Goal: Task Accomplishment & Management: Manage account settings

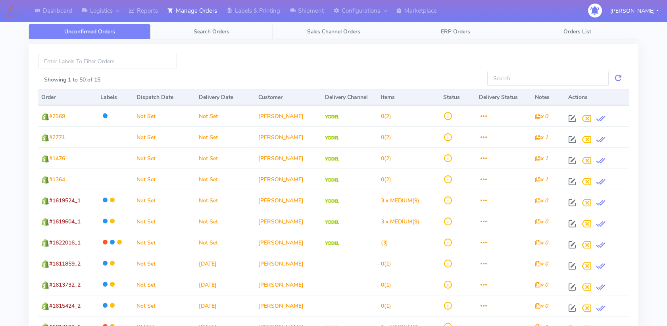
click at [203, 31] on span "Search Orders" at bounding box center [212, 32] width 36 height 8
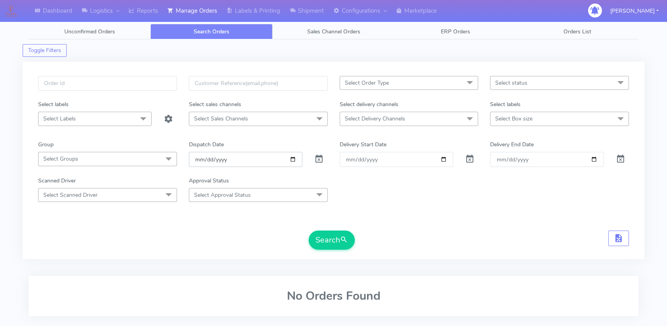
click at [292, 161] on input "[DATE]" at bounding box center [246, 159] width 114 height 15
type input "[DATE]"
click at [447, 160] on input "Order" at bounding box center [397, 159] width 114 height 15
type input "[DATE]"
click at [590, 163] on input "Delivery End Date" at bounding box center [547, 159] width 114 height 15
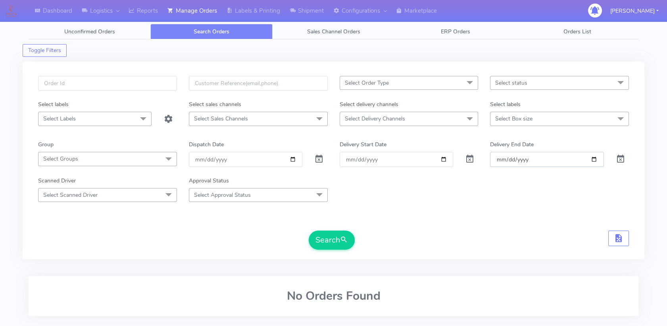
click at [594, 160] on input "Delivery End Date" at bounding box center [547, 159] width 114 height 15
type input "[DATE]"
click at [322, 245] on button "Search" at bounding box center [332, 239] width 46 height 19
click at [574, 75] on div "Select Order Type Select All MEALS ATAVI One Off Pasta Club Gift Kit Event Unkn…" at bounding box center [334, 160] width 622 height 197
click at [557, 81] on span "Select status" at bounding box center [559, 83] width 139 height 14
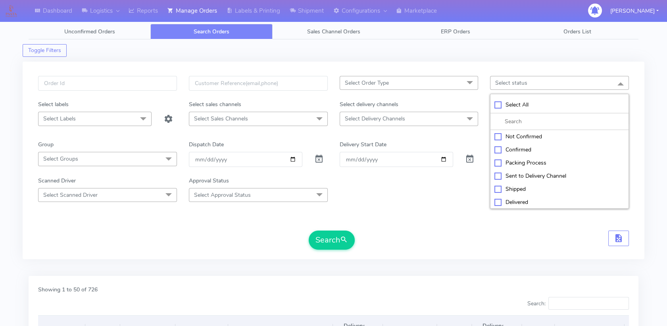
click at [521, 173] on div "Sent to Delivery Channel" at bounding box center [560, 176] width 130 height 8
checkbox input "true"
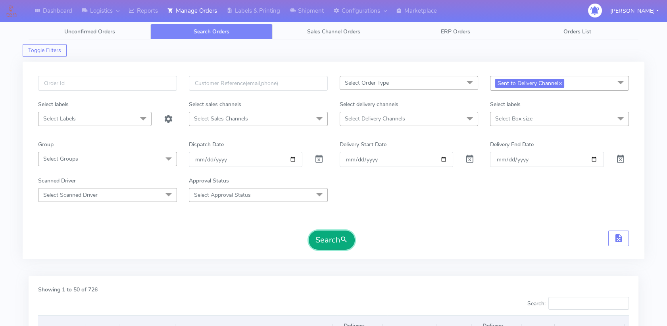
click at [332, 246] on button "Search" at bounding box center [332, 239] width 46 height 19
click at [429, 123] on span "Select Delivery Channels" at bounding box center [409, 119] width 139 height 14
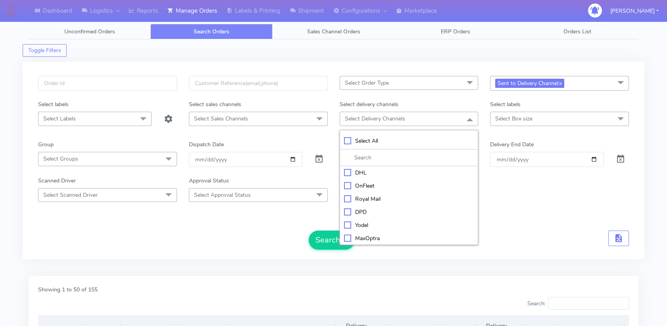
click at [348, 226] on div "Yodel" at bounding box center [409, 225] width 130 height 8
checkbox input "true"
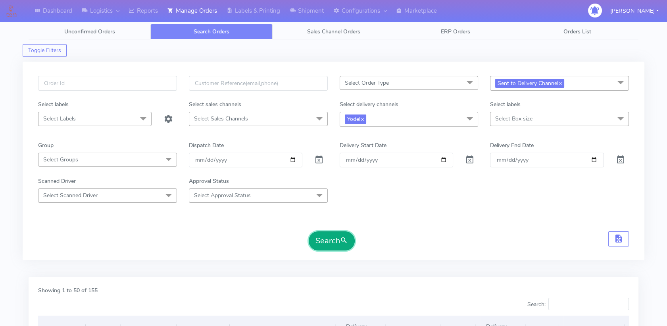
click at [330, 234] on button "Search" at bounding box center [332, 240] width 46 height 19
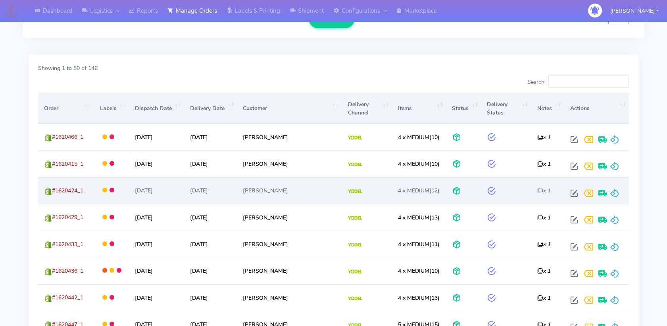
scroll to position [224, 0]
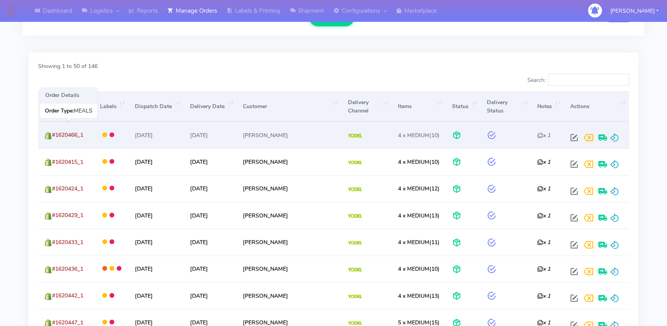
click at [75, 134] on span "#1620466_1" at bounding box center [67, 135] width 31 height 8
copy span "1620466_1"
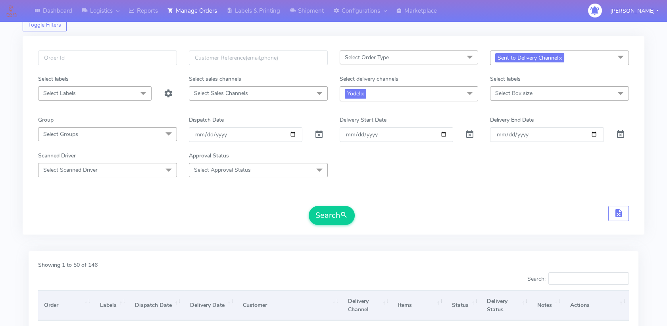
scroll to position [19, 0]
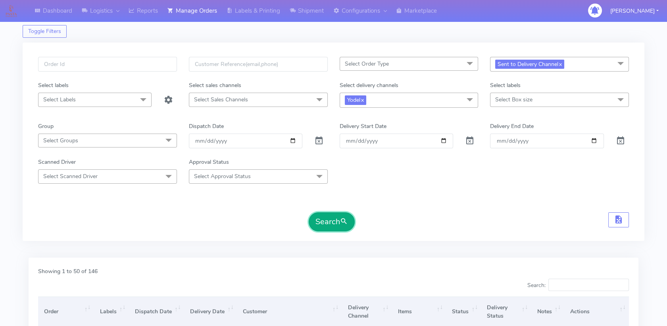
click at [340, 230] on button "Search" at bounding box center [332, 221] width 46 height 19
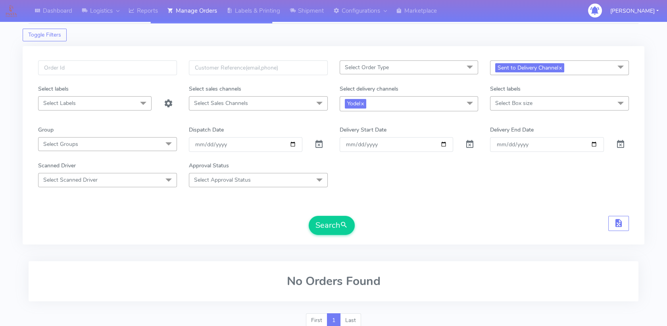
scroll to position [0, 0]
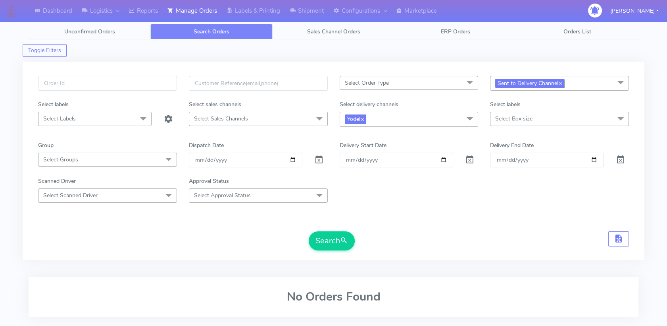
click at [562, 83] on link "x" at bounding box center [561, 83] width 4 height 8
checkbox input "false"
click at [562, 83] on span "Select status" at bounding box center [559, 83] width 139 height 14
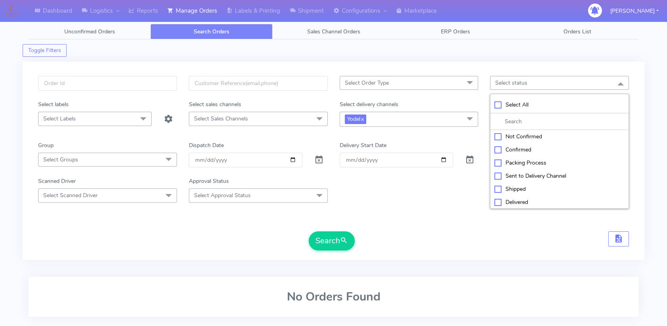
click at [522, 146] on div "Confirmed" at bounding box center [560, 149] width 130 height 8
checkbox input "true"
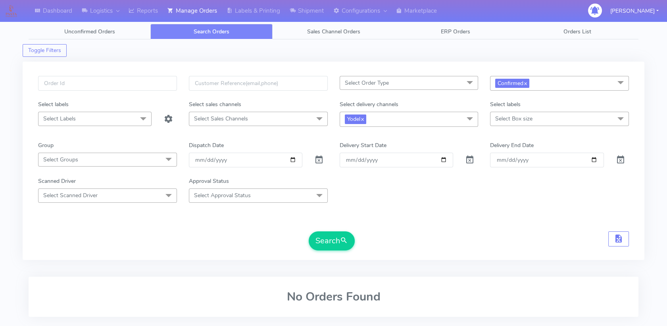
click at [367, 207] on form "Select Order Type Select All MEALS ATAVI One Off Pasta Club Gift Kit Event Unkn…" at bounding box center [333, 163] width 591 height 174
click at [294, 160] on input "2025-09-03" at bounding box center [246, 159] width 114 height 15
type input "[DATE]"
click at [445, 160] on input "[DATE]" at bounding box center [397, 159] width 114 height 15
type input "[DATE]"
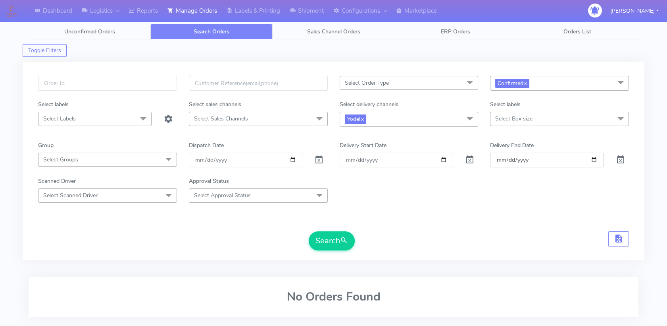
click at [594, 160] on input "[DATE]" at bounding box center [547, 159] width 114 height 15
type input "[DATE]"
click at [346, 237] on span "submit" at bounding box center [344, 240] width 8 height 11
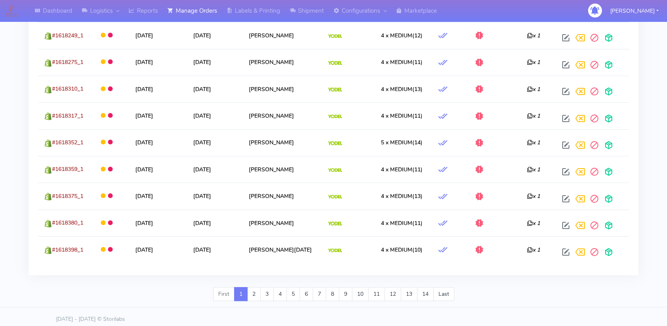
scroll to position [1423, 0]
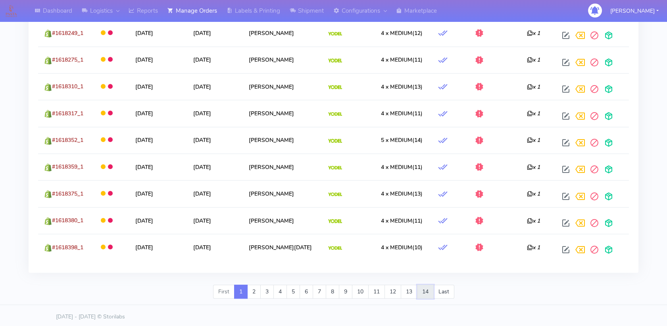
click at [426, 284] on link "14" at bounding box center [425, 291] width 17 height 14
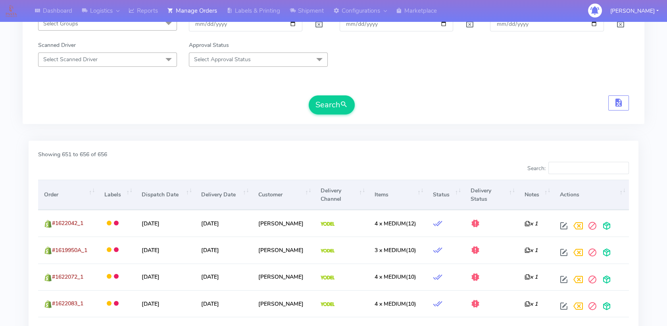
scroll to position [247, 0]
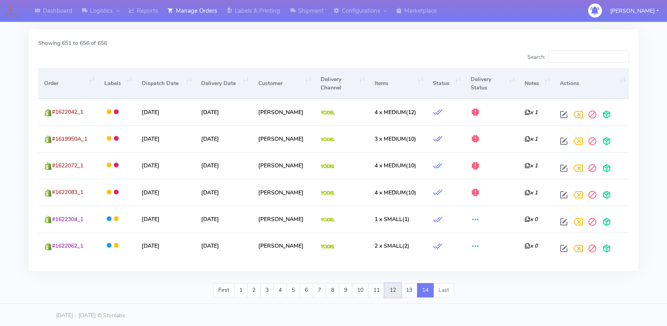
click at [392, 284] on link "12" at bounding box center [393, 290] width 17 height 14
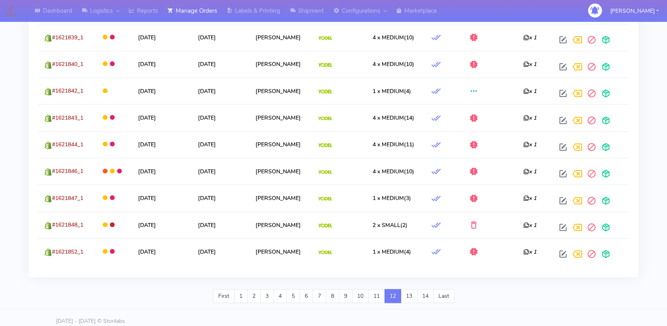
scroll to position [1423, 0]
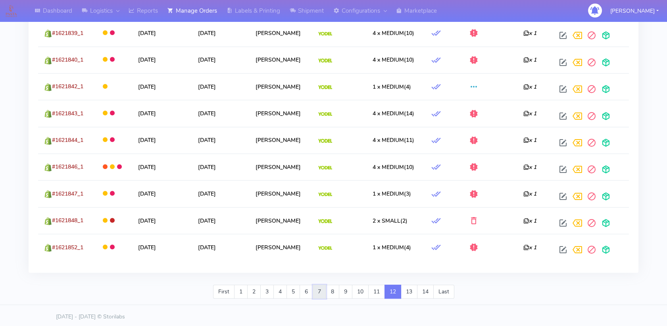
click at [317, 290] on link "7" at bounding box center [319, 291] width 13 height 14
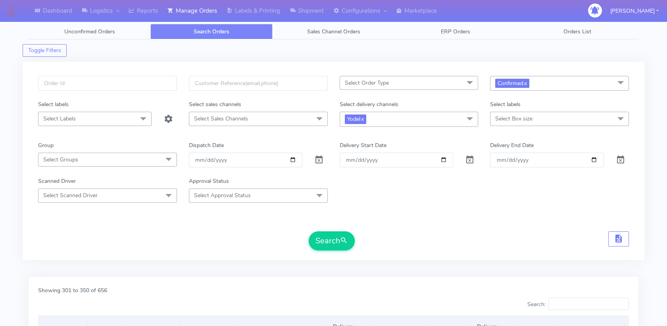
scroll to position [0, 0]
click at [308, 9] on link "Shipment" at bounding box center [307, 11] width 44 height 22
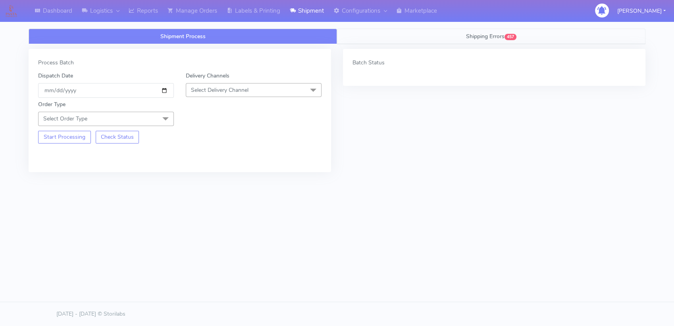
click at [510, 41] on link "Shipping Errors 457" at bounding box center [491, 36] width 308 height 15
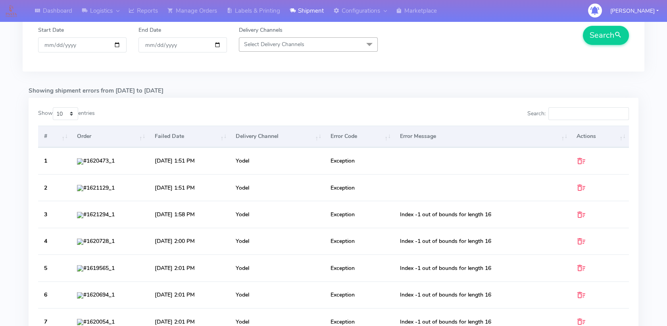
scroll to position [273, 0]
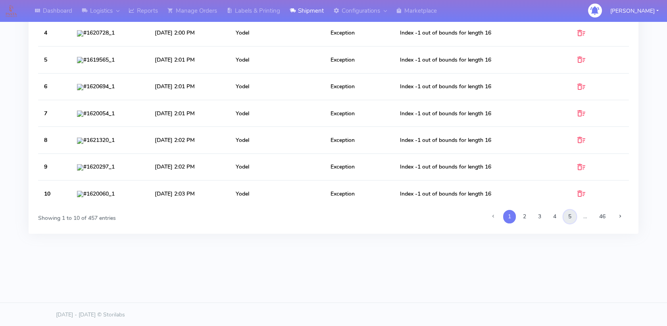
click at [564, 213] on link "5" at bounding box center [570, 216] width 13 height 13
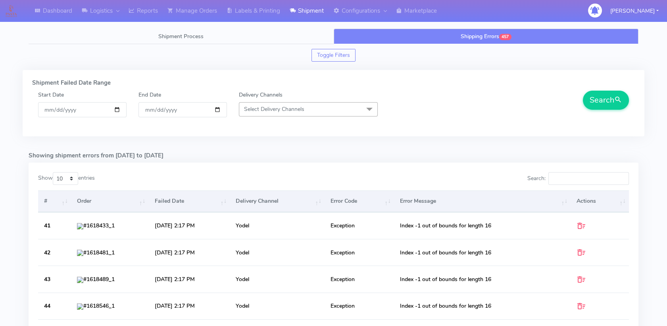
scroll to position [0, 0]
click at [190, 40] on link "Shipment Process" at bounding box center [181, 36] width 305 height 15
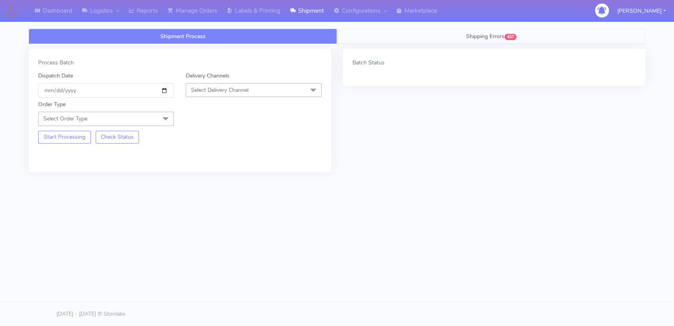
click at [466, 37] on span "Shipping Errors" at bounding box center [485, 37] width 39 height 8
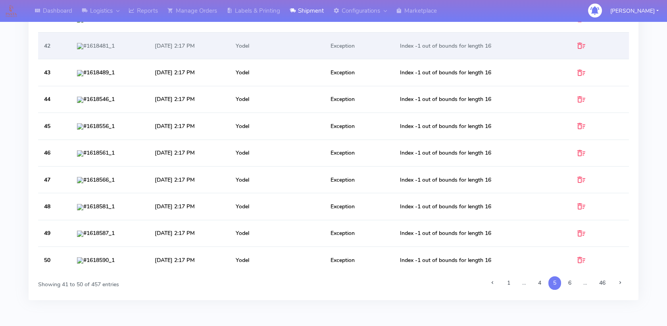
scroll to position [273, 0]
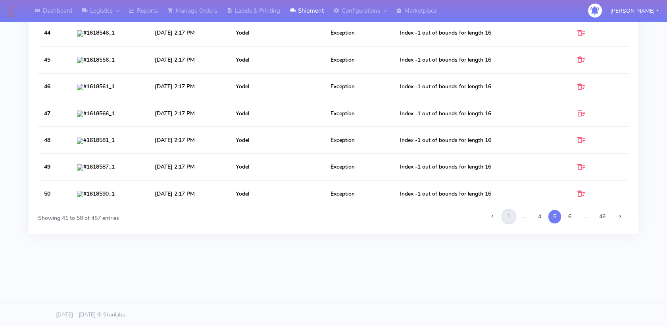
click at [507, 218] on link "1" at bounding box center [509, 216] width 13 height 13
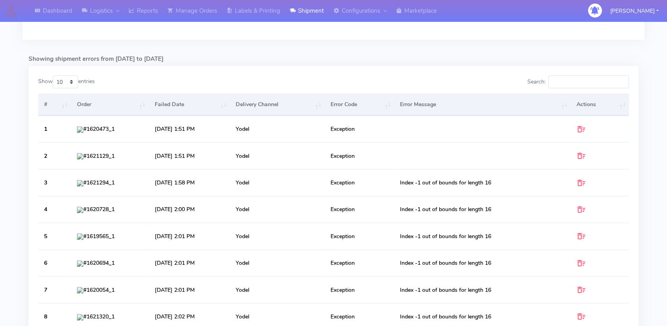
scroll to position [97, 0]
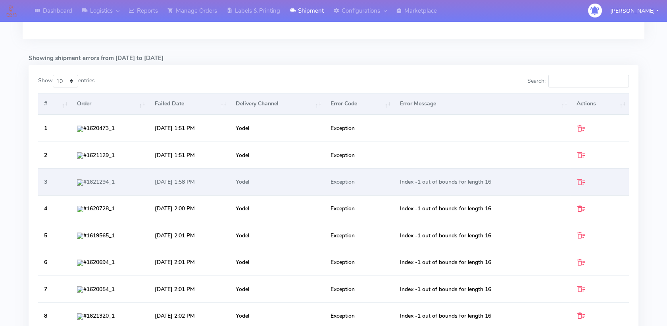
drag, startPoint x: 497, startPoint y: 182, endPoint x: 402, endPoint y: 183, distance: 95.3
click at [402, 183] on td "Index -1 out of bounds for length 16" at bounding box center [482, 181] width 177 height 27
drag, startPoint x: 402, startPoint y: 183, endPoint x: 503, endPoint y: 179, distance: 101.4
click at [503, 179] on td "Index -1 out of bounds for length 16" at bounding box center [482, 181] width 177 height 27
click at [501, 179] on td "Index -1 out of bounds for length 16" at bounding box center [482, 181] width 177 height 27
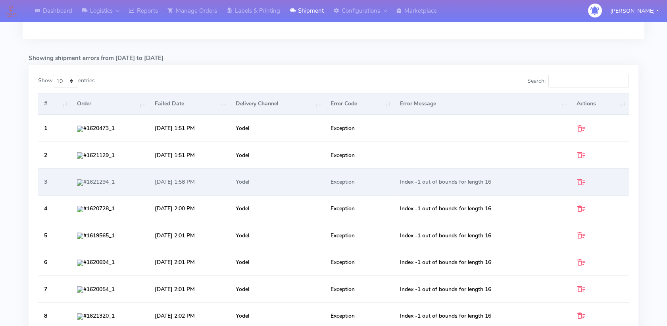
drag, startPoint x: 500, startPoint y: 180, endPoint x: 402, endPoint y: 182, distance: 98.5
click at [402, 182] on td "Index -1 out of bounds for length 16" at bounding box center [482, 181] width 177 height 27
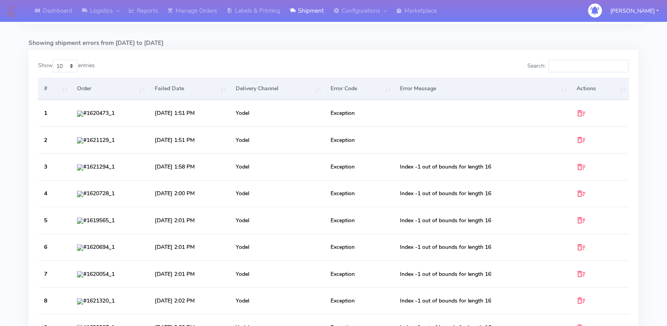
scroll to position [103, 0]
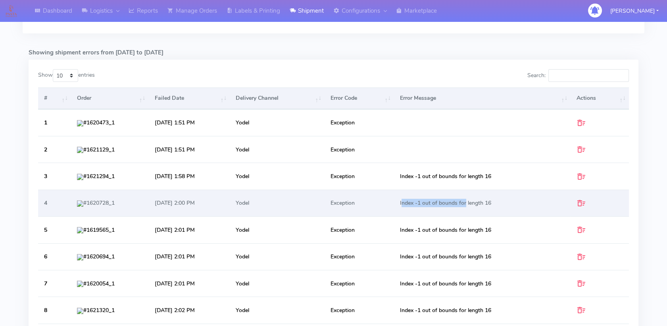
drag, startPoint x: 403, startPoint y: 204, endPoint x: 467, endPoint y: 202, distance: 64.4
click at [467, 202] on td "Index -1 out of bounds for length 16" at bounding box center [482, 202] width 177 height 27
drag, startPoint x: 467, startPoint y: 202, endPoint x: 496, endPoint y: 202, distance: 29.0
click at [496, 202] on td "Index -1 out of bounds for length 16" at bounding box center [482, 202] width 177 height 27
copy td "Index -1 out of bounds for length 16"
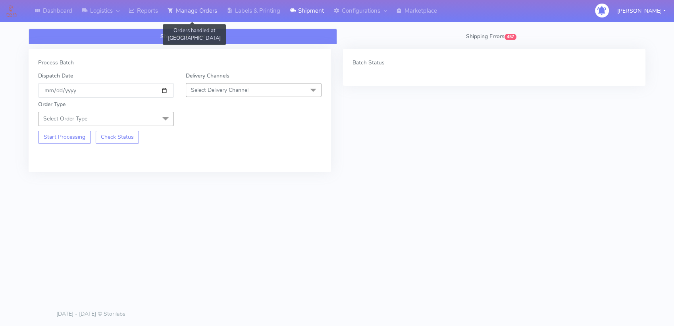
click at [203, 15] on link "Manage Orders" at bounding box center [192, 11] width 59 height 22
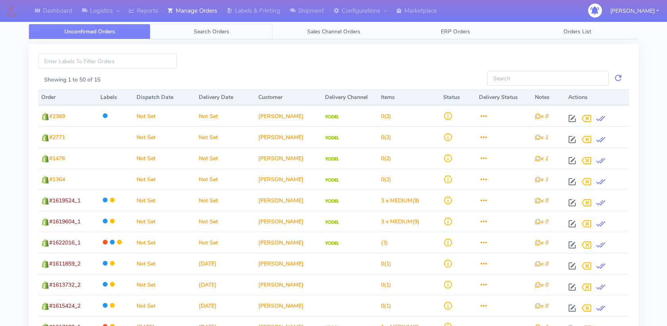
click at [242, 35] on link "Search Orders" at bounding box center [211, 31] width 122 height 15
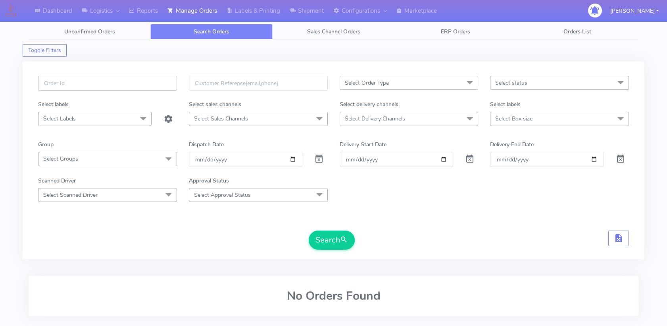
click at [137, 84] on input "text" at bounding box center [107, 83] width 139 height 15
type input "#1621861_1"
click at [338, 235] on button "Search" at bounding box center [332, 239] width 46 height 19
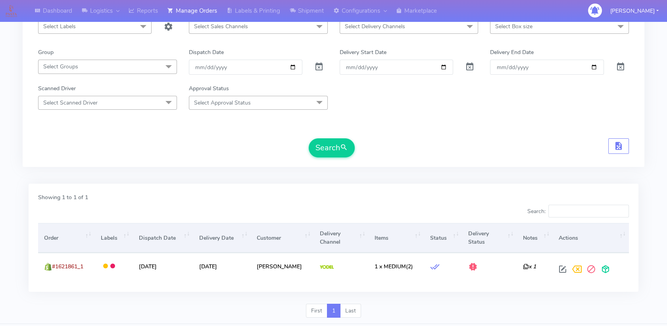
scroll to position [113, 0]
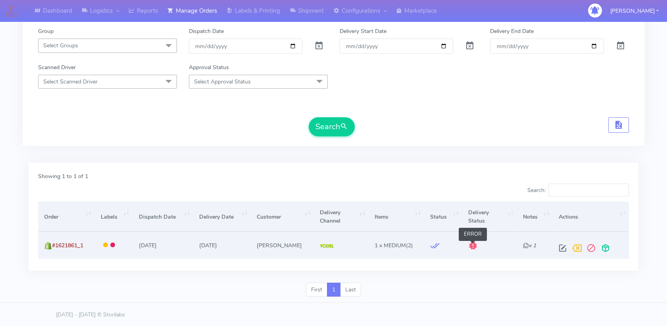
click at [473, 244] on span at bounding box center [473, 247] width 10 height 8
click at [604, 247] on span at bounding box center [606, 250] width 14 height 8
click at [576, 250] on span at bounding box center [575, 250] width 14 height 8
click at [326, 123] on button "Search" at bounding box center [332, 126] width 46 height 19
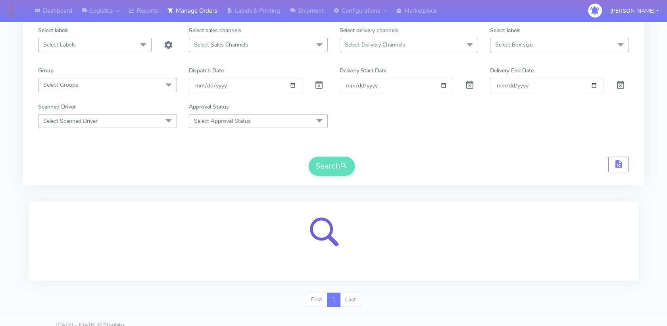
scroll to position [84, 0]
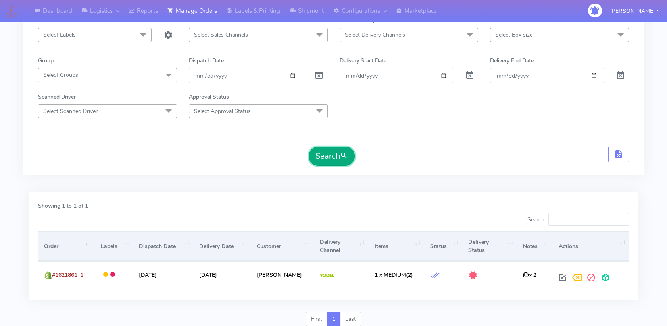
click at [342, 162] on button "Search" at bounding box center [332, 156] width 46 height 19
click at [331, 149] on button "Search" at bounding box center [332, 156] width 46 height 19
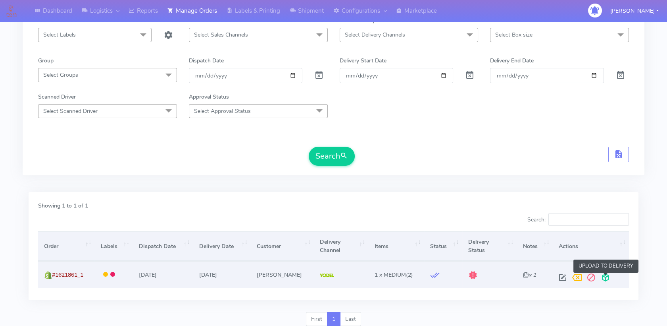
click at [606, 278] on span at bounding box center [606, 279] width 14 height 8
click at [575, 277] on span at bounding box center [575, 279] width 14 height 8
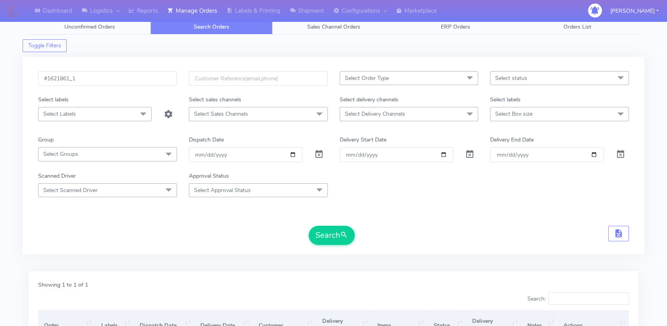
scroll to position [0, 0]
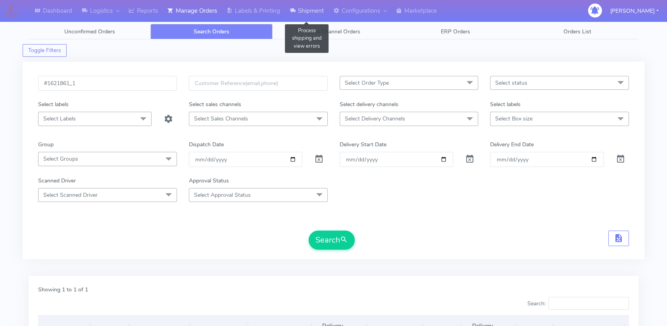
click at [296, 8] on icon at bounding box center [293, 11] width 6 height 8
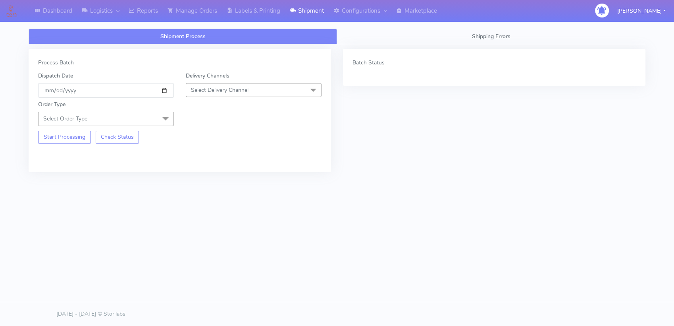
click at [162, 118] on span at bounding box center [166, 119] width 16 height 15
click at [251, 154] on div "Process Batch Dispatch Date 2025-09-04 Delivery Channels Select Delivery Channe…" at bounding box center [180, 110] width 303 height 123
click at [294, 88] on span "Select Delivery Channel" at bounding box center [254, 90] width 136 height 14
click at [288, 130] on div "Start Processing Check Status" at bounding box center [179, 134] width 295 height 17
click at [144, 110] on div "Order Type Select Order Type Meal Kit Gift QCOM ATAVI" at bounding box center [106, 112] width 148 height 25
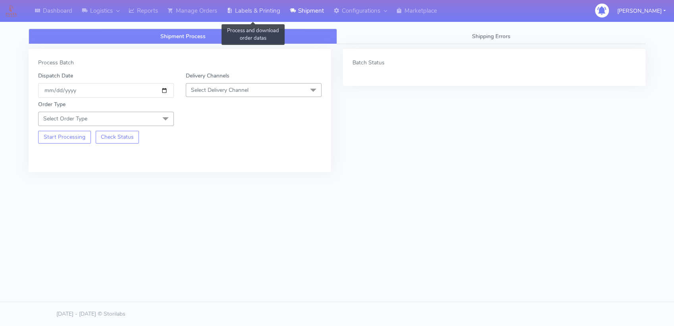
click at [259, 14] on link "Labels & Printing" at bounding box center [253, 11] width 63 height 22
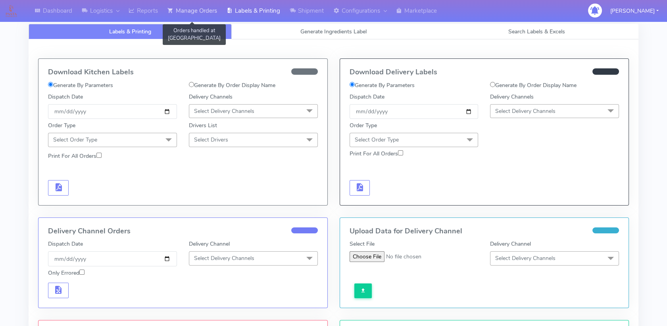
click at [213, 13] on link "Manage Orders" at bounding box center [192, 11] width 59 height 22
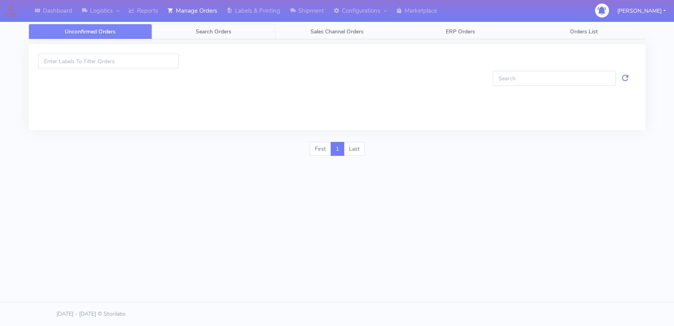
click at [223, 33] on span "Search Orders" at bounding box center [214, 32] width 36 height 8
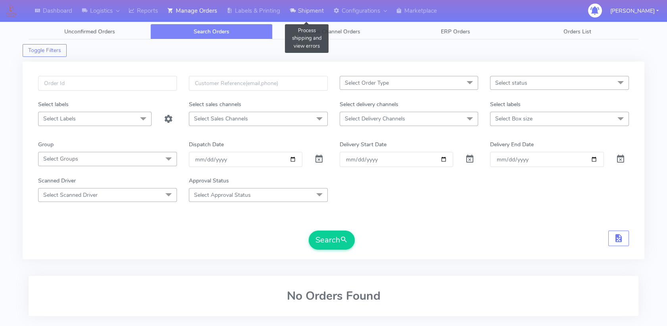
click at [309, 15] on link "Shipment" at bounding box center [307, 11] width 44 height 22
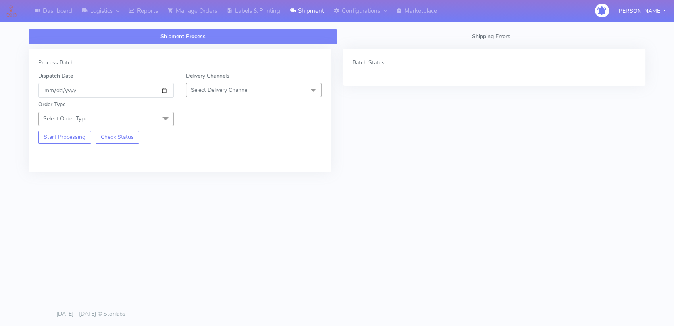
click at [264, 163] on div "Process Batch Dispatch Date 2025-09-04 Delivery Channels Select Delivery Channe…" at bounding box center [180, 110] width 303 height 123
click at [184, 5] on link "Manage Orders" at bounding box center [192, 11] width 59 height 22
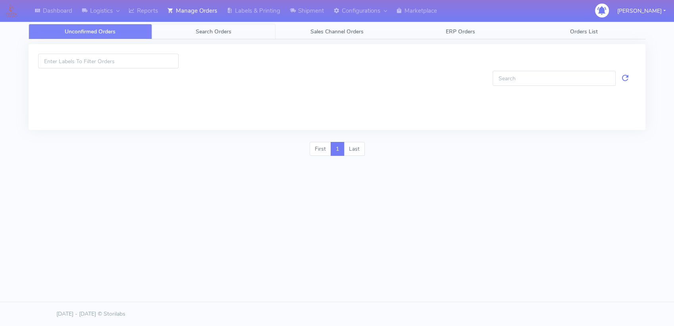
click at [240, 32] on link "Search Orders" at bounding box center [213, 31] width 123 height 15
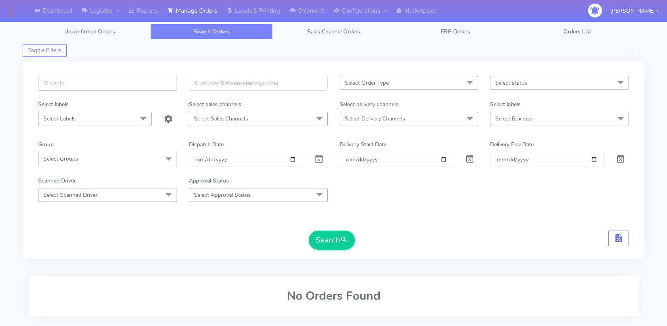
click at [108, 90] on input "text" at bounding box center [107, 83] width 139 height 15
paste input "1620201_1"
click at [346, 239] on span "submit" at bounding box center [344, 239] width 8 height 11
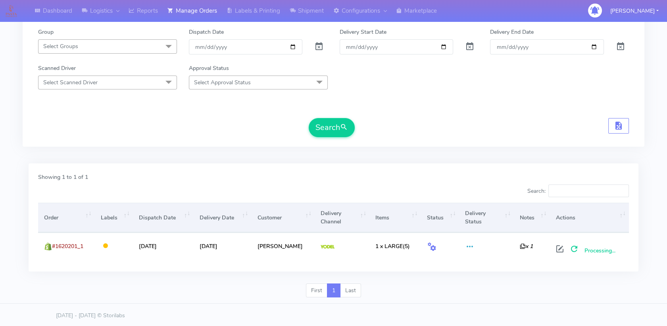
scroll to position [113, 0]
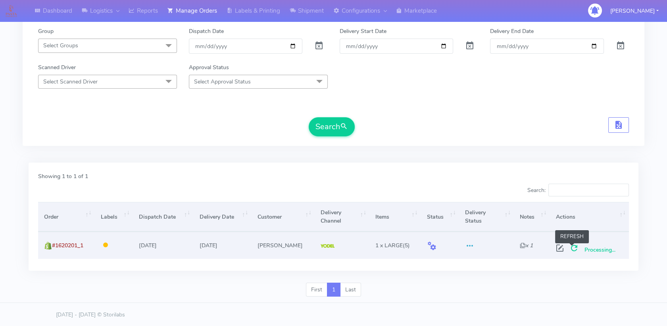
click at [571, 249] on span at bounding box center [574, 250] width 14 height 8
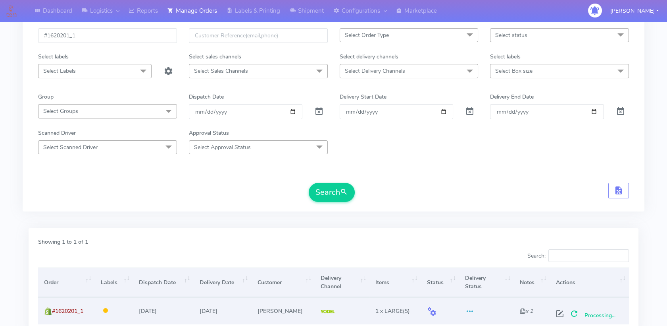
scroll to position [0, 0]
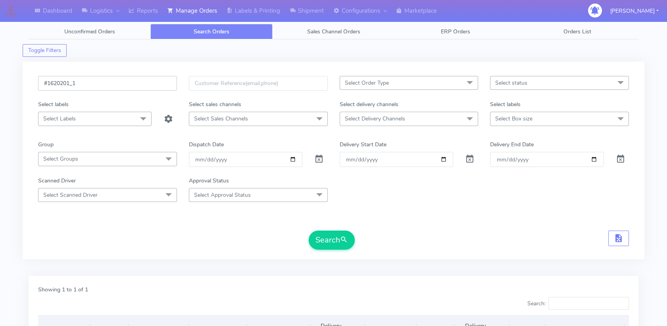
click at [67, 84] on input "#1620201_1" at bounding box center [107, 83] width 139 height 15
paste input "19388"
click at [331, 231] on button "Search" at bounding box center [332, 239] width 46 height 19
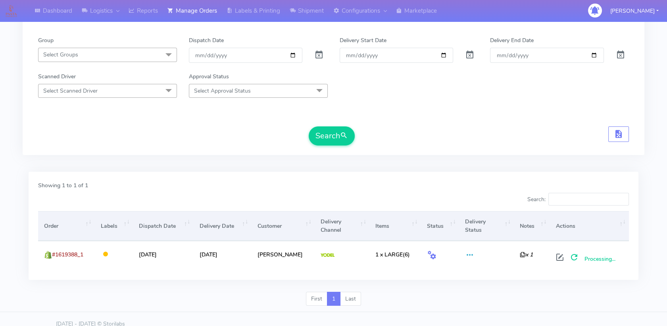
scroll to position [113, 0]
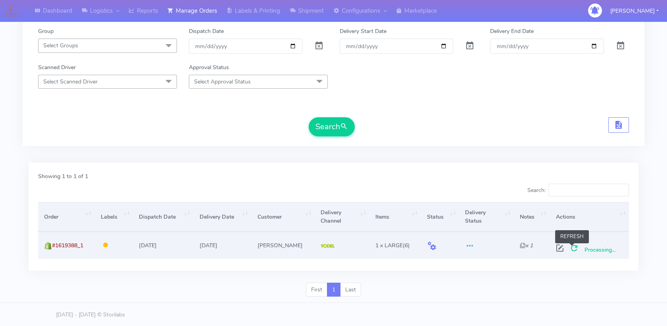
click at [571, 246] on span at bounding box center [574, 250] width 14 height 8
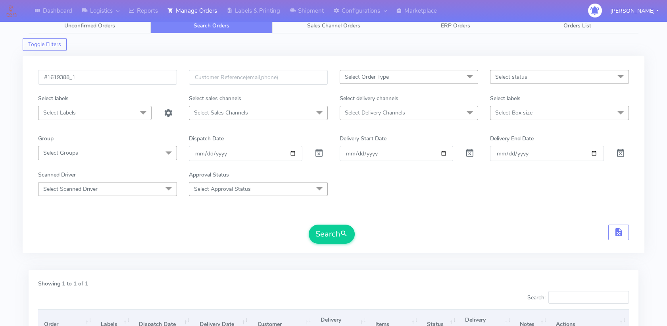
scroll to position [0, 0]
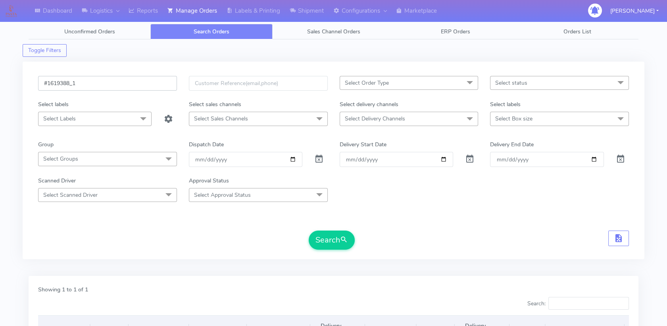
click at [91, 82] on input "#1619388_1" at bounding box center [107, 83] width 139 height 15
paste input "1620201_1"
click at [78, 81] on input "#1619388_1,1620201_1" at bounding box center [107, 83] width 139 height 15
click at [120, 82] on input "#1619388_1,#1620201_1" at bounding box center [107, 83] width 139 height 15
paste input "1619388_1"
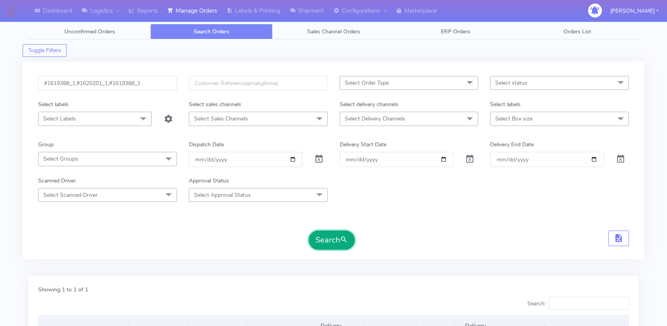
click at [346, 241] on span "submit" at bounding box center [344, 239] width 8 height 11
click at [146, 86] on input "#1619388_1,#1620201_1,#1619388_1" at bounding box center [107, 83] width 139 height 15
click at [324, 230] on button "Search" at bounding box center [332, 239] width 46 height 19
drag, startPoint x: 112, startPoint y: 84, endPoint x: 37, endPoint y: 86, distance: 75.9
click at [37, 86] on div "#1619388_1,#1620201_1,#1619388_1," at bounding box center [107, 88] width 151 height 24
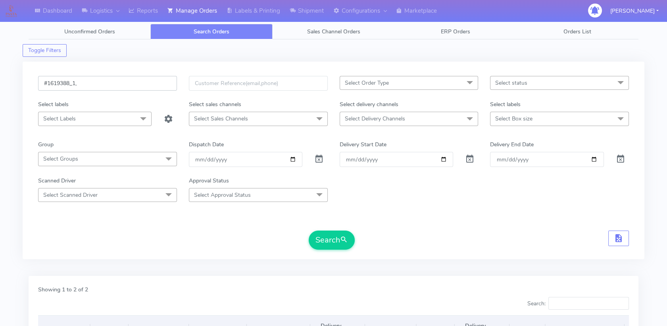
click at [85, 84] on input "#1619388_1," at bounding box center [107, 83] width 139 height 15
type input "#1619388_1"
click at [329, 247] on button "Search" at bounding box center [332, 239] width 46 height 19
click at [67, 81] on input "#1619388_1" at bounding box center [107, 83] width 139 height 15
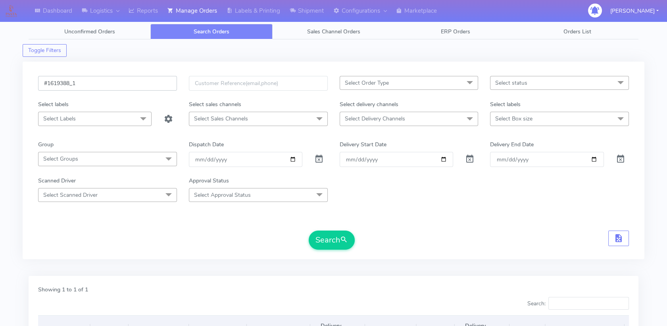
click at [67, 81] on input "#1619388_1" at bounding box center [107, 83] width 139 height 15
click at [335, 238] on button "Search" at bounding box center [332, 239] width 46 height 19
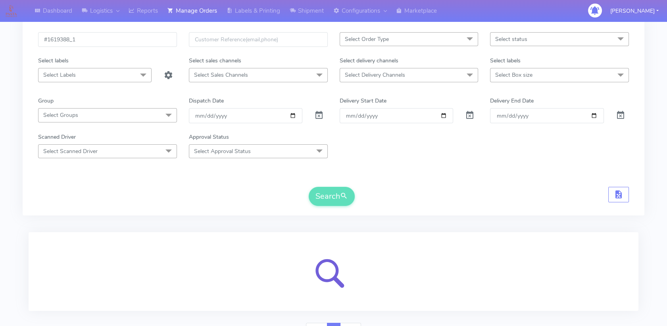
scroll to position [84, 0]
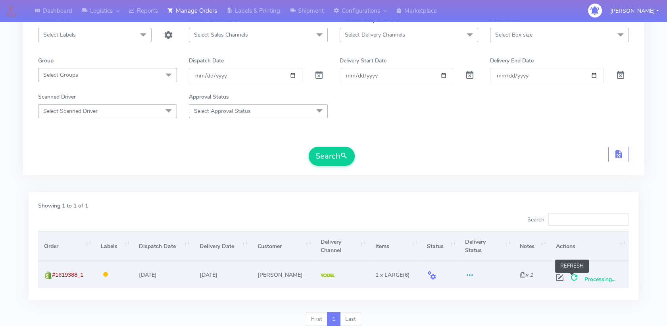
click at [572, 275] on span at bounding box center [574, 279] width 14 height 8
click at [470, 181] on div "#1619388_1 Select Order Type Select All MEALS ATAVI One Off Pasta Club Gift Kit…" at bounding box center [334, 80] width 622 height 214
click at [324, 157] on button "Search" at bounding box center [332, 156] width 46 height 19
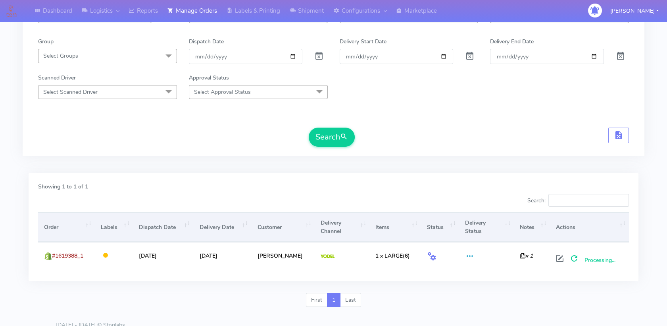
scroll to position [113, 0]
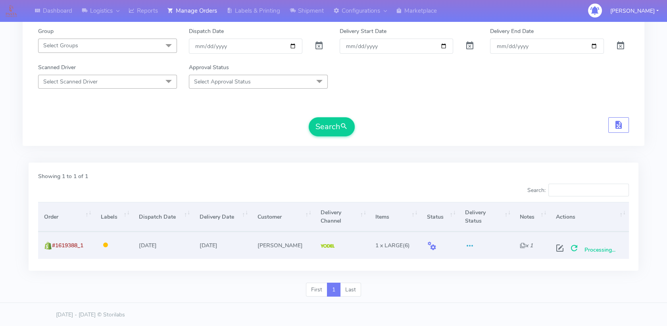
click at [593, 248] on span "Processing..." at bounding box center [600, 250] width 31 height 8
click at [466, 244] on span at bounding box center [470, 247] width 10 height 8
click at [430, 245] on span at bounding box center [432, 247] width 10 height 8
click at [557, 246] on span at bounding box center [560, 250] width 14 height 8
select select "5"
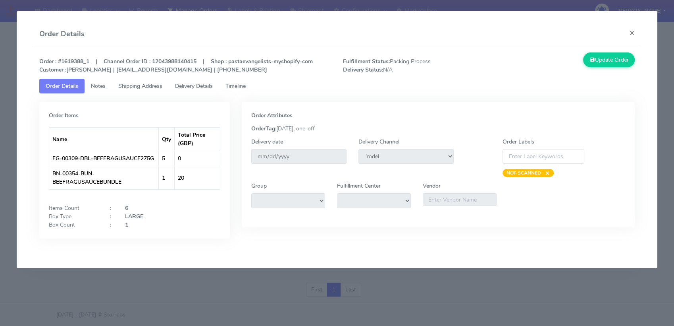
click at [244, 85] on span "Timeline" at bounding box center [236, 86] width 20 height 8
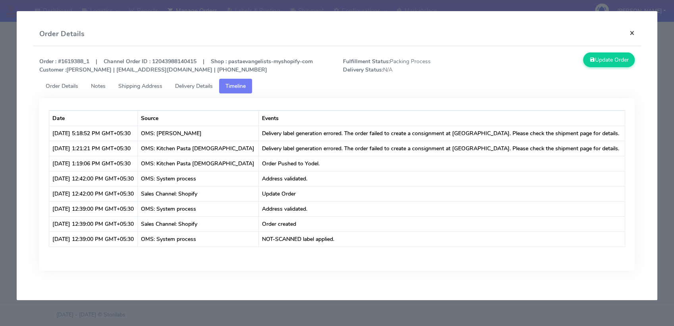
click at [632, 32] on button "×" at bounding box center [632, 32] width 18 height 21
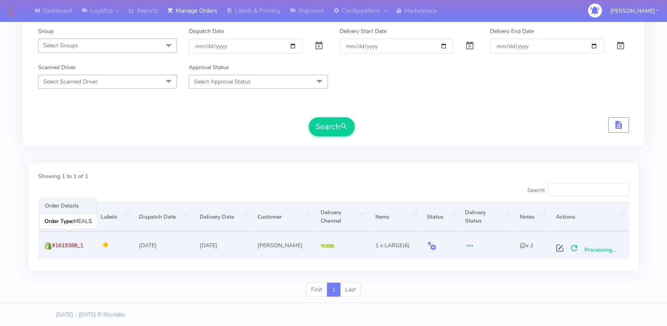
click at [76, 243] on span "#1619388_1" at bounding box center [67, 245] width 31 height 8
copy span "1619388_1"
click at [67, 241] on span "#1619388_1" at bounding box center [67, 245] width 31 height 8
click at [68, 242] on span "#1619388_1" at bounding box center [67, 245] width 31 height 8
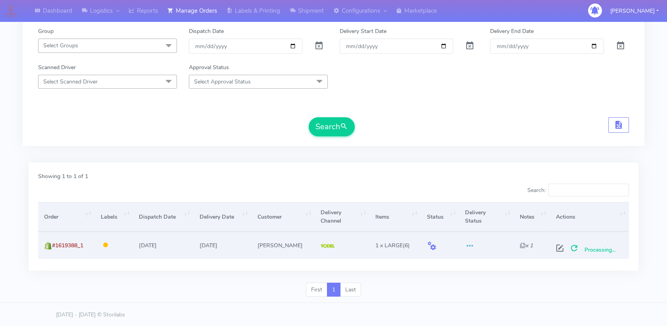
drag, startPoint x: 68, startPoint y: 242, endPoint x: 75, endPoint y: 253, distance: 13.2
click at [74, 255] on td "#1619388_1" at bounding box center [66, 244] width 57 height 27
click at [78, 241] on span "#1619388_1" at bounding box center [67, 245] width 31 height 8
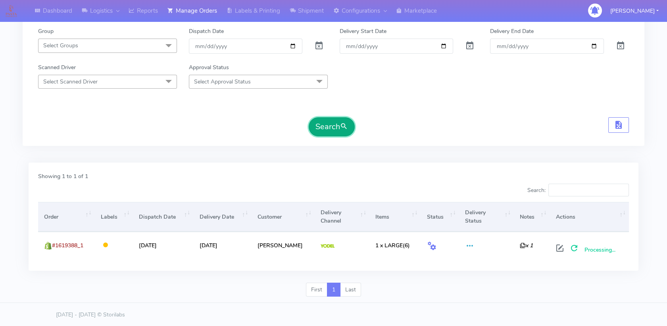
click at [334, 130] on button "Search" at bounding box center [332, 126] width 46 height 19
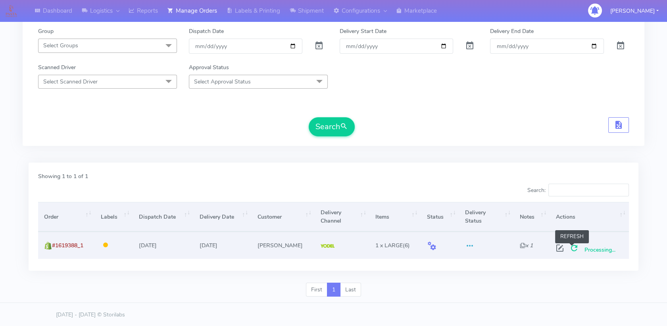
click at [571, 246] on span at bounding box center [574, 250] width 14 height 8
click at [73, 243] on span "#1619388_1" at bounding box center [67, 245] width 31 height 8
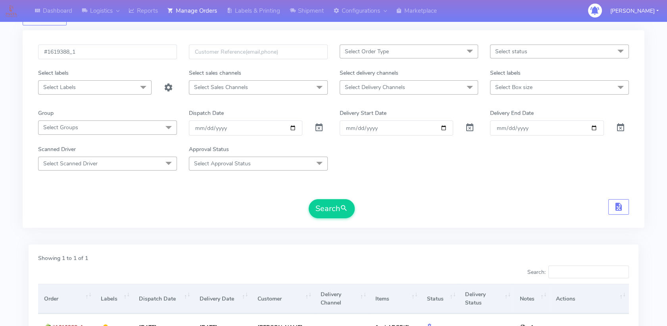
scroll to position [0, 0]
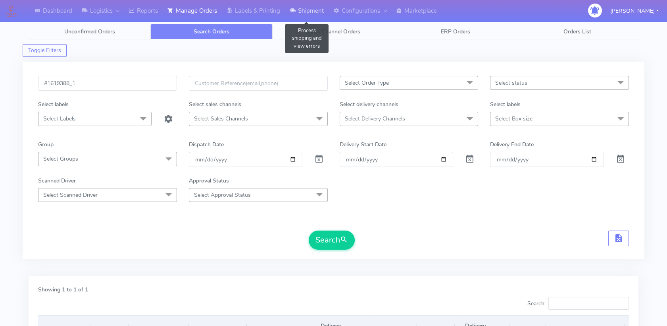
click at [316, 13] on link "Shipment" at bounding box center [307, 11] width 44 height 22
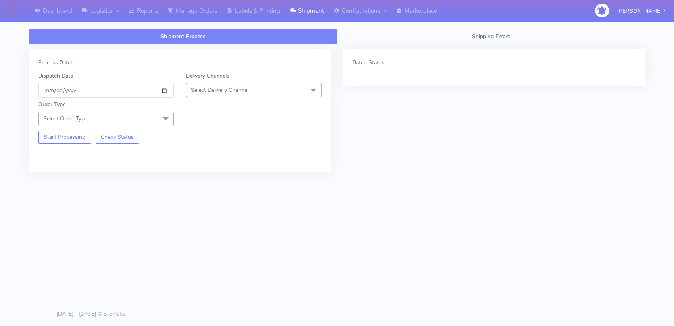
click at [388, 71] on div "Batch Status" at bounding box center [494, 67] width 303 height 37
click at [470, 39] on link "Shipping Errors" at bounding box center [491, 36] width 308 height 15
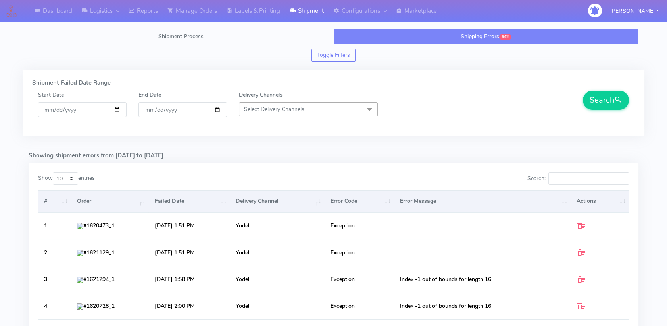
click at [299, 113] on span "Select Delivery Channels" at bounding box center [308, 109] width 139 height 14
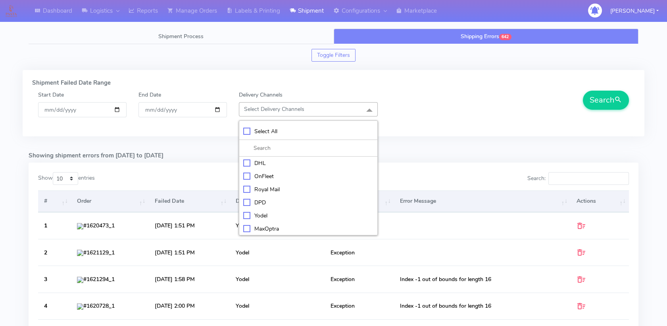
click at [258, 214] on div "Yodel" at bounding box center [308, 215] width 130 height 8
checkbox input "true"
click at [607, 100] on button "Search" at bounding box center [606, 100] width 46 height 19
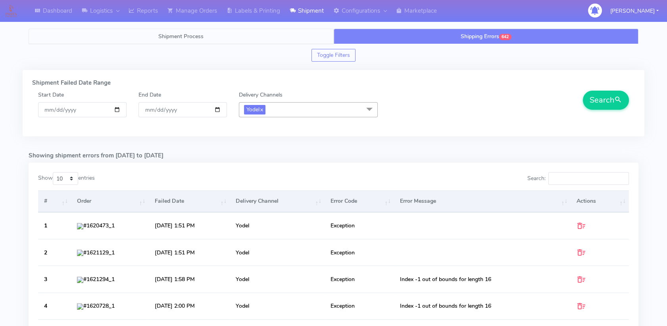
click at [218, 33] on link "Shipment Process" at bounding box center [181, 36] width 305 height 15
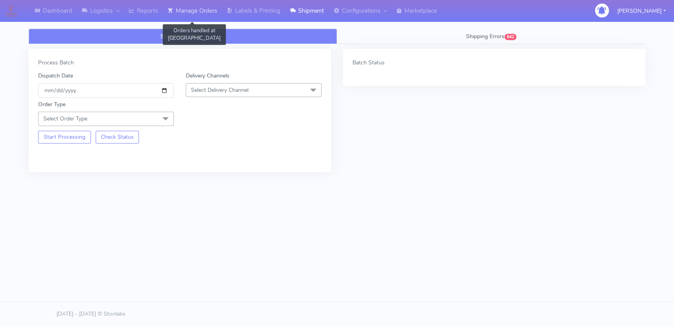
click at [195, 11] on link "Manage Orders" at bounding box center [192, 11] width 59 height 22
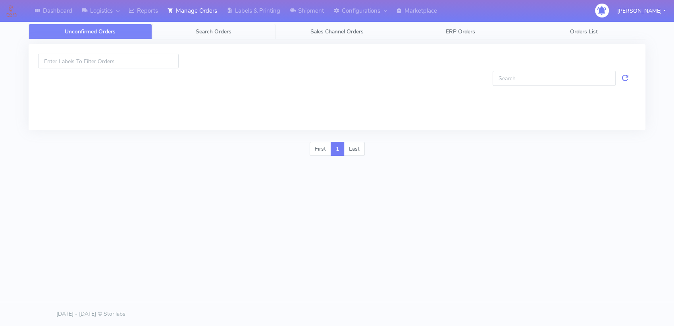
click at [222, 37] on link "Search Orders" at bounding box center [213, 31] width 123 height 15
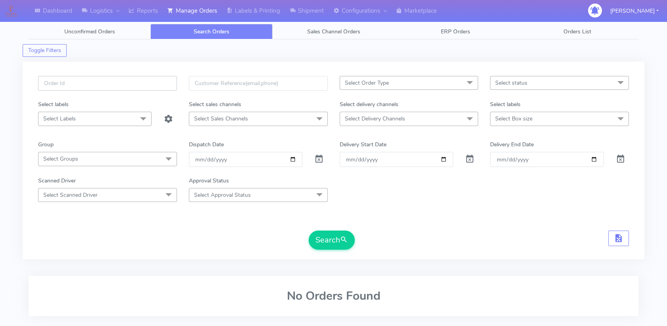
click at [102, 87] on input "text" at bounding box center [107, 83] width 139 height 15
paste input "1621861_1"
type input "#1621861_1"
click at [317, 237] on button "Search" at bounding box center [332, 239] width 46 height 19
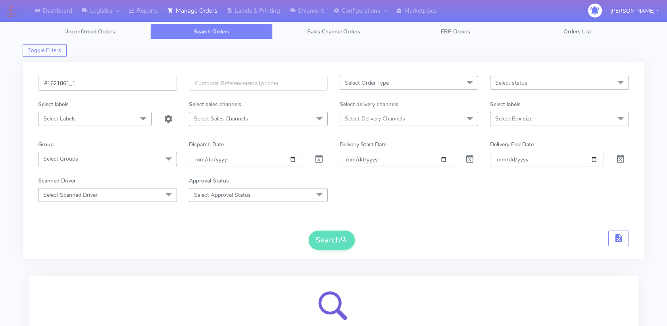
click at [60, 83] on input "#1621861_1" at bounding box center [107, 83] width 139 height 15
click at [67, 81] on input "#1621861_1" at bounding box center [107, 83] width 139 height 15
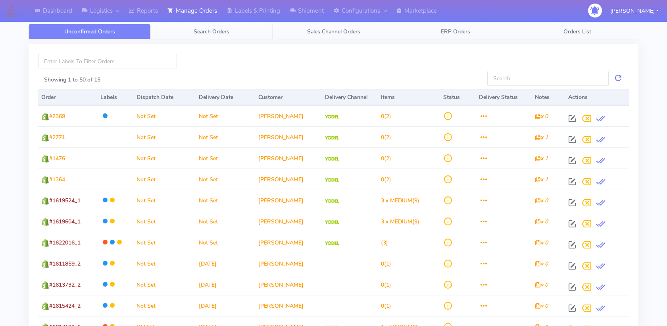
click at [225, 32] on span "Search Orders" at bounding box center [212, 32] width 36 height 8
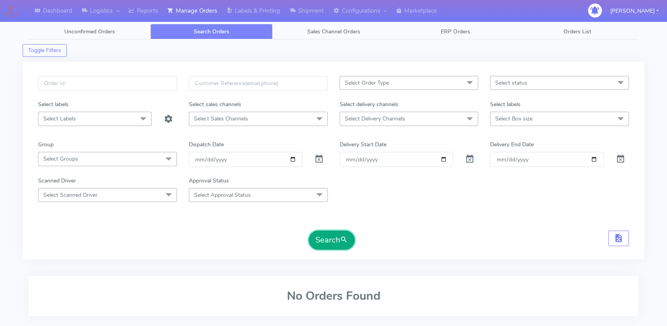
click at [329, 240] on button "Search" at bounding box center [332, 239] width 46 height 19
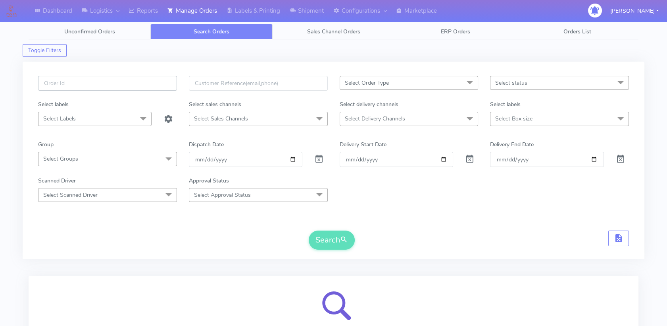
click at [137, 85] on input "text" at bounding box center [107, 83] width 139 height 15
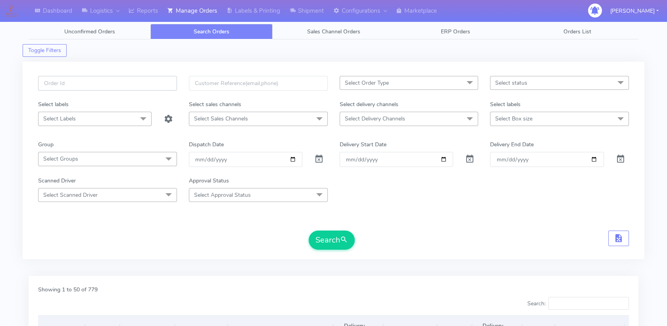
click at [93, 84] on input "text" at bounding box center [107, 83] width 139 height 15
paste input "1621347_1"
type input "#1621347_1"
click at [345, 239] on span "submit" at bounding box center [344, 239] width 8 height 11
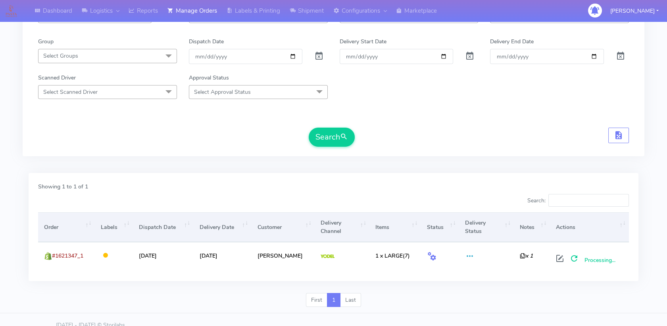
scroll to position [113, 0]
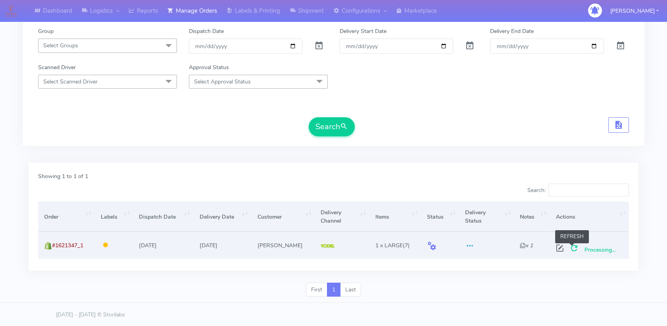
click at [573, 246] on span at bounding box center [574, 250] width 14 height 8
click at [64, 243] on span "#1621347_1" at bounding box center [67, 245] width 31 height 8
copy span "1621347_1"
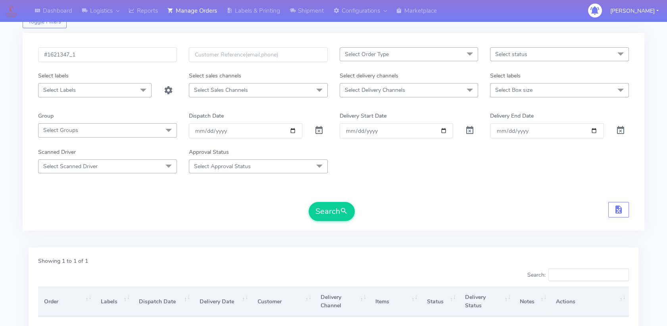
scroll to position [0, 0]
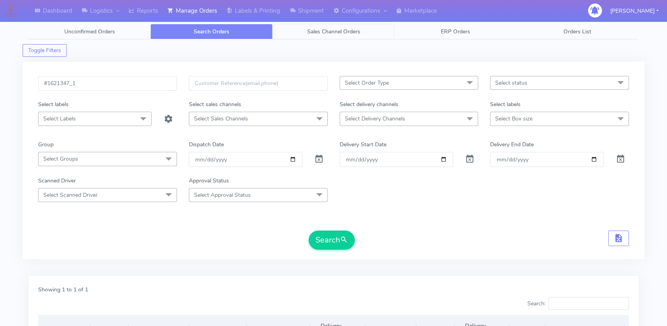
click at [340, 28] on span "Sales Channel Orders" at bounding box center [333, 32] width 53 height 8
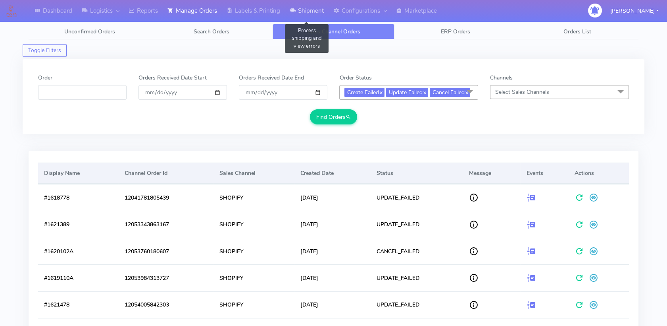
click at [317, 11] on link "Shipment" at bounding box center [307, 11] width 44 height 22
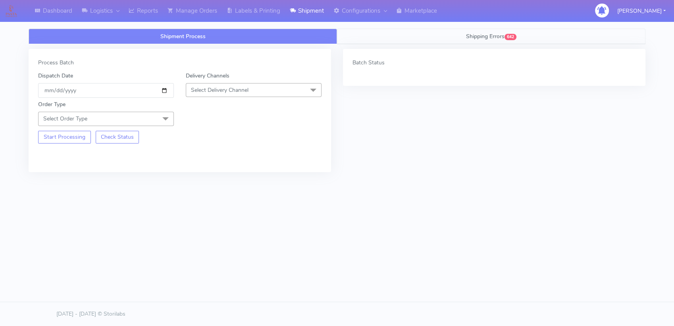
click at [501, 31] on link "Shipping Errors 642" at bounding box center [491, 36] width 308 height 15
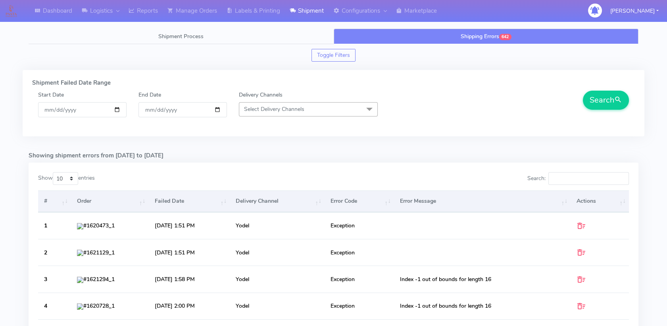
click at [327, 108] on span "Select Delivery Channels" at bounding box center [308, 109] width 139 height 14
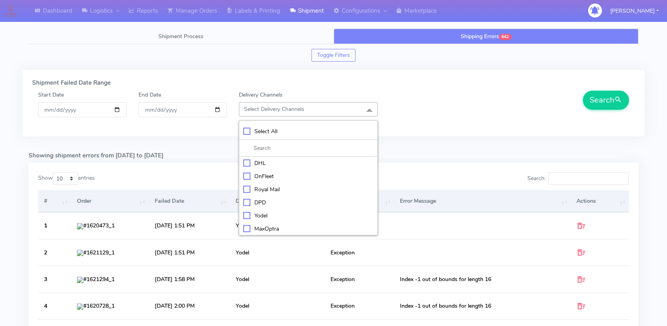
click at [445, 84] on h5 "Shipment Failed Date Range" at bounding box center [333, 82] width 603 height 7
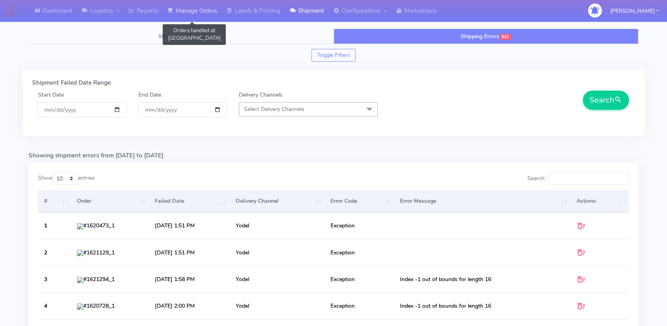
click at [188, 10] on link "Manage Orders" at bounding box center [192, 11] width 59 height 22
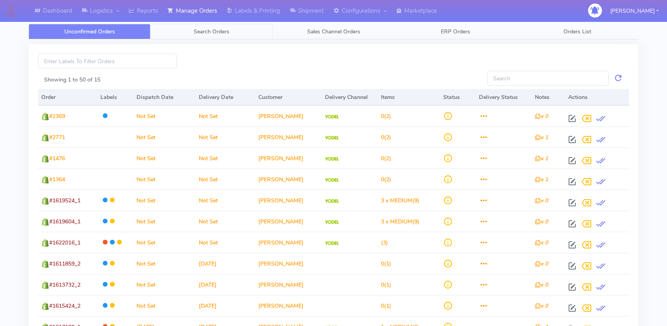
click at [233, 31] on link "Search Orders" at bounding box center [211, 31] width 122 height 15
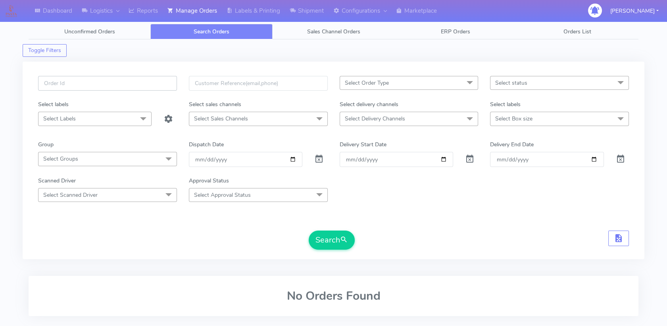
click at [114, 86] on input "text" at bounding box center [107, 83] width 139 height 15
paste input "1620201_1"
type input "#1620201_1"
click at [331, 247] on button "Search" at bounding box center [332, 239] width 46 height 19
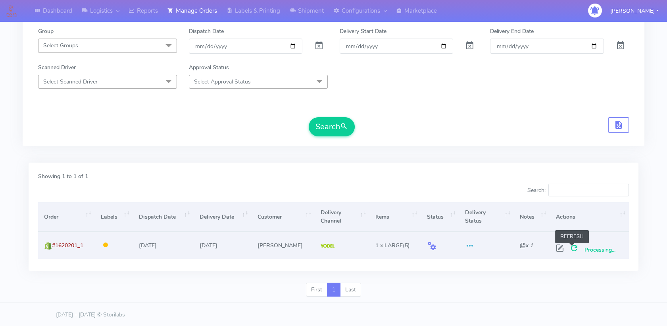
click at [573, 248] on span at bounding box center [574, 250] width 14 height 8
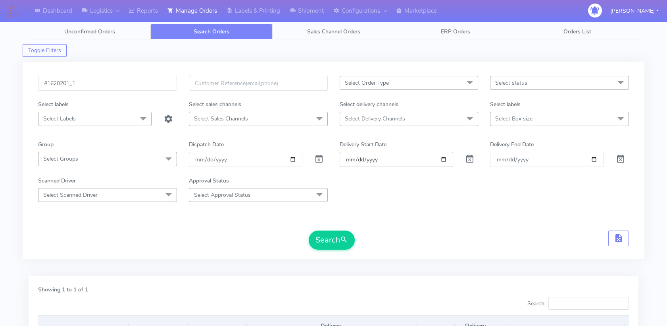
click at [445, 160] on input "Order" at bounding box center [397, 159] width 114 height 15
type input "[DATE]"
click at [591, 158] on input "Delivery End Date" at bounding box center [547, 159] width 114 height 15
type input "[DATE]"
click at [421, 112] on span "Select Delivery Channels" at bounding box center [409, 119] width 139 height 14
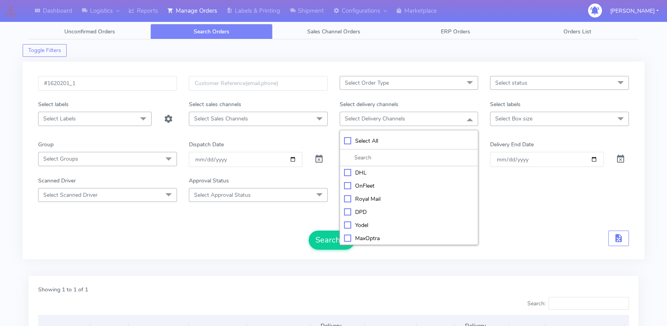
click at [356, 222] on div "Yodel" at bounding box center [409, 225] width 130 height 8
checkbox input "true"
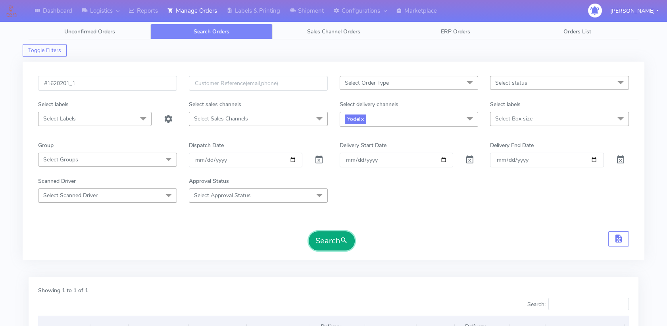
click at [327, 237] on button "Search" at bounding box center [332, 240] width 46 height 19
click at [363, 118] on link "x" at bounding box center [362, 118] width 4 height 8
click at [337, 242] on button "Search" at bounding box center [332, 239] width 46 height 19
drag, startPoint x: 84, startPoint y: 83, endPoint x: 29, endPoint y: 85, distance: 55.2
click at [29, 85] on div "#1620201_1 Select Order Type Select All MEALS ATAVI One Off Pasta Club Gift Kit…" at bounding box center [334, 160] width 622 height 197
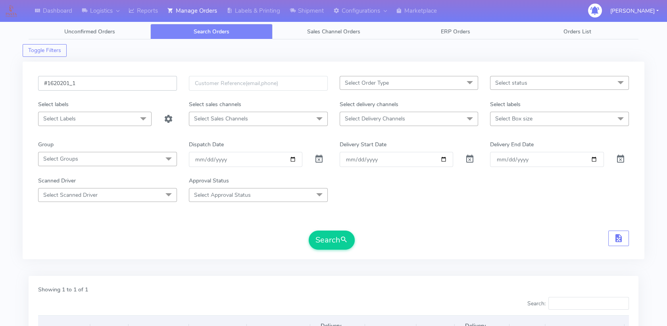
paste input "1619388"
click at [43, 83] on input "1619388_1" at bounding box center [107, 83] width 139 height 15
type input "#1619388_1"
click at [332, 245] on button "Search" at bounding box center [332, 239] width 46 height 19
click at [529, 83] on span "Select status" at bounding box center [559, 83] width 139 height 14
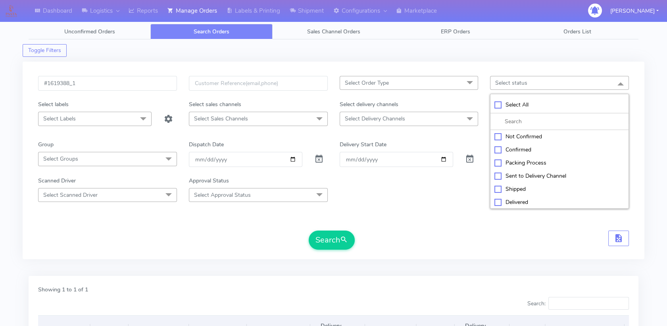
click at [517, 162] on div "Packing Process" at bounding box center [560, 162] width 130 height 8
checkbox input "true"
click at [326, 236] on button "Search" at bounding box center [332, 239] width 46 height 19
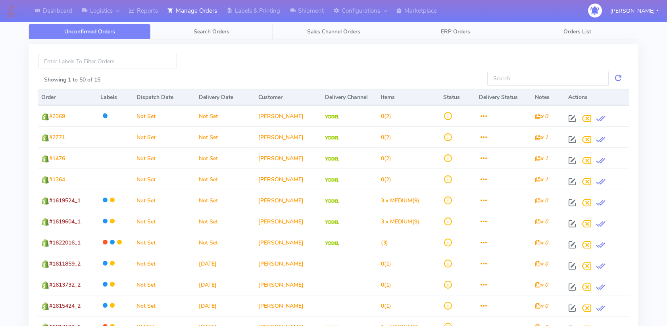
click at [206, 26] on link "Search Orders" at bounding box center [211, 31] width 122 height 15
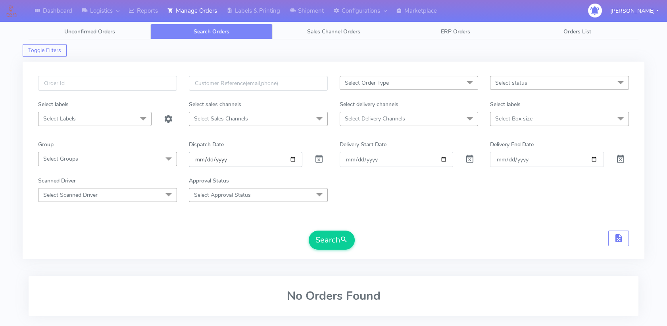
click at [292, 161] on input "[DATE]" at bounding box center [246, 159] width 114 height 15
click at [442, 160] on input "Order" at bounding box center [397, 159] width 114 height 15
type input "[DATE]"
click at [594, 160] on input "Delivery End Date" at bounding box center [547, 159] width 114 height 15
type input "[DATE]"
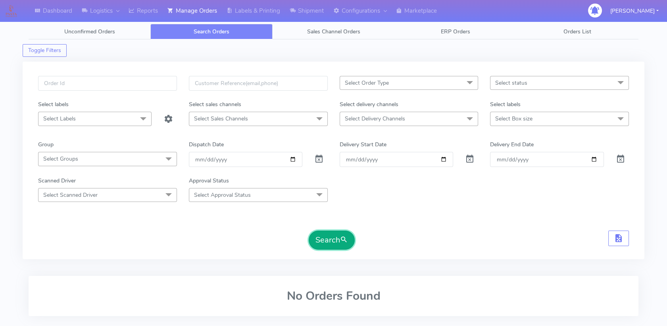
click at [330, 238] on button "Search" at bounding box center [332, 239] width 46 height 19
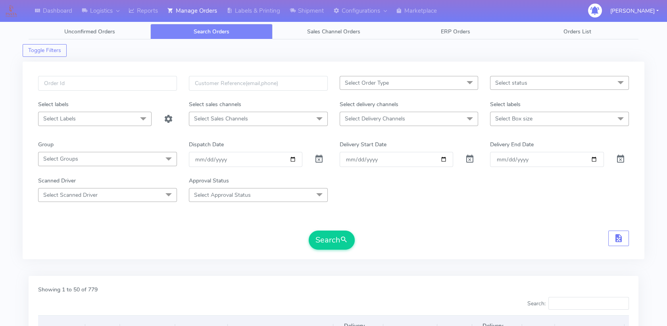
click at [505, 86] on span "Select status" at bounding box center [511, 83] width 32 height 8
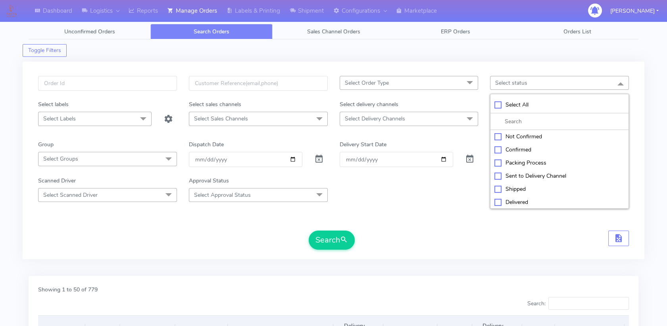
click at [498, 152] on div "Confirmed" at bounding box center [560, 149] width 130 height 8
checkbox input "true"
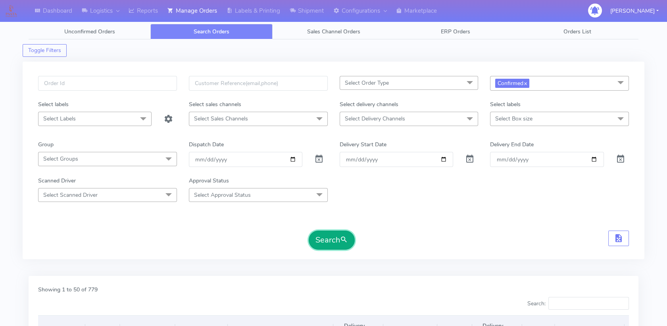
click at [335, 237] on button "Search" at bounding box center [332, 239] width 46 height 19
click at [527, 83] on link "x" at bounding box center [526, 83] width 4 height 8
click at [528, 83] on span "Select status" at bounding box center [559, 83] width 139 height 14
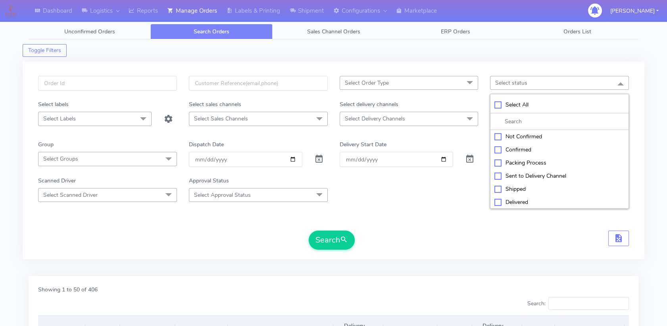
click at [512, 158] on div "Packing Process" at bounding box center [560, 162] width 130 height 8
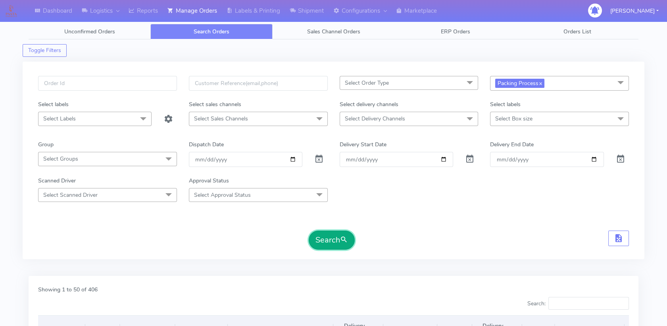
click at [325, 239] on button "Search" at bounding box center [332, 239] width 46 height 19
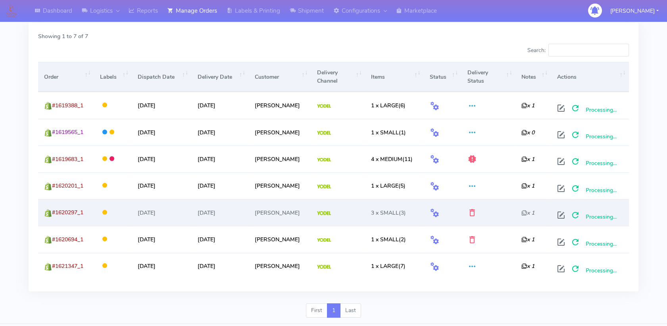
scroll to position [273, 0]
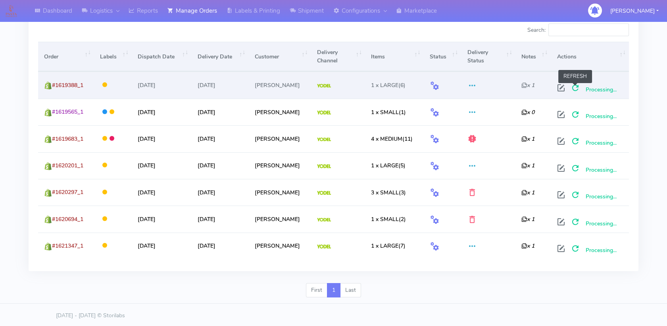
click at [576, 86] on span at bounding box center [576, 90] width 14 height 8
click at [62, 85] on span "#1619388_1" at bounding box center [67, 85] width 31 height 8
click at [63, 85] on span "#1619388_1" at bounding box center [67, 85] width 31 height 8
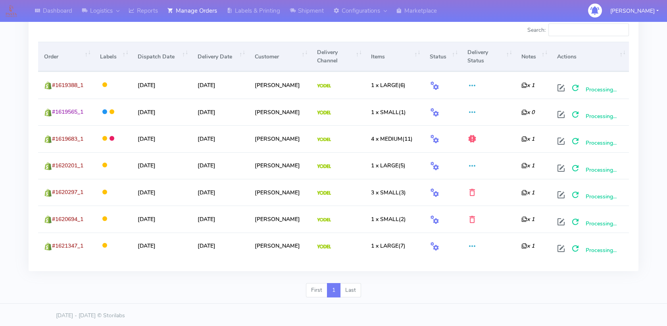
copy span "1619388_1"
click at [578, 86] on span at bounding box center [576, 90] width 14 height 8
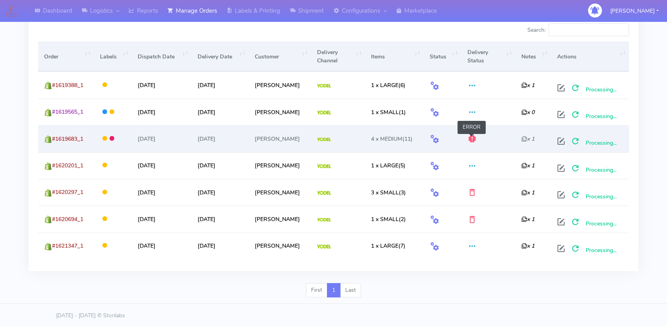
click at [473, 138] on span at bounding box center [473, 141] width 10 height 8
click at [575, 140] on span at bounding box center [576, 143] width 14 height 8
click at [60, 137] on span "#1619683_1" at bounding box center [67, 139] width 31 height 8
click at [61, 137] on span "#1619683_1" at bounding box center [67, 139] width 31 height 8
copy span "1619683_1"
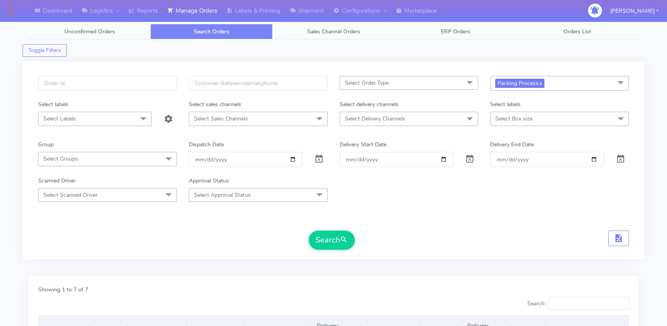
scroll to position [0, 0]
click at [544, 82] on span "Packing Process x" at bounding box center [519, 83] width 49 height 9
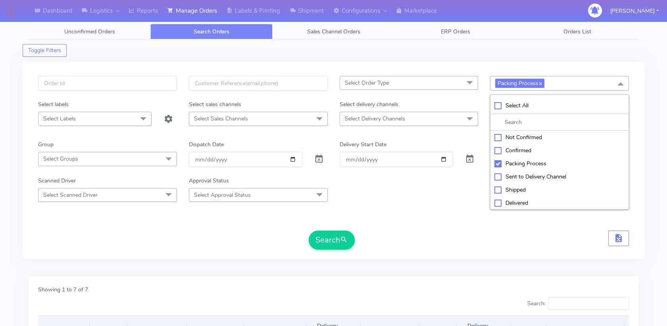
click at [495, 162] on div "Packing Process" at bounding box center [560, 163] width 130 height 8
checkbox input "false"
click at [330, 240] on button "Search" at bounding box center [332, 239] width 46 height 19
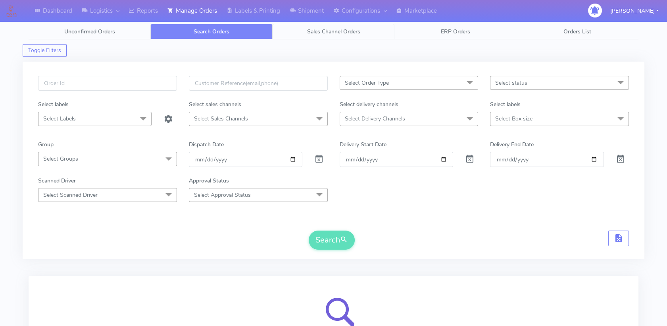
click at [344, 33] on span "Sales Channel Orders" at bounding box center [333, 32] width 53 height 8
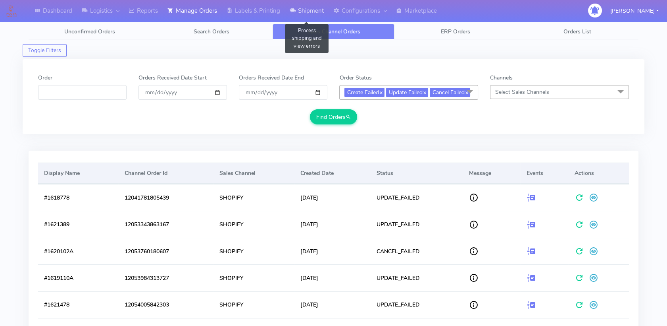
click at [316, 11] on link "Shipment" at bounding box center [307, 11] width 44 height 22
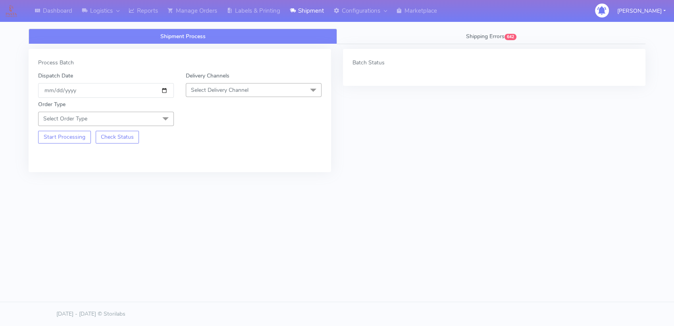
click at [457, 26] on div "Shipment Process Shipping Errors 642 Process Batch Dispatch Date 2025-09-04 Del…" at bounding box center [337, 132] width 629 height 217
click at [482, 34] on span "Shipping Errors" at bounding box center [485, 37] width 39 height 8
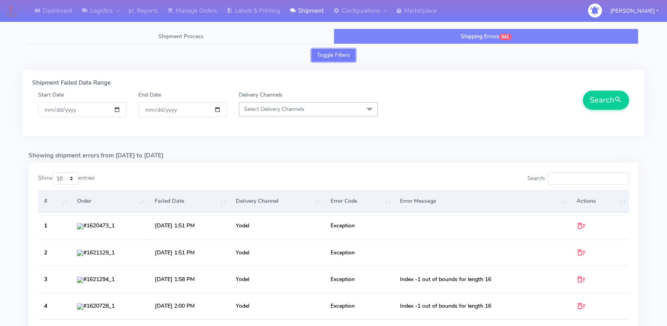
click at [330, 52] on button "Toggle Filters" at bounding box center [334, 55] width 44 height 13
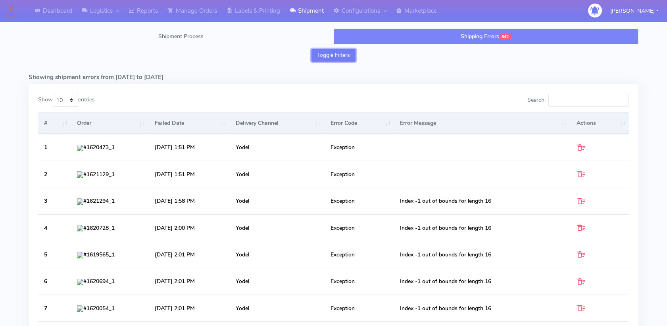
click at [330, 52] on button "Toggle Filters" at bounding box center [334, 55] width 44 height 13
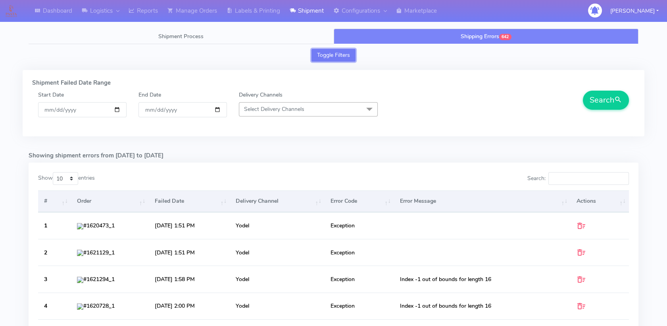
click at [330, 52] on button "Toggle Filters" at bounding box center [334, 55] width 44 height 13
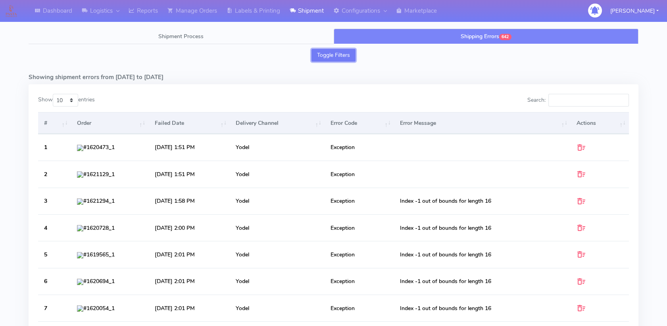
click at [330, 52] on button "Toggle Filters" at bounding box center [334, 55] width 44 height 13
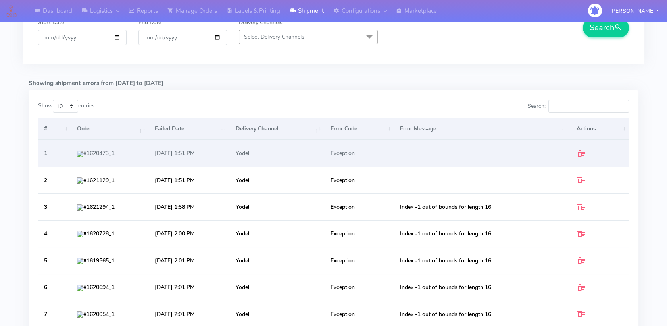
scroll to position [273, 0]
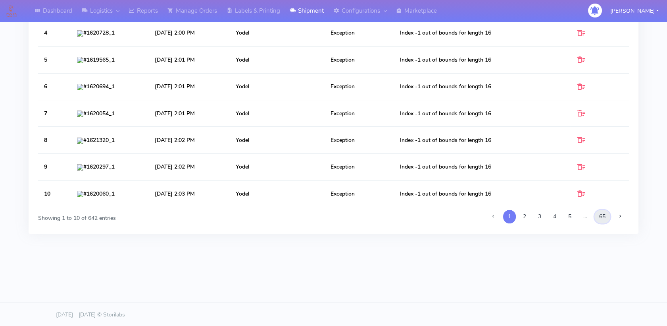
click at [604, 213] on link "65" at bounding box center [603, 216] width 16 height 13
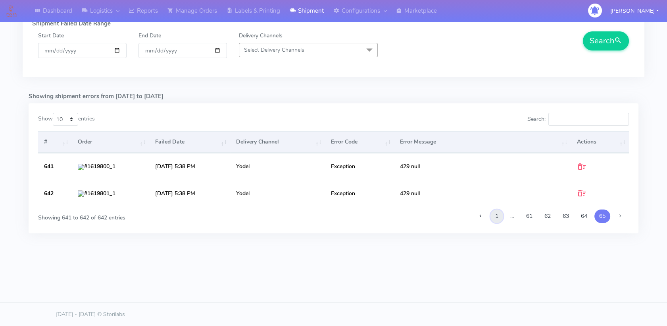
click at [494, 216] on link "1" at bounding box center [497, 215] width 13 height 13
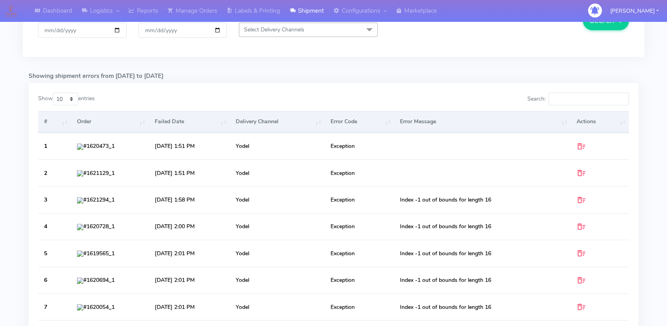
scroll to position [0, 0]
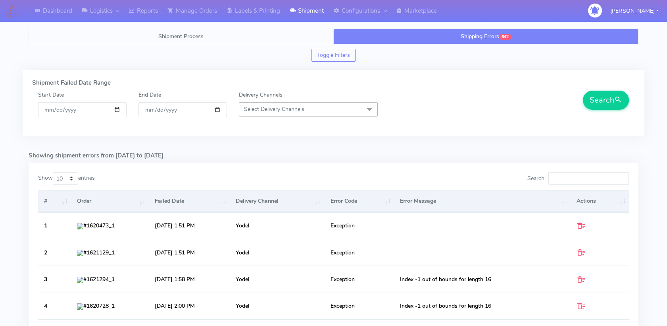
click at [230, 36] on link "Shipment Process" at bounding box center [181, 36] width 305 height 15
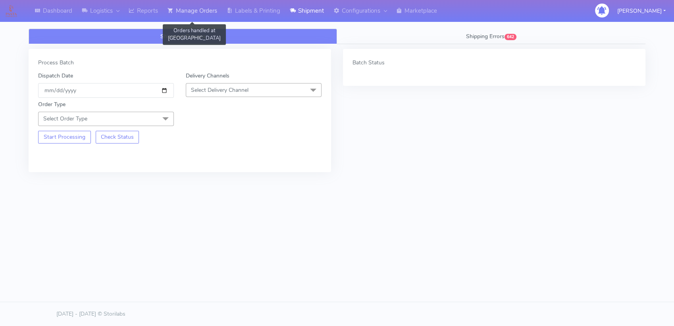
click at [194, 11] on link "Manage Orders" at bounding box center [192, 11] width 59 height 22
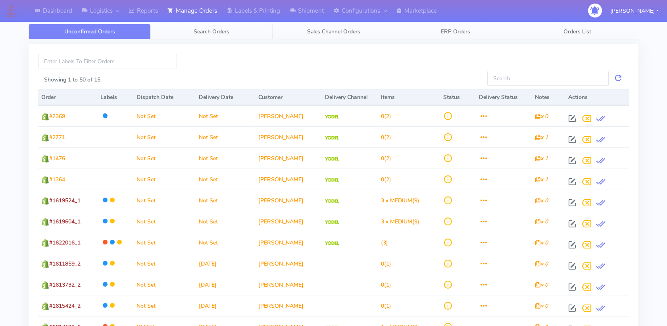
click at [228, 30] on span "Search Orders" at bounding box center [212, 32] width 36 height 8
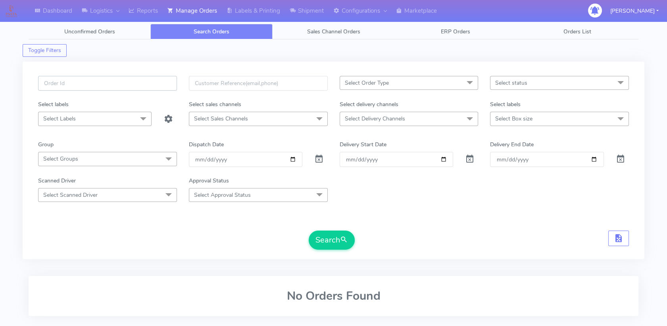
click at [85, 85] on input "text" at bounding box center [107, 83] width 139 height 15
click at [307, 238] on div "Search" at bounding box center [333, 239] width 591 height 19
click at [339, 241] on button "Search" at bounding box center [332, 239] width 46 height 19
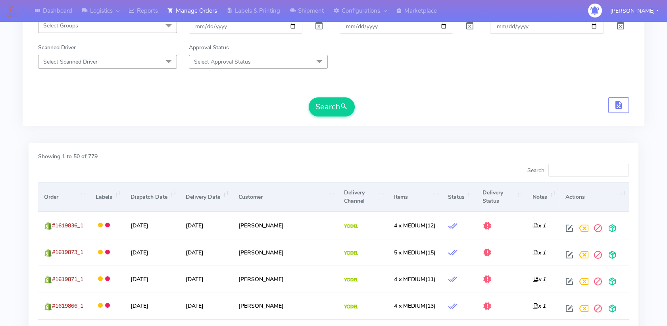
scroll to position [132, 0]
click at [335, 102] on button "Search" at bounding box center [332, 107] width 46 height 19
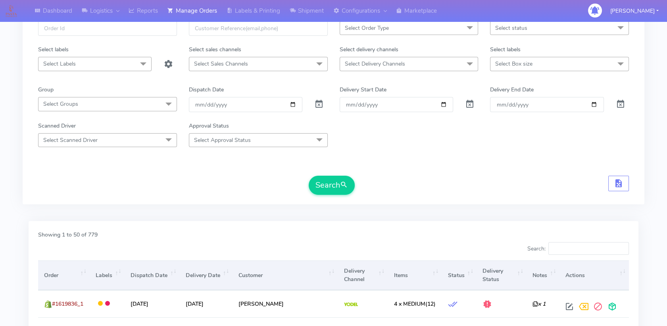
scroll to position [0, 0]
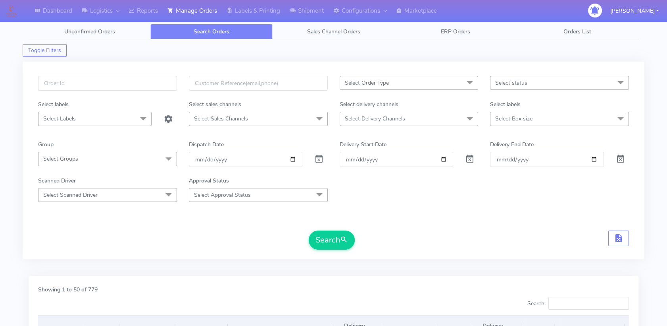
click at [90, 75] on div "Select Order Type Select All MEALS ATAVI One Off Pasta Club Gift Kit Event Unkn…" at bounding box center [334, 160] width 622 height 197
click at [91, 78] on input "text" at bounding box center [107, 83] width 139 height 15
paste input "1620201_1"
click at [45, 81] on input "1620201_1" at bounding box center [107, 83] width 139 height 15
type input "#1620201_1"
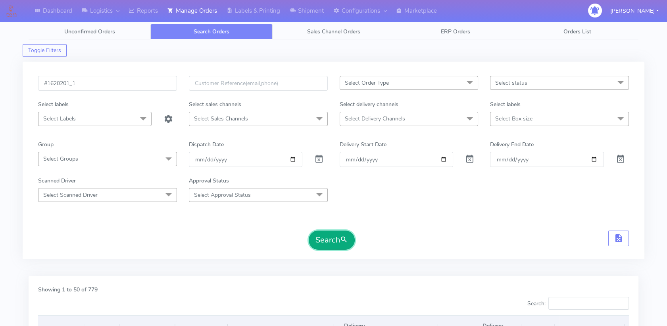
click at [337, 243] on button "Search" at bounding box center [332, 239] width 46 height 19
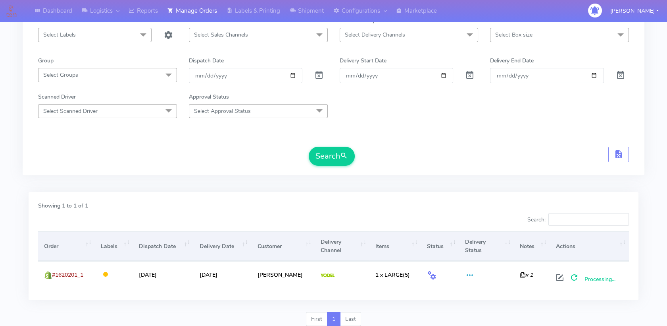
scroll to position [113, 0]
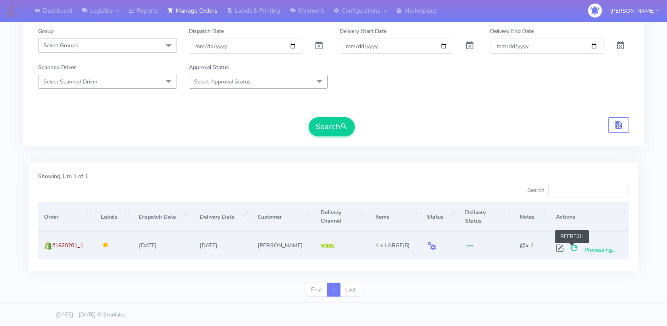
click at [573, 246] on span at bounding box center [574, 250] width 14 height 8
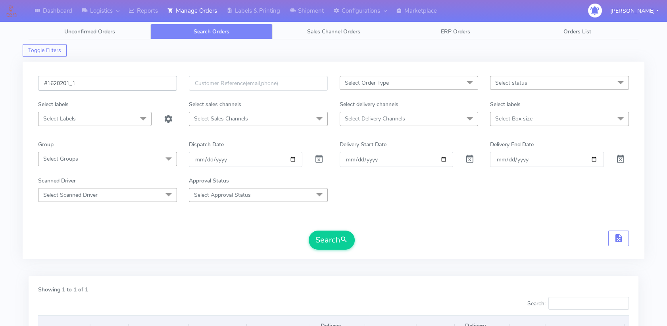
drag, startPoint x: 83, startPoint y: 85, endPoint x: 35, endPoint y: 90, distance: 48.3
click at [35, 90] on div "#1620201_1" at bounding box center [107, 88] width 151 height 24
click at [532, 80] on span "Select status" at bounding box center [559, 83] width 139 height 14
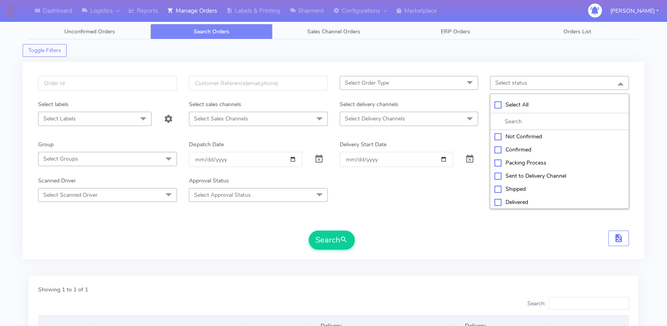
click at [501, 162] on div "Packing Process" at bounding box center [560, 162] width 130 height 8
checkbox input "true"
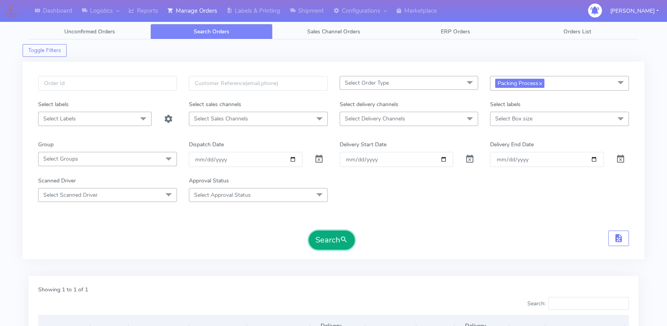
click at [331, 233] on button "Search" at bounding box center [332, 239] width 46 height 19
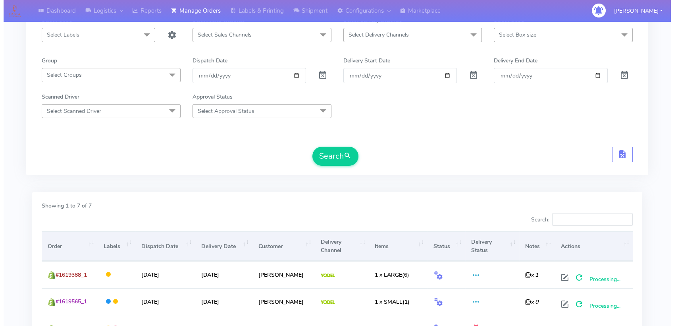
scroll to position [273, 0]
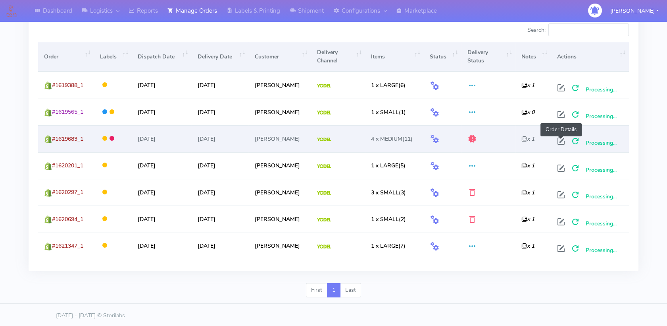
click at [565, 139] on span at bounding box center [561, 143] width 14 height 8
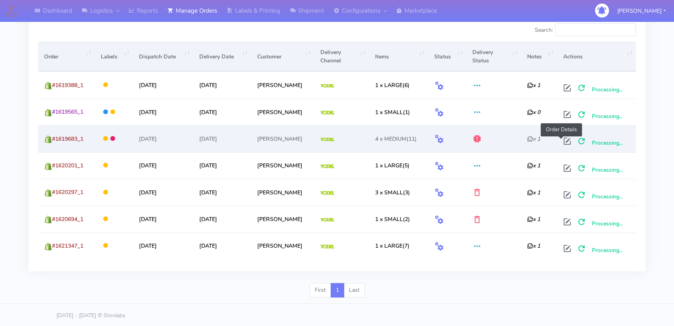
select select "5"
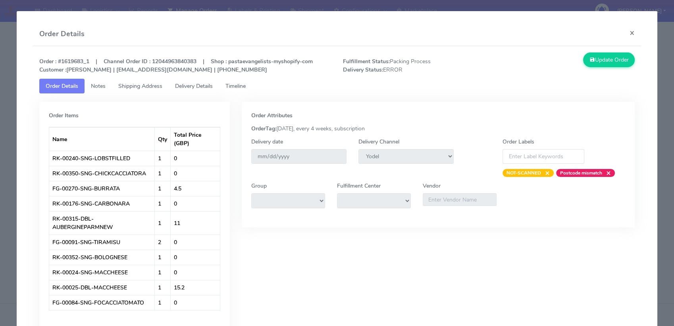
click at [195, 83] on span "Delivery Details" at bounding box center [194, 86] width 38 height 8
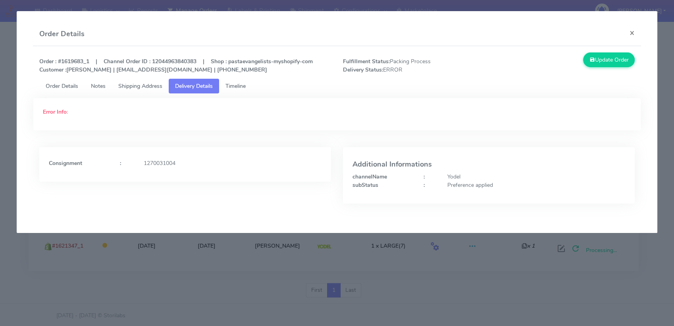
click at [91, 111] on div "Error Info :" at bounding box center [337, 112] width 600 height 8
click at [233, 84] on span "Timeline" at bounding box center [236, 86] width 20 height 8
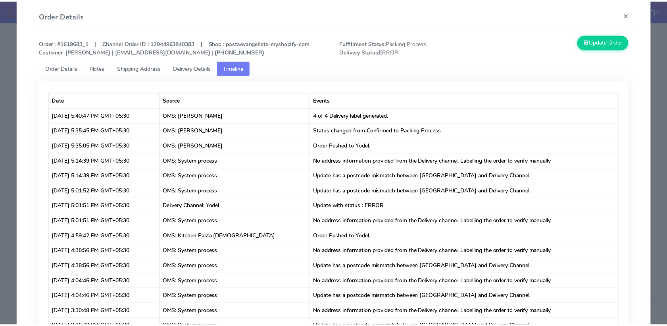
scroll to position [0, 0]
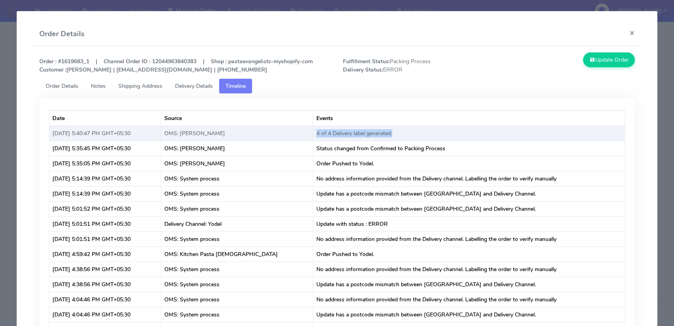
drag, startPoint x: 303, startPoint y: 130, endPoint x: 399, endPoint y: 130, distance: 96.1
click at [399, 130] on td "4 of 4 Delivery label generated." at bounding box center [469, 132] width 312 height 15
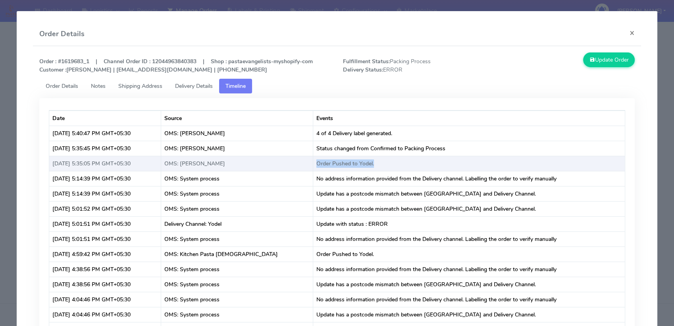
drag, startPoint x: 302, startPoint y: 164, endPoint x: 370, endPoint y: 164, distance: 68.7
click at [370, 164] on td "Order Pushed to Yodel." at bounding box center [469, 163] width 312 height 15
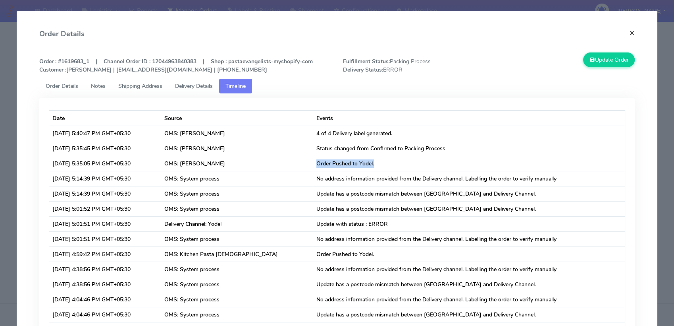
click at [629, 31] on button "×" at bounding box center [632, 32] width 18 height 21
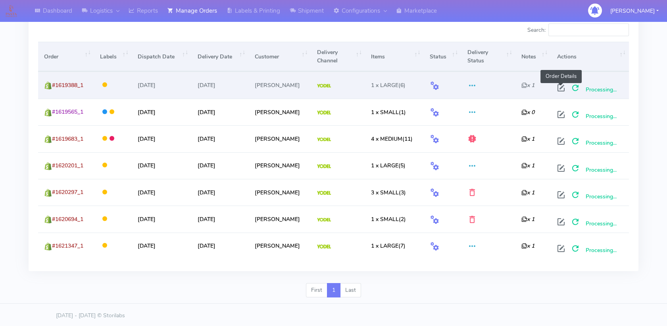
click at [559, 86] on span at bounding box center [561, 90] width 14 height 8
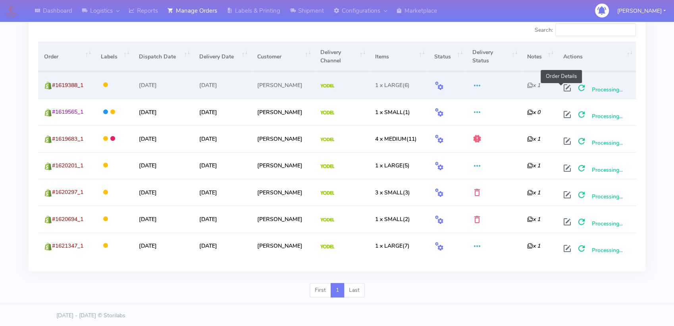
select select "5"
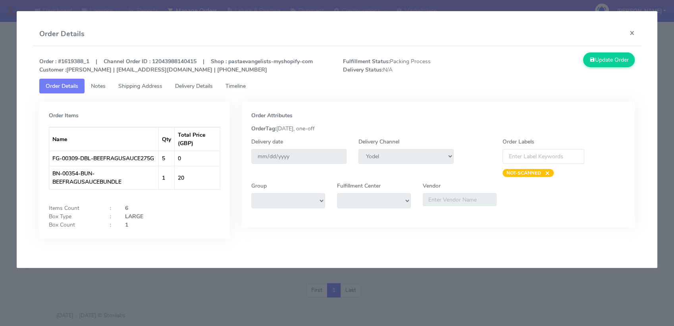
click at [238, 87] on span "Timeline" at bounding box center [236, 86] width 20 height 8
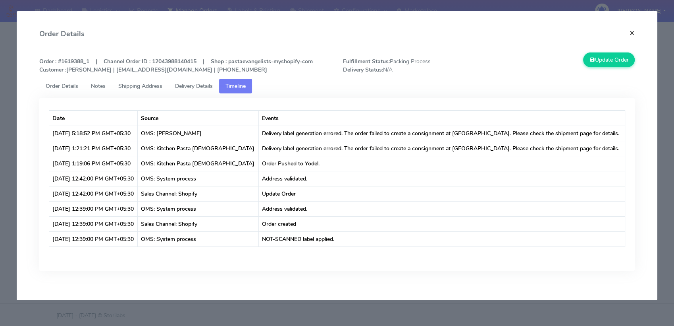
click at [629, 30] on button "×" at bounding box center [632, 32] width 18 height 21
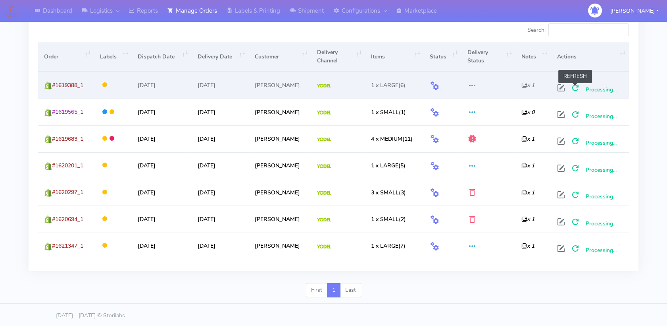
click at [576, 86] on span at bounding box center [576, 90] width 14 height 8
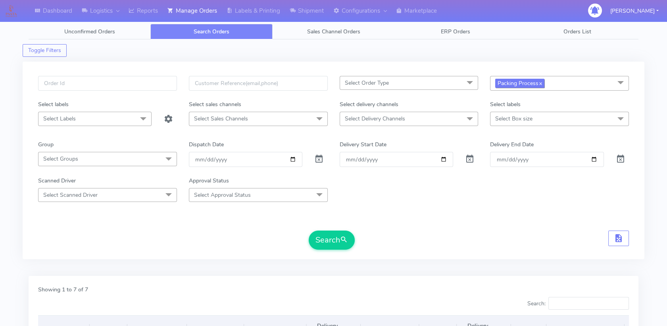
click at [543, 84] on span "Packing Process x" at bounding box center [519, 83] width 49 height 9
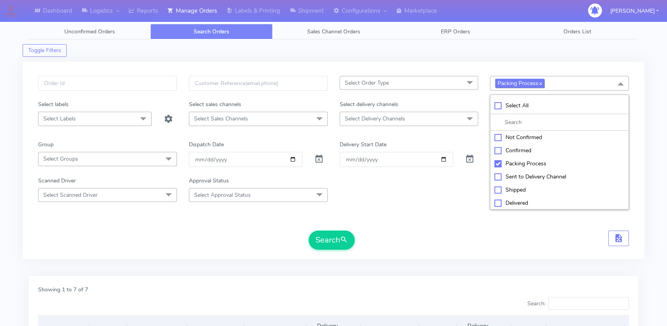
click at [521, 86] on span "Packing Process x" at bounding box center [519, 83] width 49 height 9
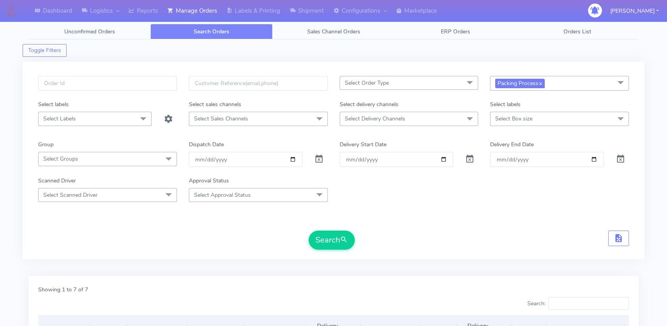
click at [521, 86] on span "Packing Process x" at bounding box center [519, 83] width 49 height 9
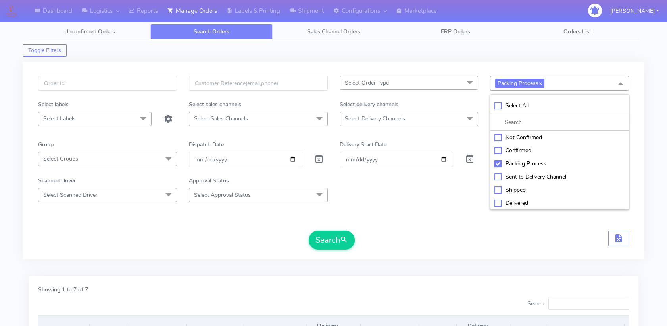
click at [508, 178] on div "Sent to Delivery Channel" at bounding box center [560, 176] width 130 height 8
checkbox input "true"
click at [498, 164] on div "Packing Process" at bounding box center [560, 163] width 130 height 8
checkbox input "false"
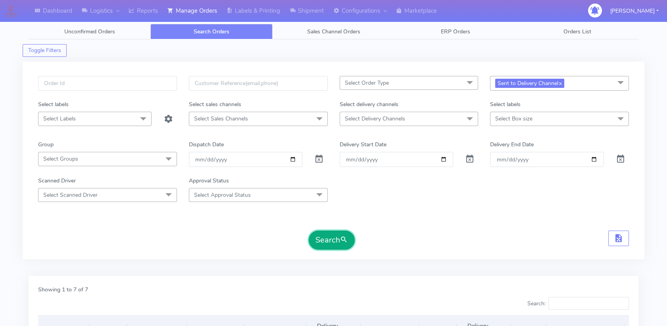
click at [325, 241] on button "Search" at bounding box center [332, 239] width 46 height 19
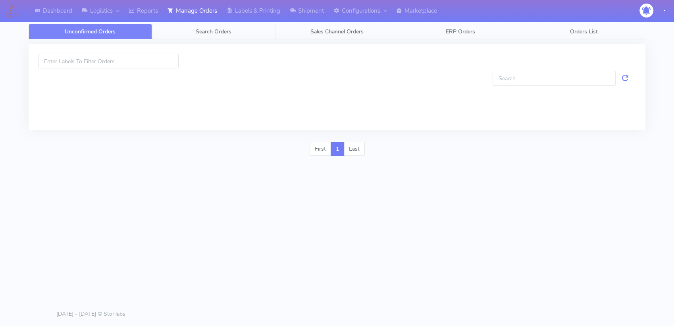
click at [222, 34] on span "Search Orders" at bounding box center [214, 32] width 36 height 8
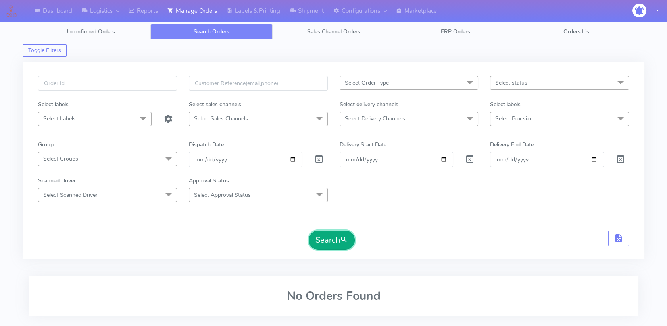
click at [329, 238] on button "Search" at bounding box center [332, 239] width 46 height 19
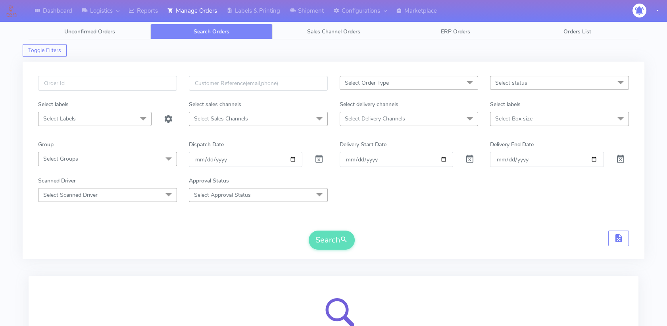
click at [534, 80] on span "Select status" at bounding box center [559, 83] width 139 height 14
click at [456, 229] on form "Select Order Type Select All MEALS ATAVI One Off Pasta Club Gift Kit Event Unkn…" at bounding box center [333, 162] width 591 height 173
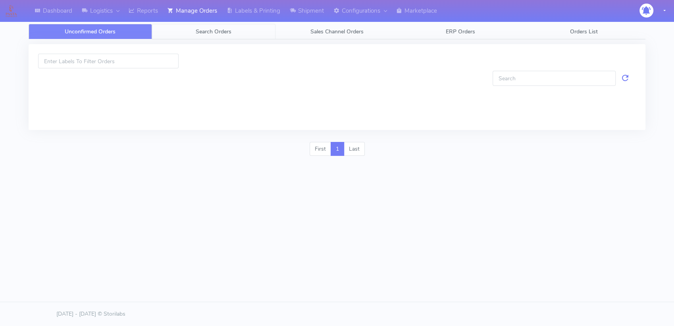
click at [218, 31] on span "Search Orders" at bounding box center [214, 32] width 36 height 8
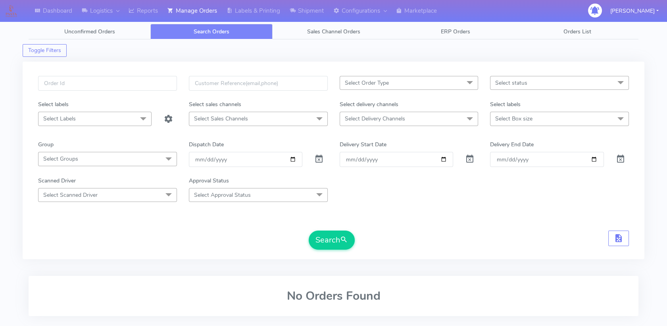
click at [526, 79] on span "Select status" at bounding box center [511, 83] width 32 height 8
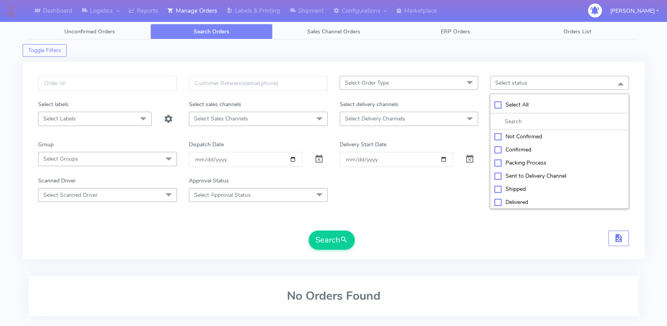
click at [515, 160] on div "Packing Process" at bounding box center [560, 162] width 130 height 8
checkbox input "true"
click at [501, 176] on div "Sent to Delivery Channel" at bounding box center [560, 176] width 130 height 8
checkbox input "true"
click at [499, 164] on div "Packing Process" at bounding box center [560, 163] width 130 height 8
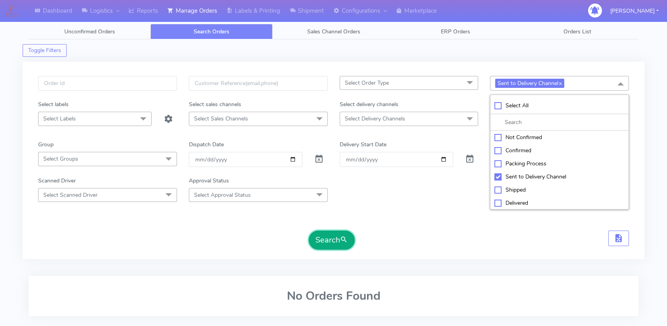
click at [333, 240] on button "Search" at bounding box center [332, 239] width 46 height 19
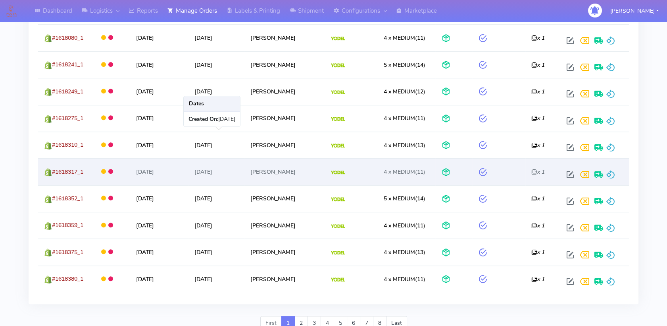
scroll to position [1422, 0]
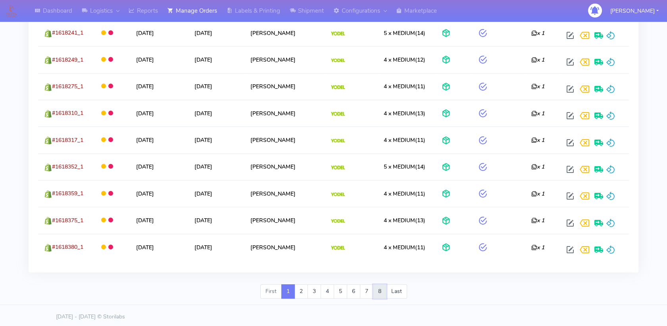
click at [379, 285] on link "8" at bounding box center [379, 291] width 13 height 14
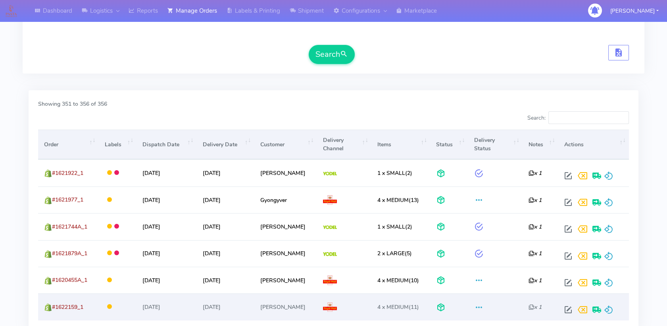
scroll to position [247, 0]
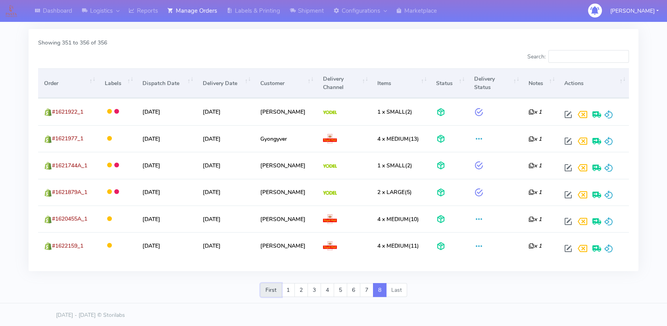
click at [281, 289] on link "First" at bounding box center [270, 290] width 21 height 14
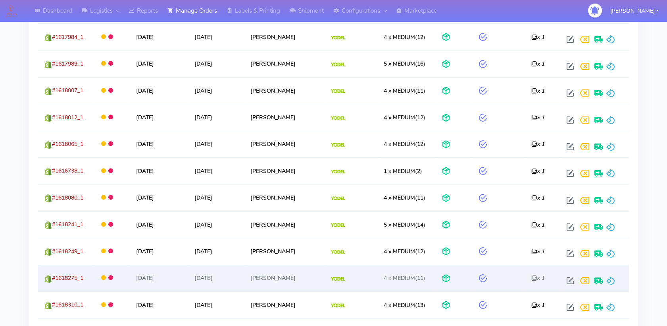
scroll to position [1422, 0]
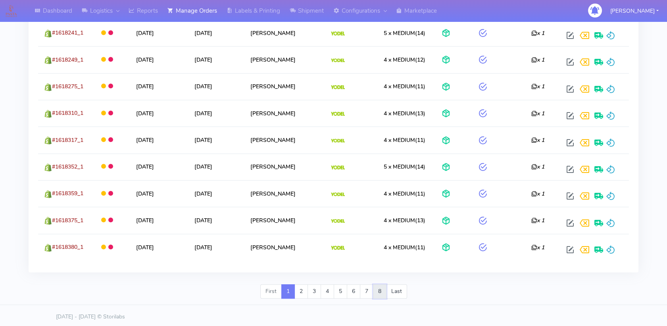
click at [378, 290] on link "8" at bounding box center [379, 291] width 13 height 14
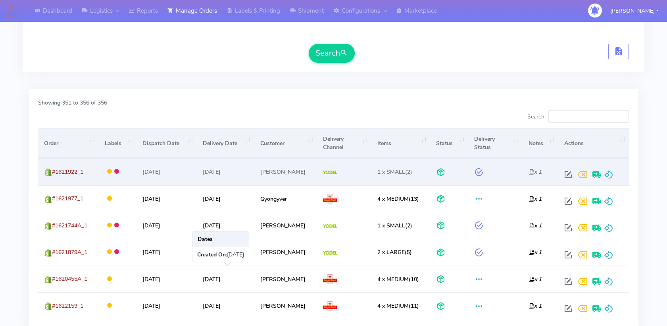
scroll to position [247, 0]
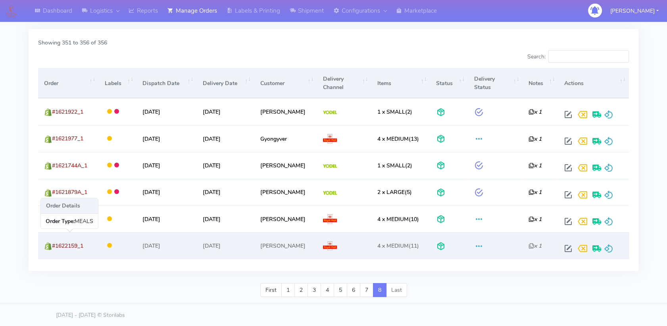
click at [68, 243] on span "#1622159_1" at bounding box center [67, 246] width 31 height 8
copy span "1622159_1"
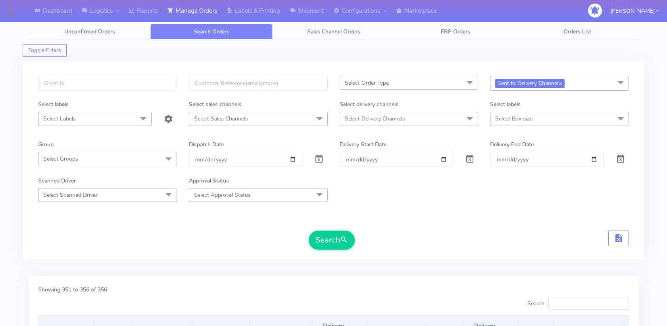
click at [562, 81] on link "x" at bounding box center [561, 83] width 4 height 8
click at [562, 81] on span "Select status" at bounding box center [559, 83] width 139 height 14
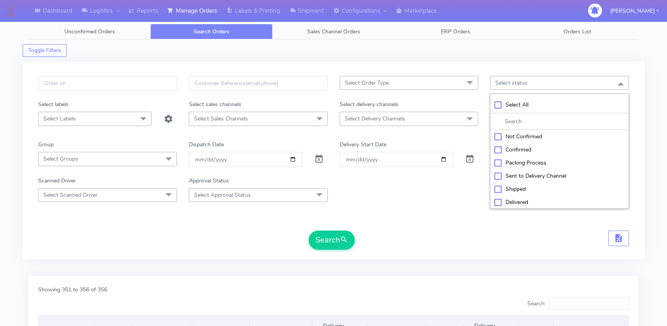
click at [497, 162] on div "Packing Process" at bounding box center [560, 162] width 130 height 8
checkbox input "true"
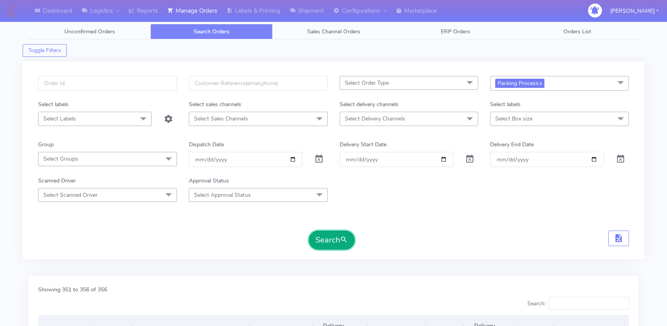
click at [336, 238] on button "Search" at bounding box center [332, 239] width 46 height 19
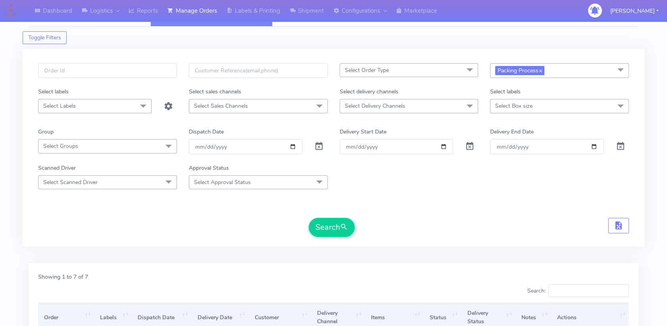
scroll to position [9, 0]
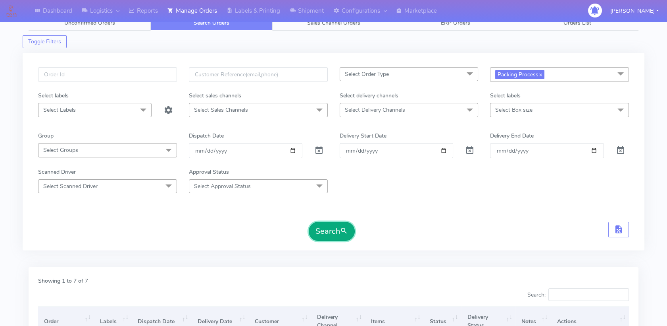
click at [330, 235] on button "Search" at bounding box center [332, 231] width 46 height 19
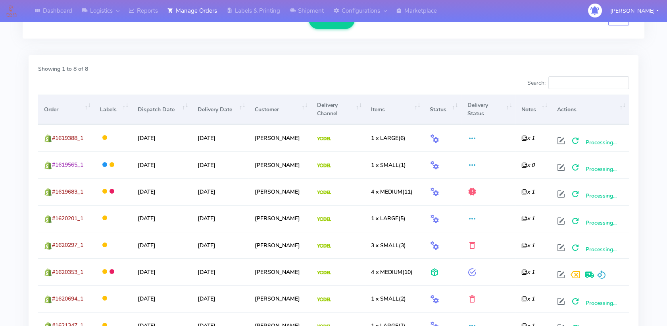
scroll to position [300, 0]
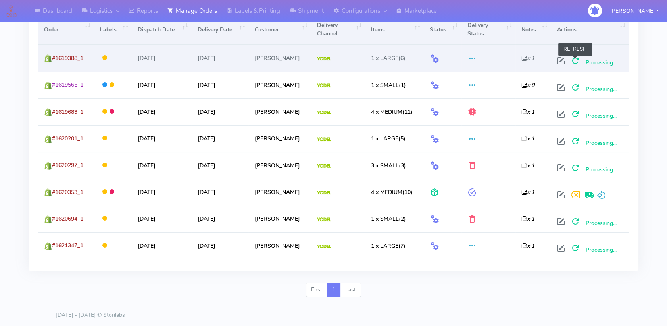
click at [574, 60] on span at bounding box center [576, 63] width 14 height 8
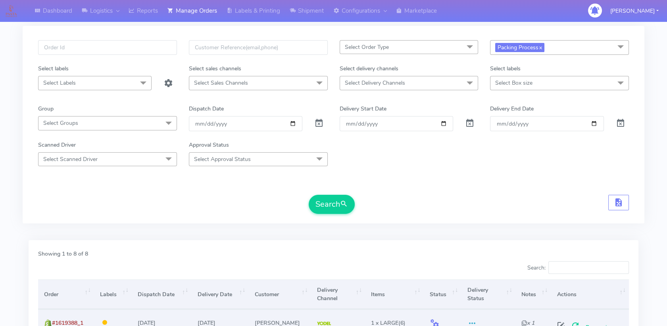
scroll to position [35, 0]
click at [334, 204] on button "Search" at bounding box center [332, 204] width 46 height 19
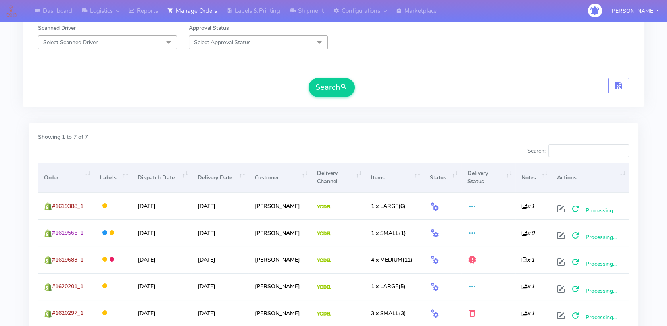
scroll to position [273, 0]
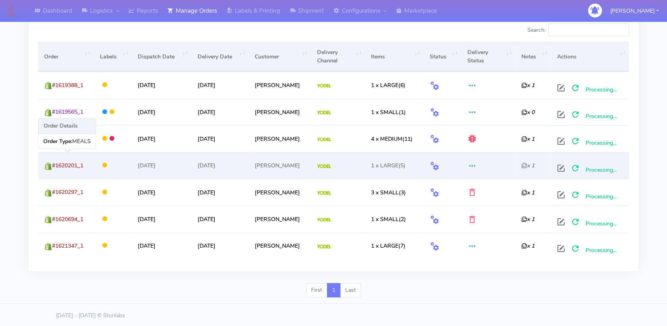
click at [68, 165] on span "#1620201_1" at bounding box center [67, 166] width 31 height 8
copy span "1620201_1"
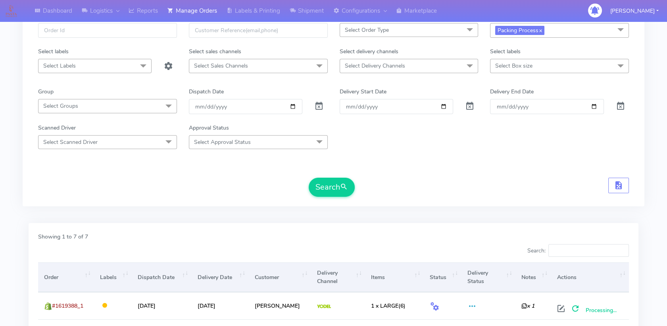
scroll to position [0, 0]
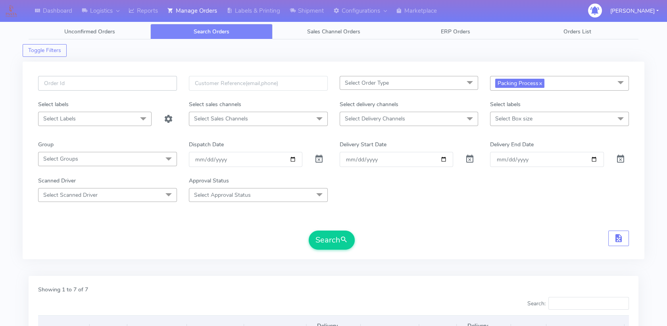
click at [79, 83] on input "text" at bounding box center [107, 83] width 139 height 15
paste input "1620201_1"
click at [322, 243] on button "Search" at bounding box center [332, 239] width 46 height 19
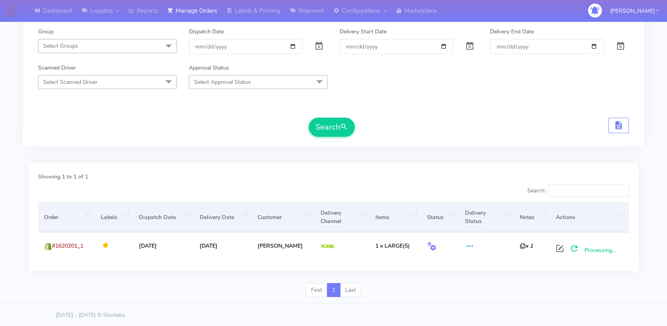
scroll to position [113, 0]
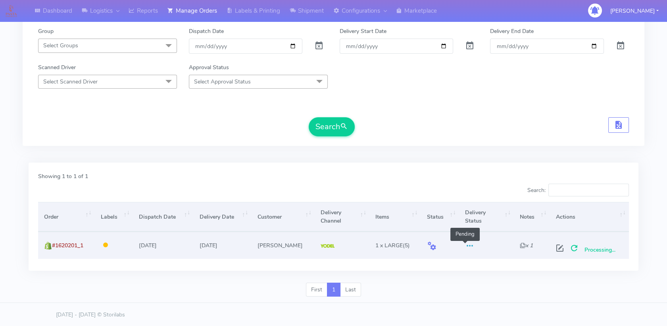
click at [465, 244] on span at bounding box center [470, 247] width 10 height 8
click at [78, 244] on span "#1620201_1" at bounding box center [67, 245] width 31 height 8
copy span "1620201_1"
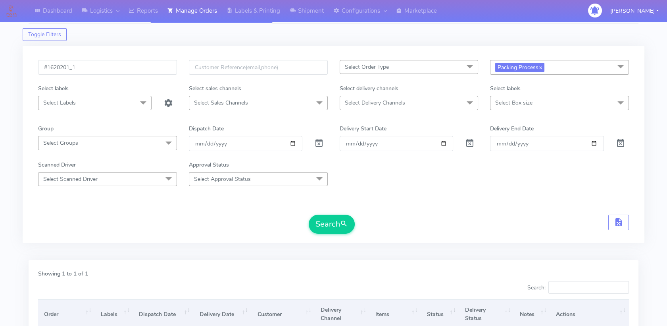
scroll to position [0, 0]
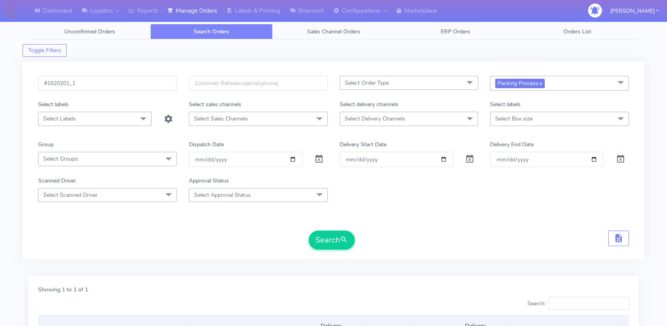
click at [542, 82] on link "x" at bounding box center [541, 83] width 4 height 8
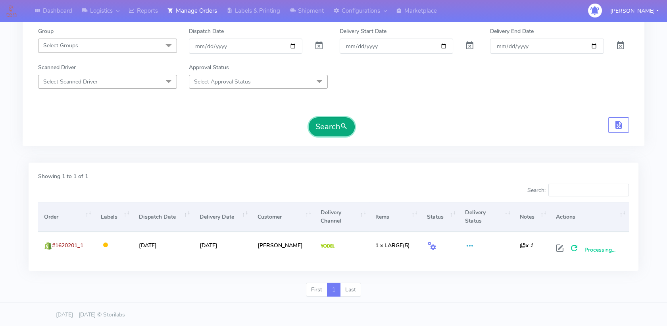
click at [346, 125] on span "submit" at bounding box center [344, 126] width 8 height 11
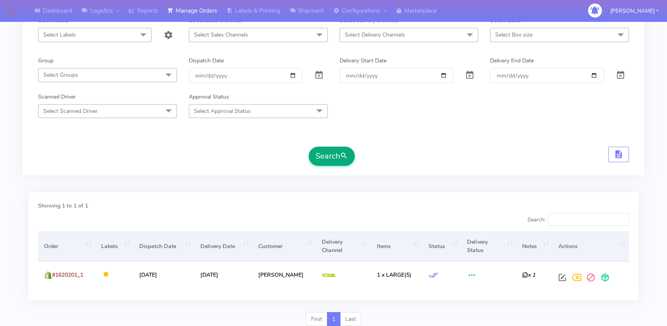
scroll to position [113, 0]
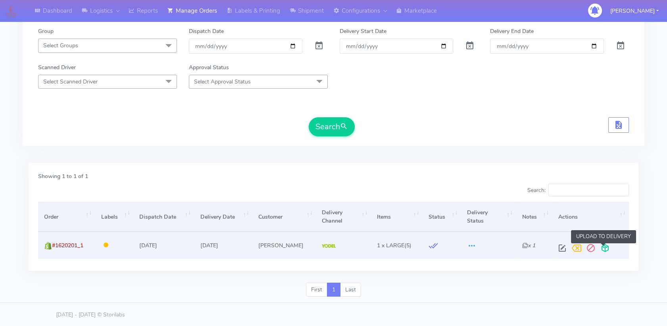
click at [601, 246] on span at bounding box center [605, 250] width 14 height 8
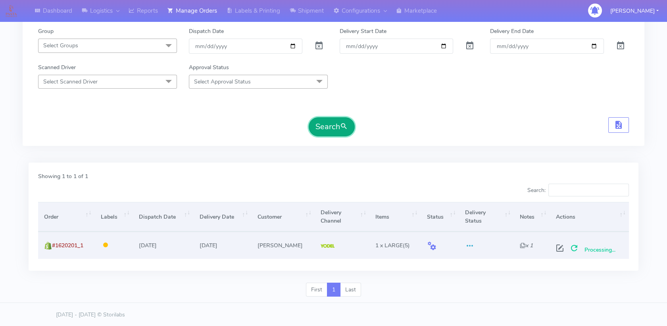
click at [346, 127] on span "submit" at bounding box center [344, 126] width 8 height 11
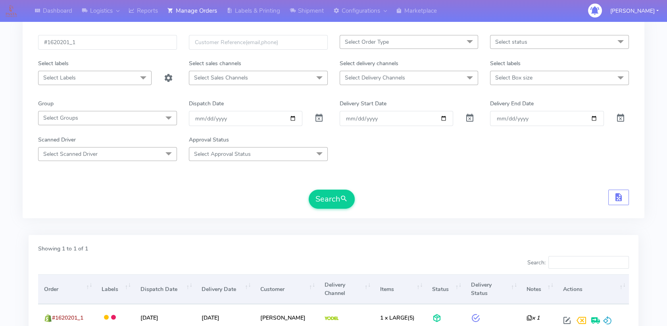
scroll to position [0, 0]
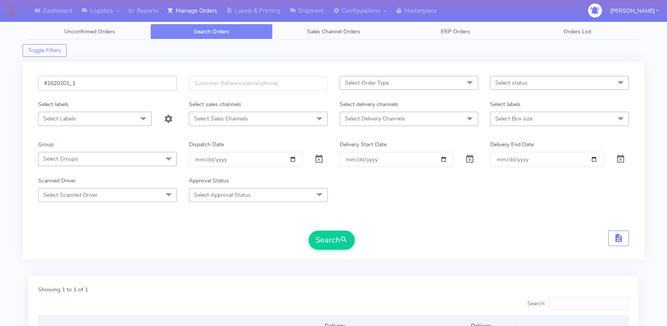
click at [66, 84] on input "#1620201_1" at bounding box center [107, 83] width 139 height 15
paste input "1347"
click at [334, 242] on button "Search" at bounding box center [332, 239] width 46 height 19
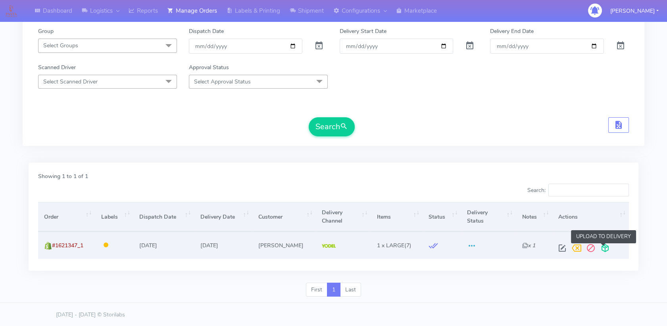
click at [603, 248] on span at bounding box center [605, 250] width 14 height 8
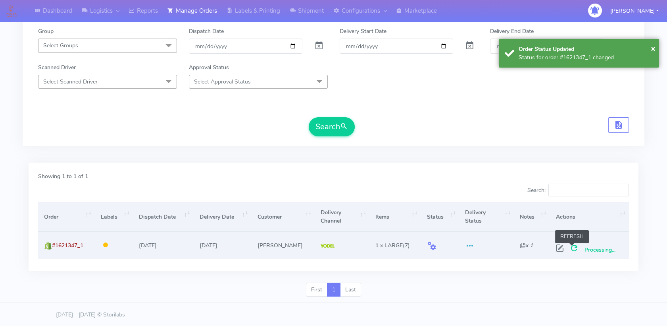
click at [573, 246] on span at bounding box center [574, 250] width 14 height 8
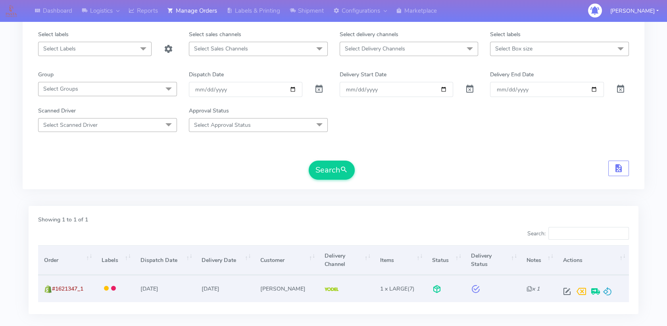
scroll to position [0, 0]
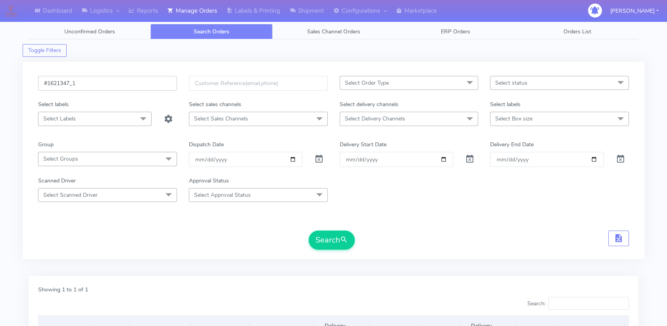
click at [63, 79] on input "#1621347_1" at bounding box center [107, 83] width 139 height 15
click at [62, 82] on input "#1621347_1" at bounding box center [107, 83] width 139 height 15
paste input "19388"
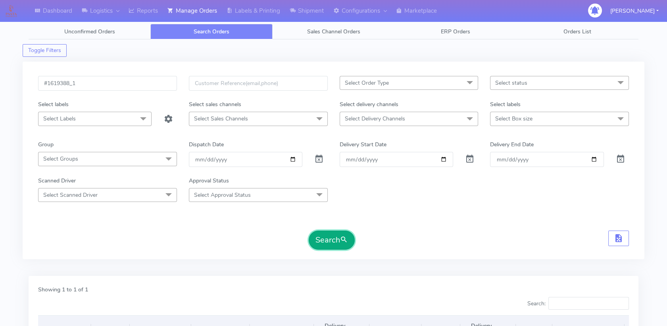
click at [339, 241] on button "Search" at bounding box center [332, 239] width 46 height 19
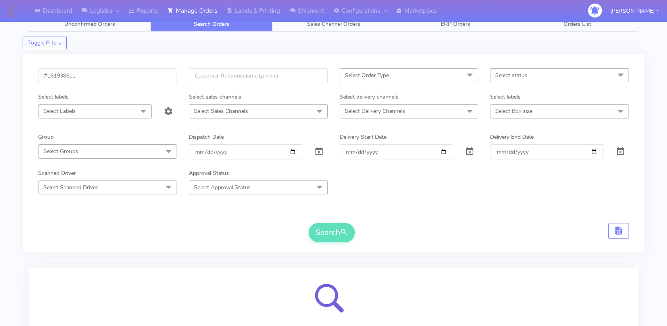
scroll to position [84, 0]
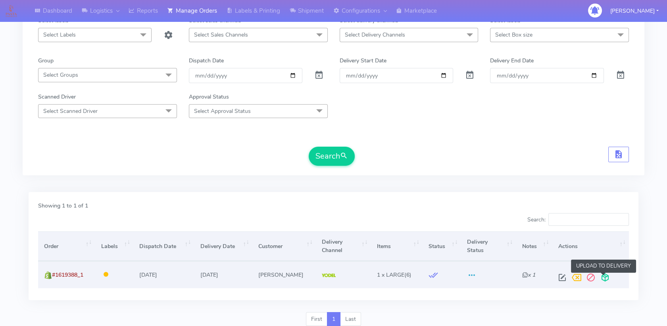
click at [603, 275] on span at bounding box center [605, 279] width 14 height 8
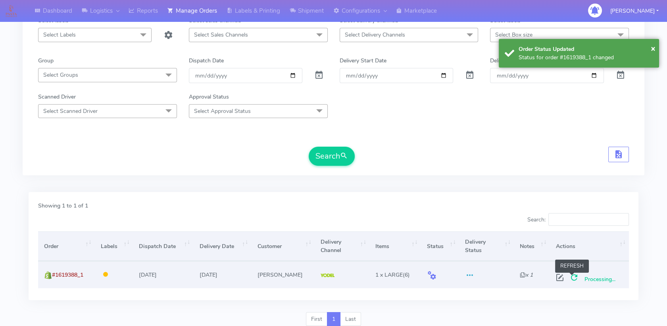
click at [571, 275] on span at bounding box center [574, 279] width 14 height 8
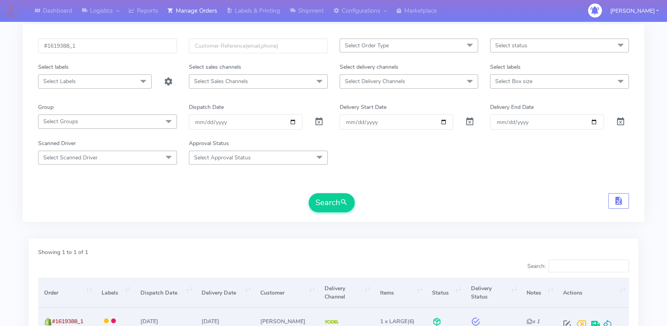
scroll to position [0, 0]
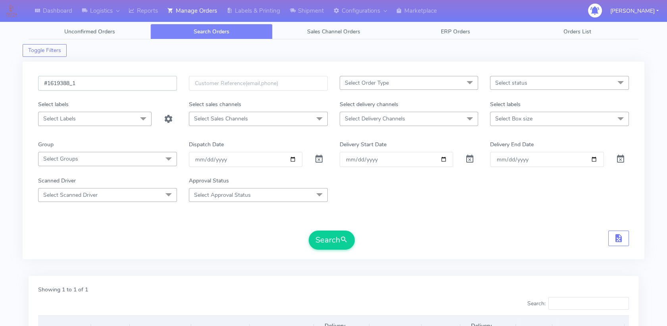
click at [66, 84] on input "#1619388_1" at bounding box center [107, 83] width 139 height 15
paste input "20201"
type input "#1620201_1"
click at [323, 235] on button "Search" at bounding box center [332, 239] width 46 height 19
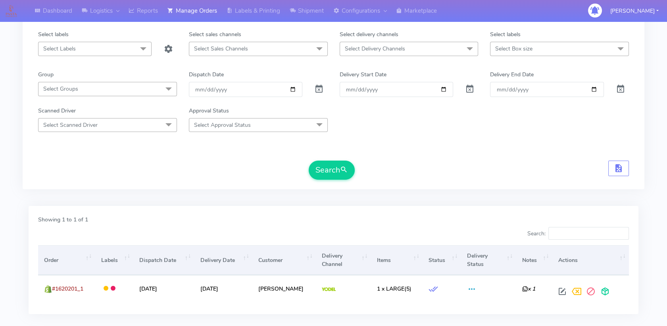
scroll to position [84, 0]
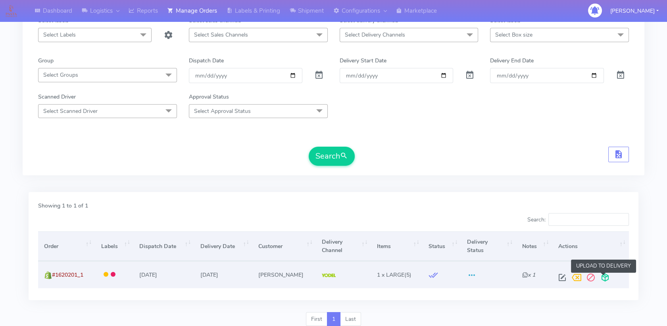
click at [602, 277] on span at bounding box center [605, 279] width 14 height 8
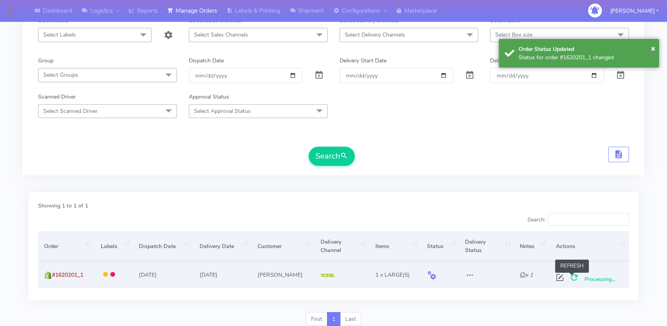
click at [571, 275] on span at bounding box center [574, 279] width 14 height 8
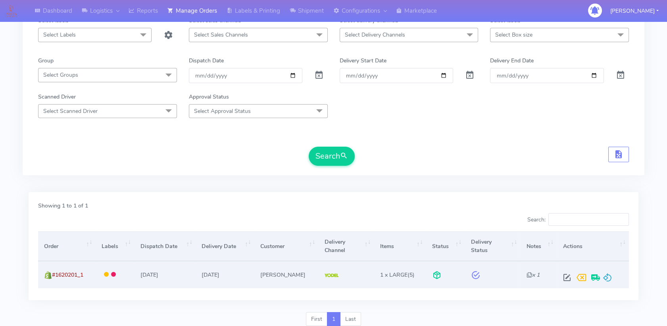
drag, startPoint x: 484, startPoint y: 249, endPoint x: 459, endPoint y: 244, distance: 25.9
click at [459, 244] on tr "Order Labels Dispatch Date Delivery Date Customer Delivery Channel Items Status…" at bounding box center [333, 246] width 591 height 30
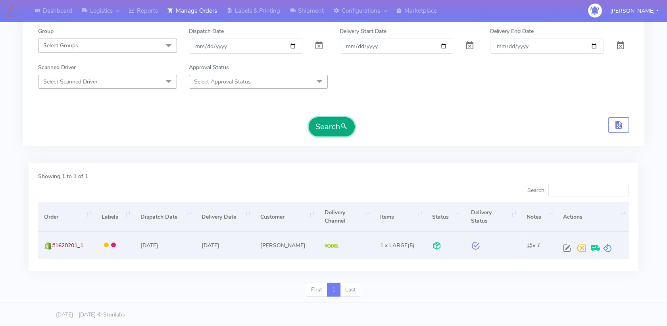
click at [329, 130] on button "Search" at bounding box center [332, 126] width 46 height 19
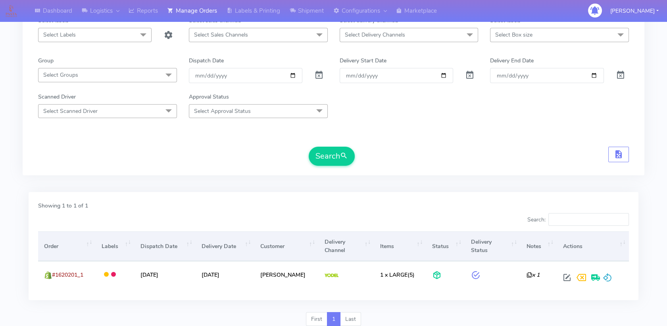
scroll to position [113, 0]
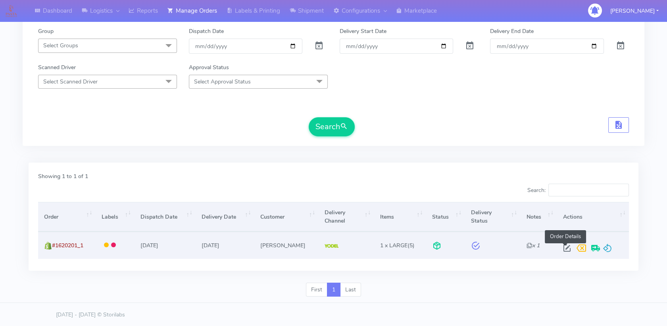
click at [562, 247] on span at bounding box center [567, 250] width 14 height 8
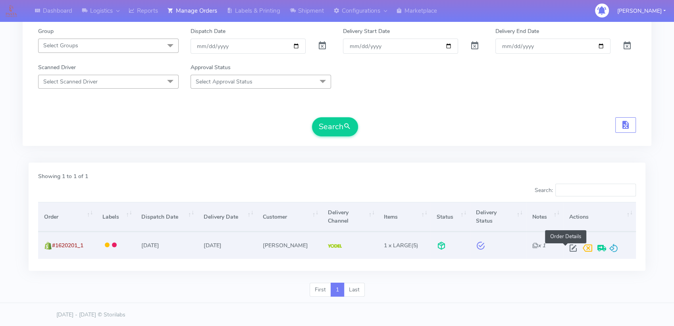
select select "5"
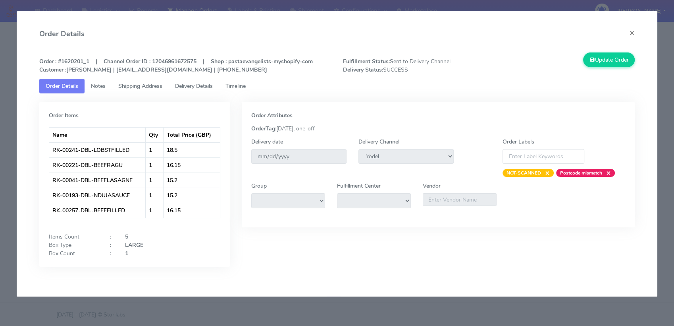
click at [193, 82] on span "Delivery Details" at bounding box center [194, 86] width 38 height 8
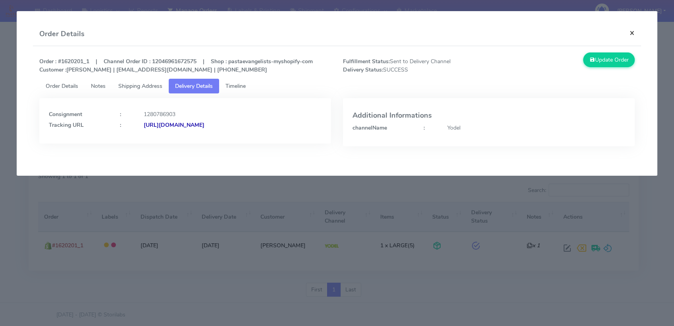
click at [632, 33] on button "×" at bounding box center [632, 32] width 18 height 21
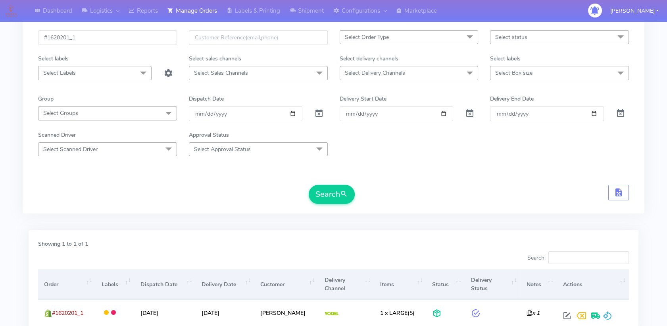
scroll to position [0, 0]
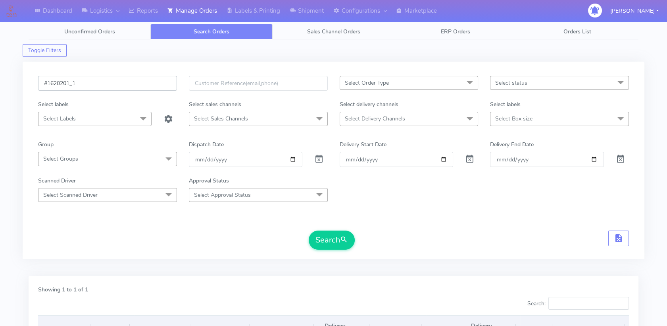
click at [93, 82] on input "#1620201_1" at bounding box center [107, 83] width 139 height 15
click at [57, 85] on input "#1620201_1" at bounding box center [107, 83] width 139 height 15
paste input "142"
click at [326, 237] on button "Search" at bounding box center [332, 239] width 46 height 19
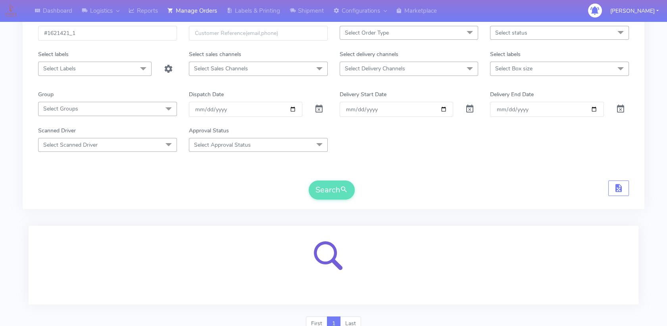
scroll to position [84, 0]
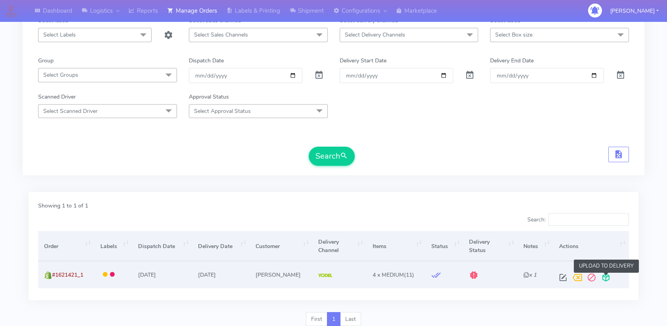
click at [608, 276] on span at bounding box center [606, 279] width 14 height 8
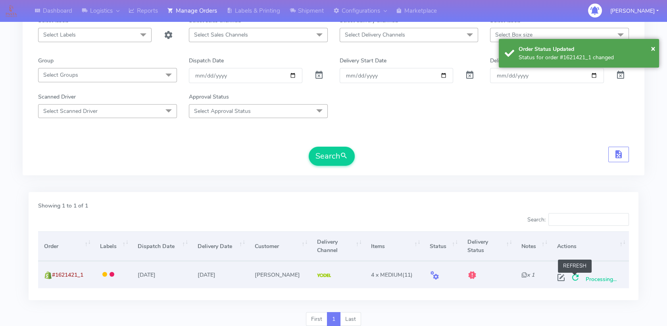
click at [574, 278] on span at bounding box center [576, 279] width 14 height 8
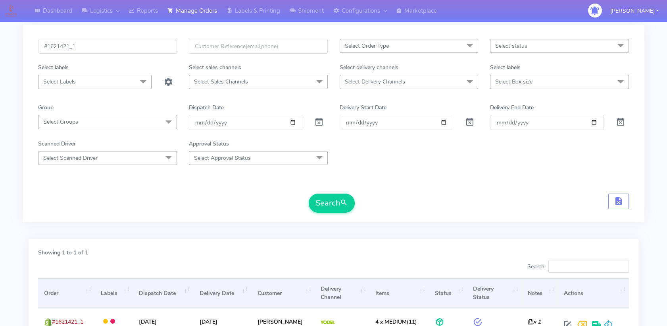
scroll to position [0, 0]
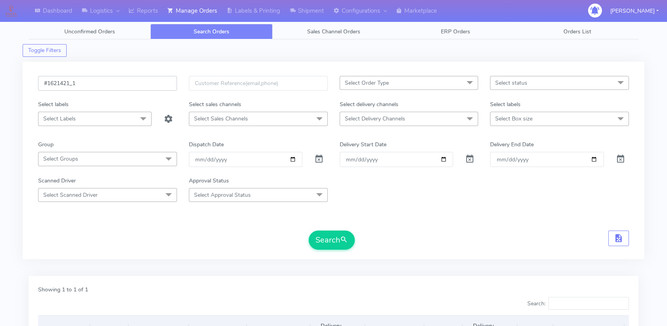
click at [68, 82] on input "#1621421_1" at bounding box center [107, 83] width 139 height 15
paste input "#162136"
click at [110, 85] on input "##1621361_1," at bounding box center [107, 83] width 139 height 15
click at [51, 83] on input "##1621361_1," at bounding box center [107, 83] width 139 height 15
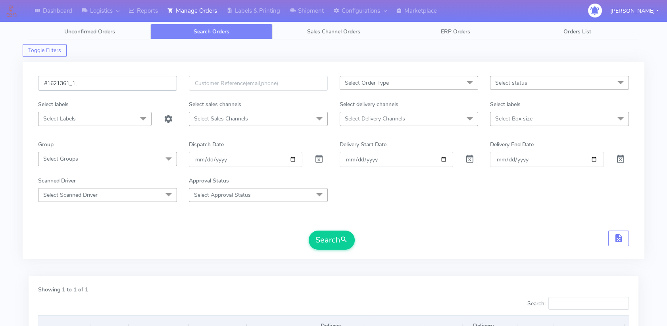
click at [108, 78] on input "#1621361_1," at bounding box center [107, 83] width 139 height 15
paste input "#1621355_1"
click at [333, 244] on button "Search" at bounding box center [332, 239] width 46 height 19
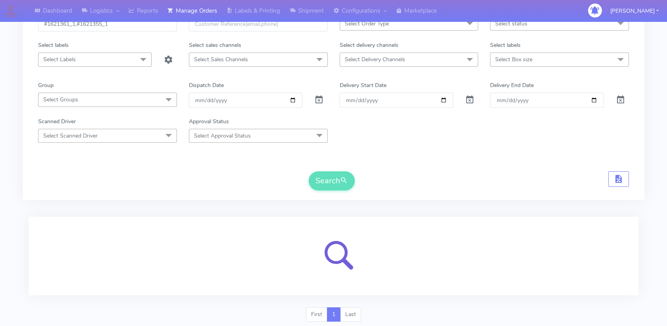
scroll to position [84, 0]
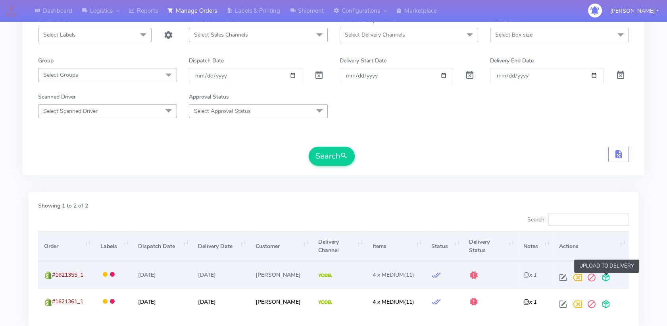
click at [606, 278] on span at bounding box center [606, 279] width 14 height 8
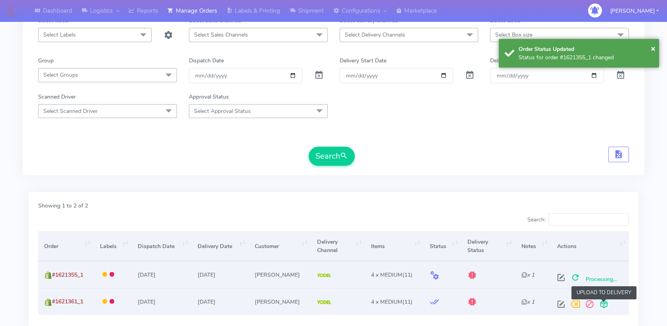
click at [605, 302] on span at bounding box center [604, 306] width 14 height 8
click at [576, 280] on span at bounding box center [576, 279] width 14 height 8
click at [575, 302] on span at bounding box center [576, 306] width 14 height 8
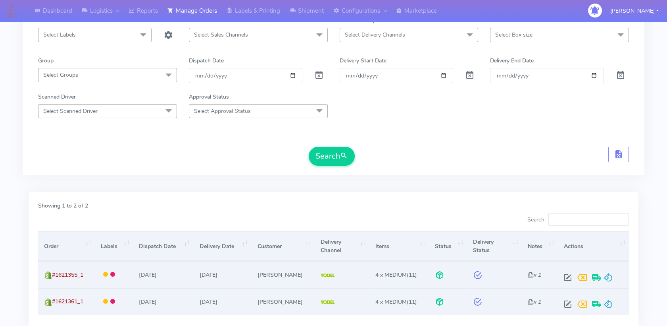
scroll to position [0, 0]
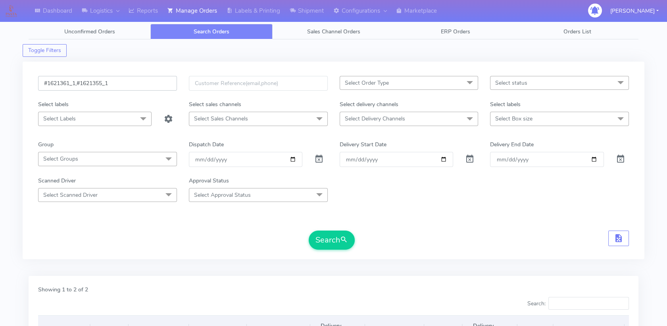
drag, startPoint x: 120, startPoint y: 79, endPoint x: 25, endPoint y: 85, distance: 95.1
click at [25, 85] on div "#1621361_1,#1621355_1 Select Order Type Select All MEALS ATAVI One Off Pasta Cl…" at bounding box center [334, 160] width 622 height 197
paste input "53"
click at [98, 84] on input "#1621353_1," at bounding box center [107, 83] width 139 height 15
paste input "#1621351_1"
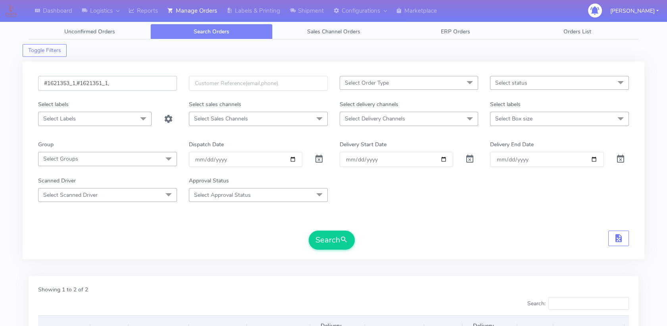
click at [141, 85] on input "#1621353_1,#1621351_1," at bounding box center [107, 83] width 139 height 15
paste input "#1621348_1"
click at [328, 240] on button "Search" at bounding box center [332, 239] width 46 height 19
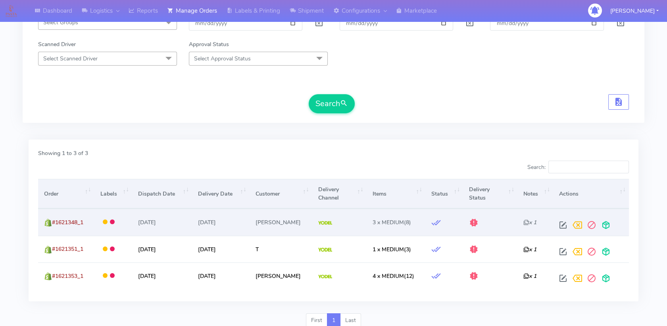
scroll to position [166, 0]
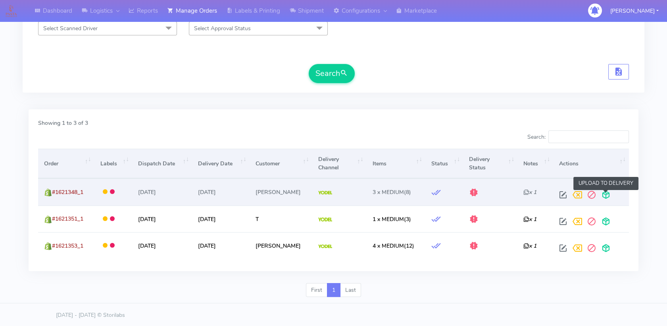
click at [605, 193] on span at bounding box center [606, 197] width 14 height 8
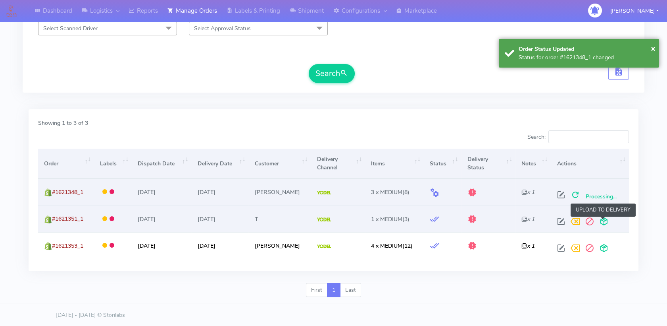
click at [606, 220] on span at bounding box center [604, 223] width 14 height 8
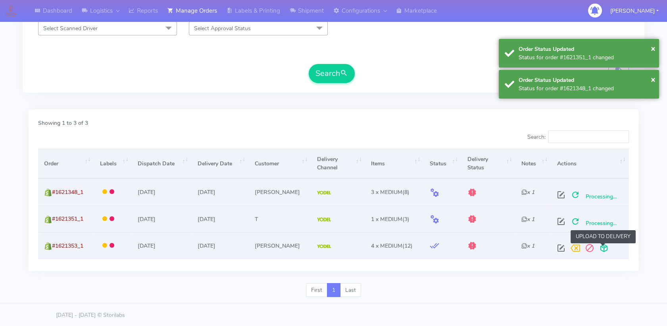
click at [603, 247] on span at bounding box center [604, 250] width 14 height 8
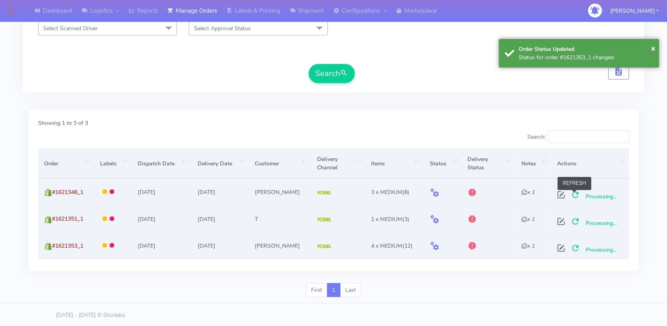
click at [575, 193] on span at bounding box center [576, 197] width 14 height 8
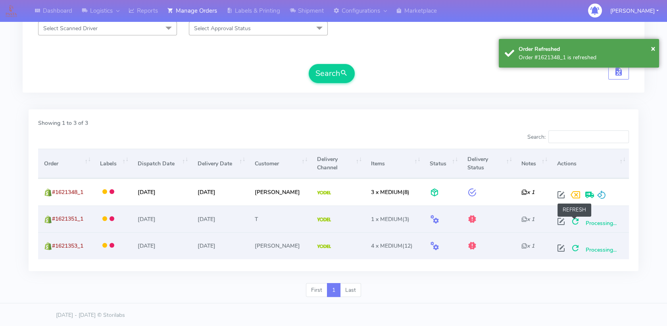
click at [574, 221] on span at bounding box center [576, 223] width 14 height 8
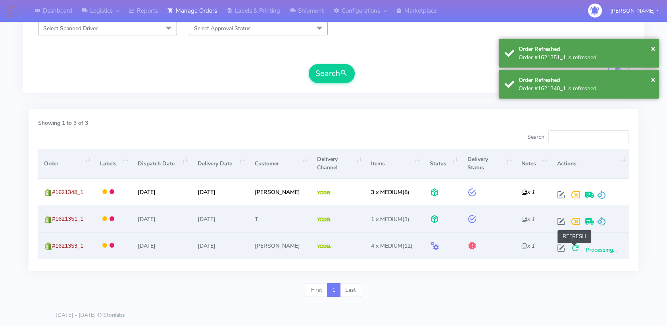
click at [573, 246] on span at bounding box center [576, 250] width 14 height 8
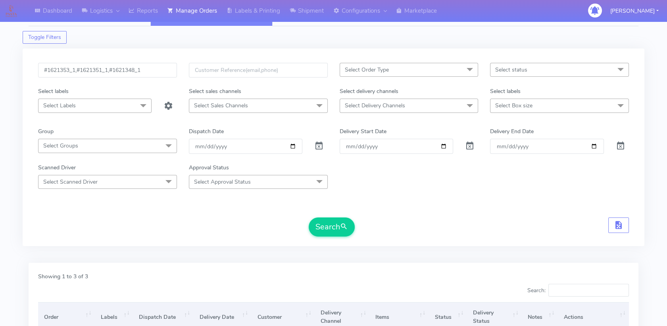
scroll to position [0, 0]
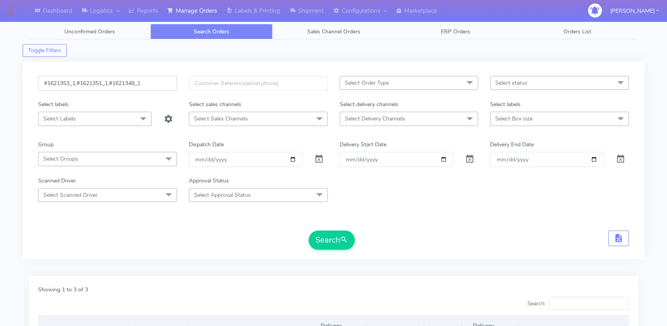
click at [158, 85] on input "#1621353_1,#1621351_1,#1621348_1" at bounding box center [107, 83] width 139 height 15
paste input "06_1, #1621314_1, #1621317_1, #1621322_1, #1621329_1, #1621331_1, #1621332_1, #…"
click at [326, 235] on button "Search" at bounding box center [332, 239] width 46 height 19
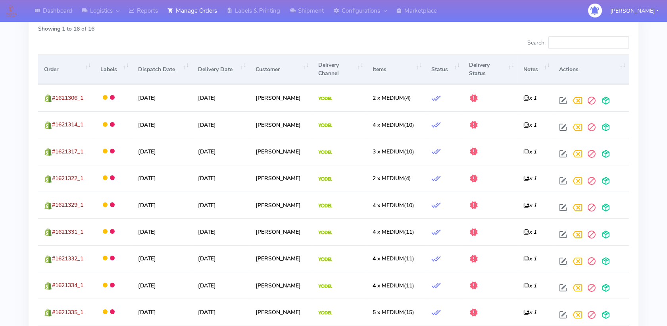
scroll to position [514, 0]
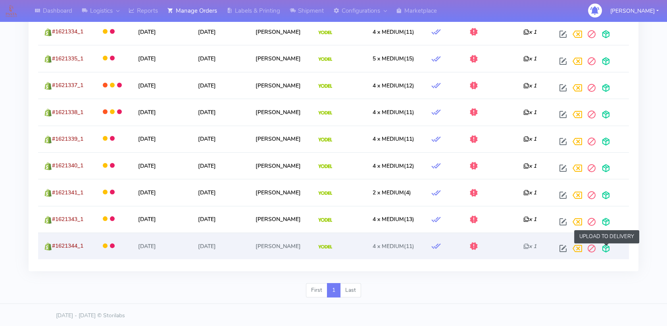
click at [605, 247] on span at bounding box center [606, 250] width 14 height 8
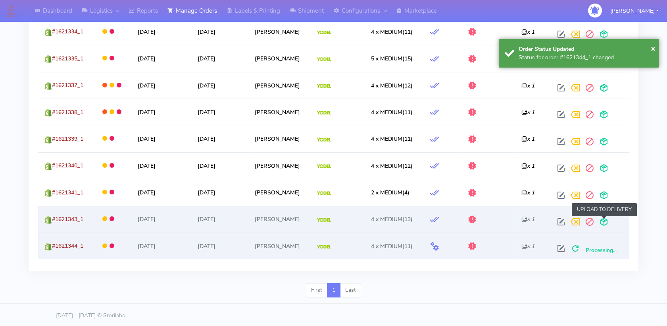
click at [605, 222] on span at bounding box center [604, 224] width 14 height 8
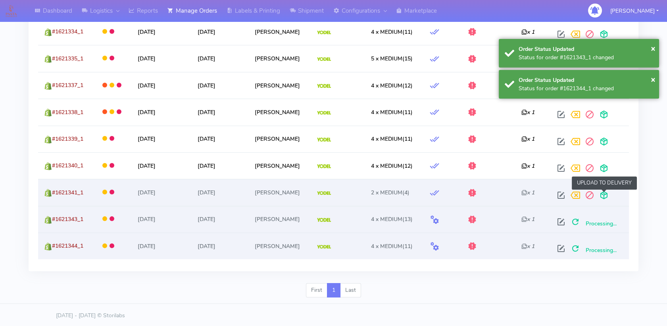
click at [605, 198] on span at bounding box center [604, 197] width 14 height 8
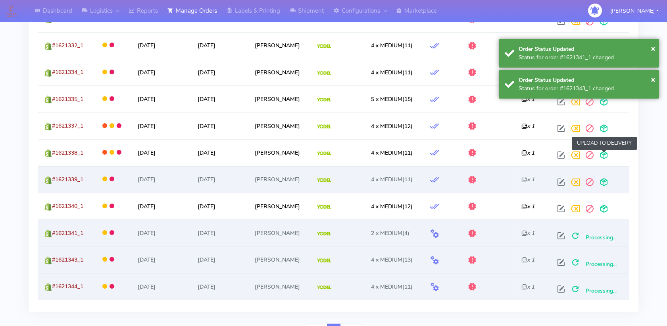
scroll to position [426, 0]
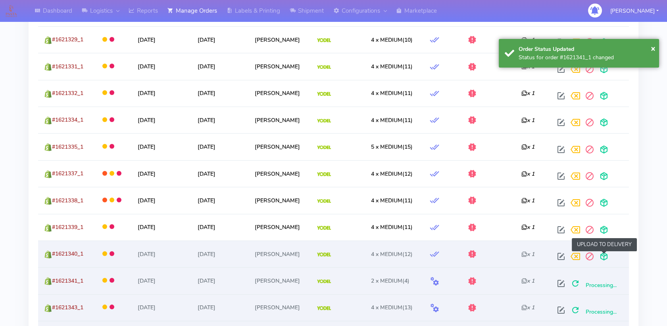
click at [607, 254] on span at bounding box center [604, 258] width 14 height 8
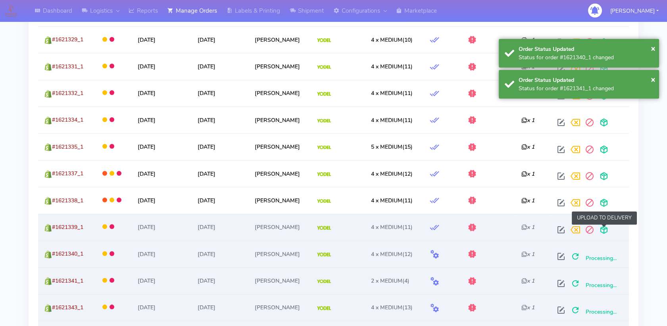
click at [603, 230] on span at bounding box center [604, 231] width 14 height 8
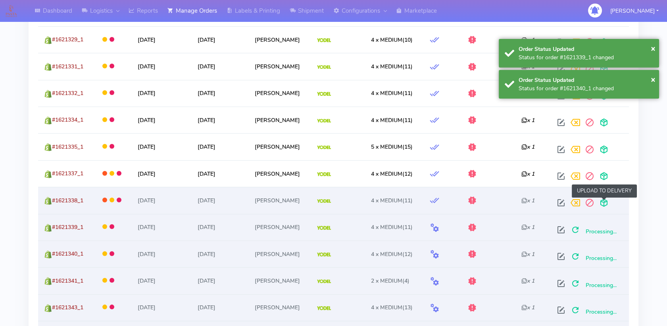
click at [603, 205] on span at bounding box center [604, 204] width 14 height 8
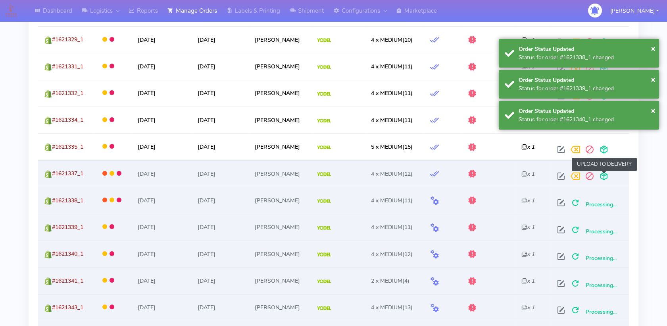
click at [607, 177] on span at bounding box center [604, 178] width 14 height 8
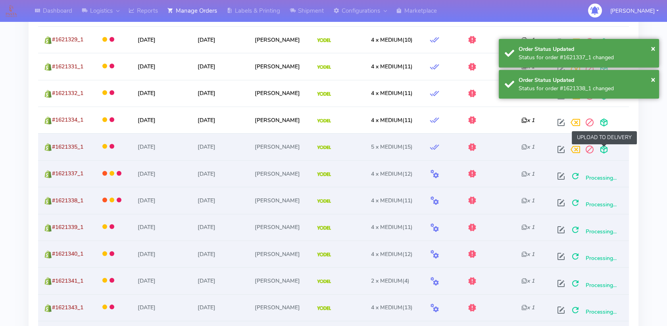
click at [606, 148] on span at bounding box center [604, 151] width 14 height 8
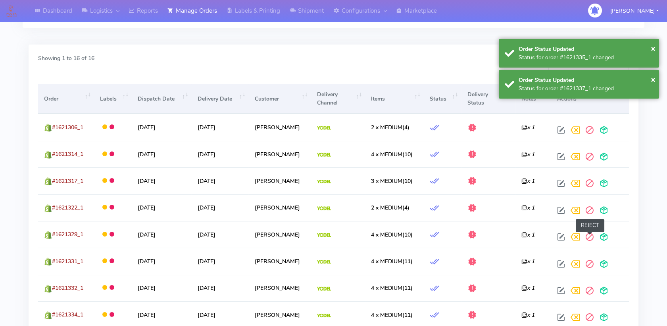
scroll to position [205, 0]
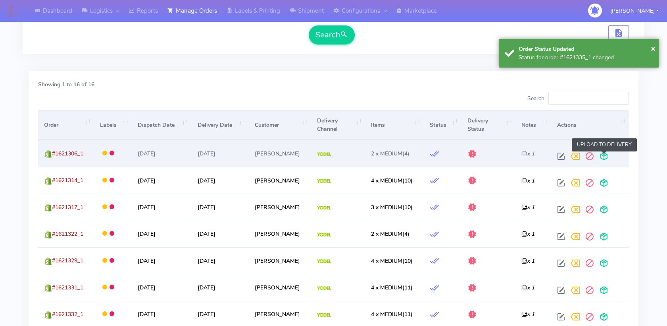
click at [603, 157] on span at bounding box center [604, 158] width 14 height 8
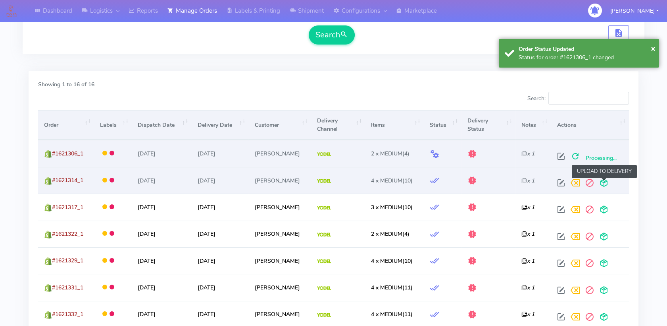
click at [607, 183] on span at bounding box center [604, 185] width 14 height 8
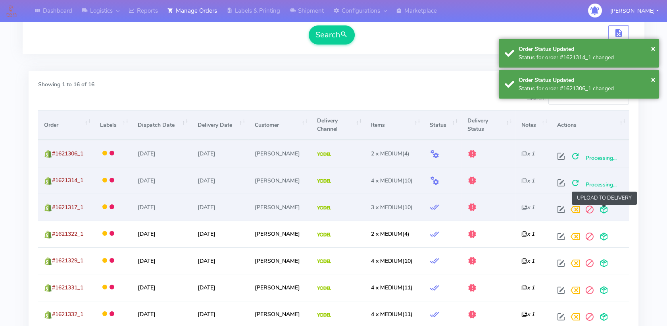
click at [604, 209] on span at bounding box center [604, 211] width 14 height 8
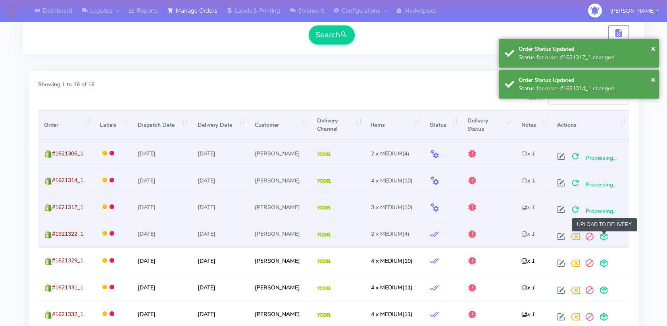
click at [605, 234] on span at bounding box center [604, 238] width 14 height 8
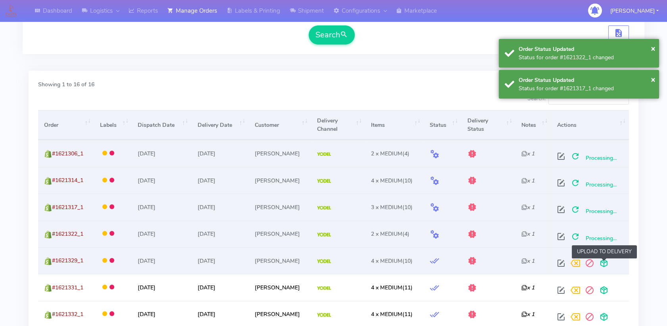
click at [604, 265] on span at bounding box center [604, 265] width 14 height 8
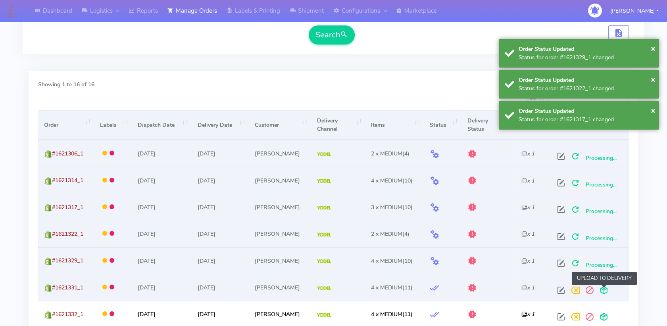
click at [605, 288] on span at bounding box center [604, 292] width 14 height 8
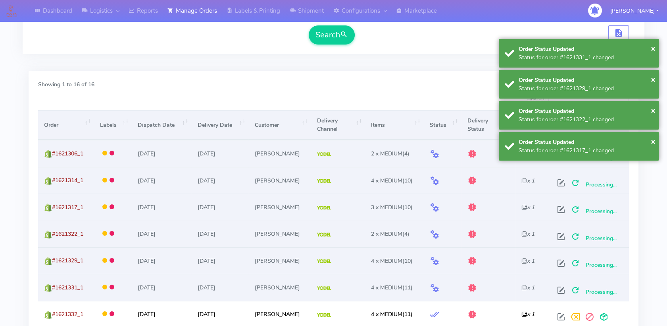
scroll to position [381, 0]
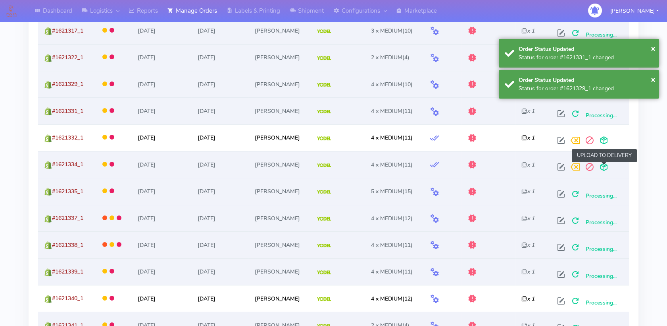
click at [609, 167] on span at bounding box center [604, 169] width 14 height 8
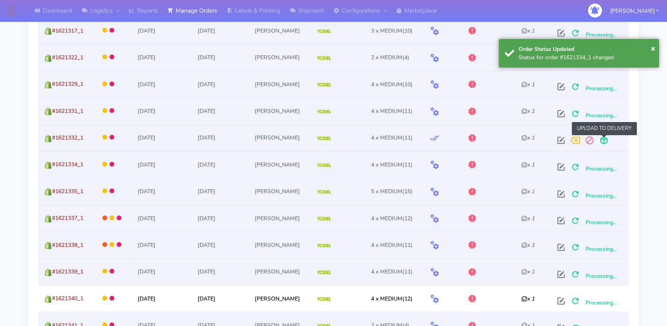
click at [605, 139] on span at bounding box center [604, 142] width 14 height 8
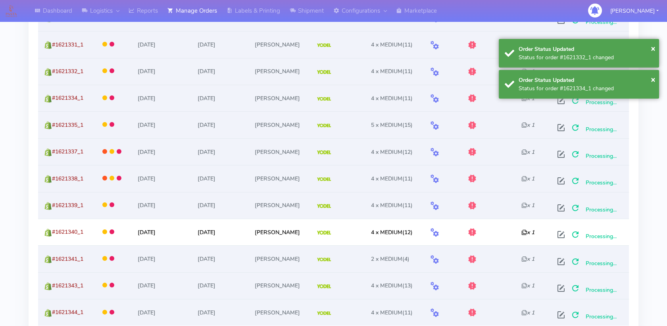
scroll to position [514, 0]
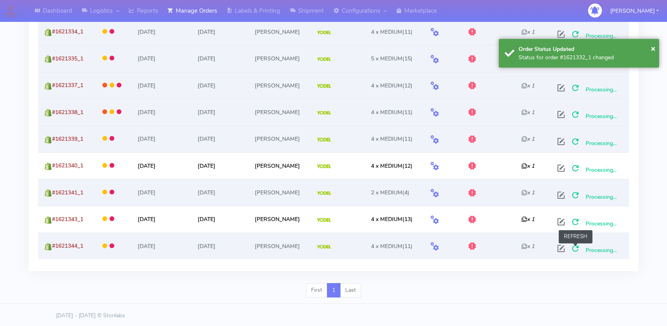
click at [577, 249] on span at bounding box center [576, 250] width 14 height 8
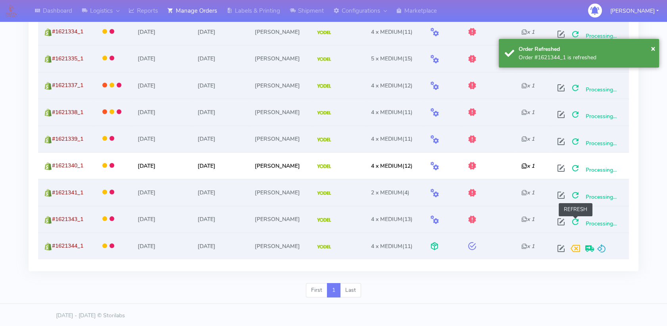
click at [577, 221] on span at bounding box center [576, 224] width 14 height 8
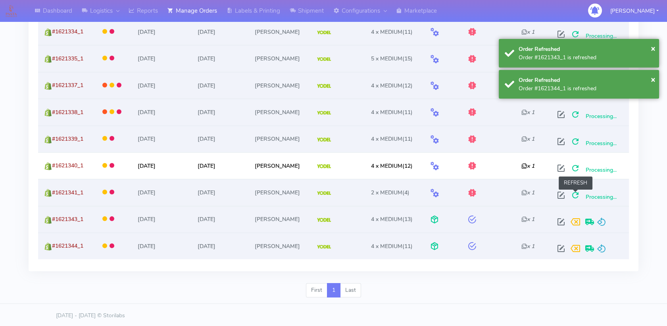
click at [575, 196] on span at bounding box center [576, 197] width 14 height 8
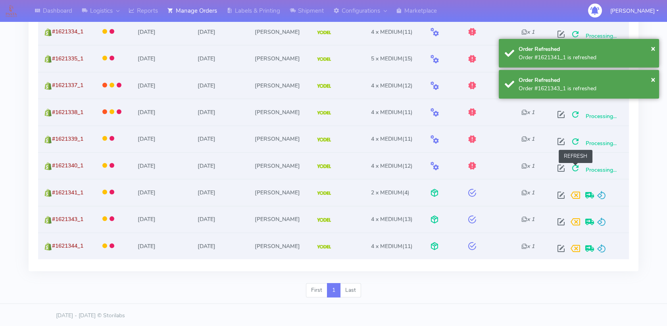
click at [576, 168] on span at bounding box center [576, 170] width 14 height 8
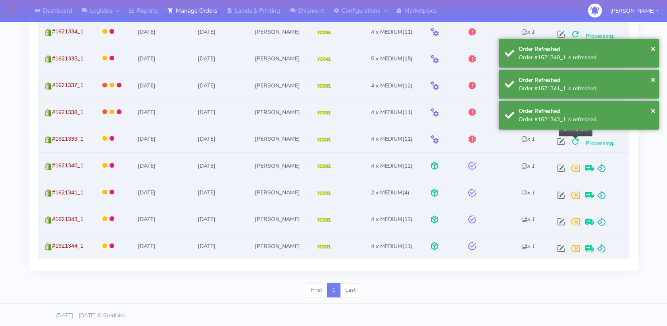
click at [576, 143] on span at bounding box center [576, 143] width 14 height 8
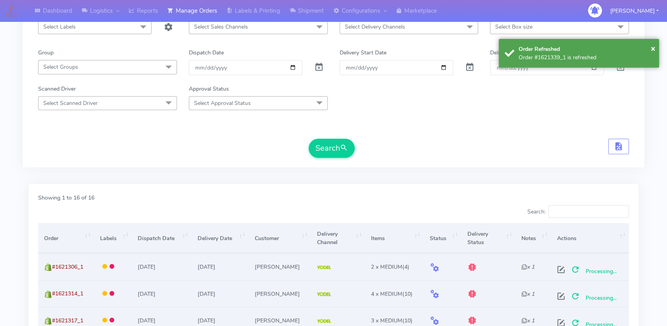
scroll to position [176, 0]
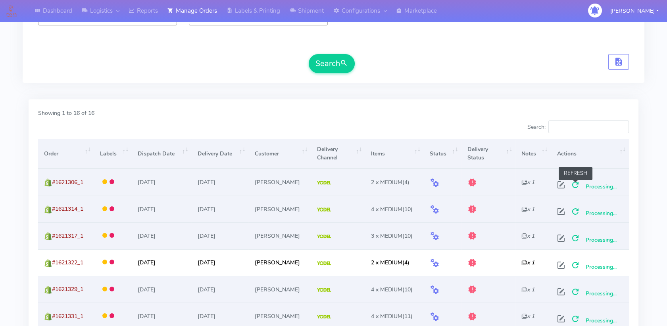
drag, startPoint x: 578, startPoint y: 182, endPoint x: 580, endPoint y: 188, distance: 6.1
click at [578, 183] on span at bounding box center [576, 187] width 14 height 8
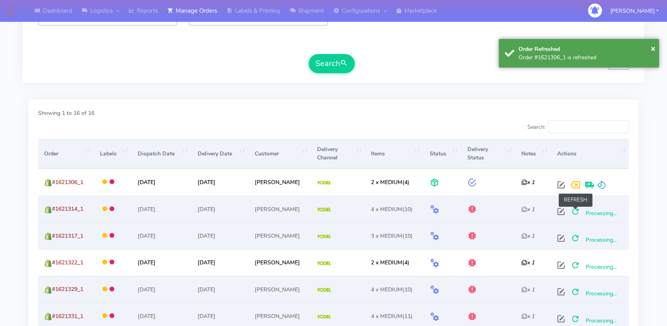
click at [578, 210] on span at bounding box center [576, 213] width 14 height 8
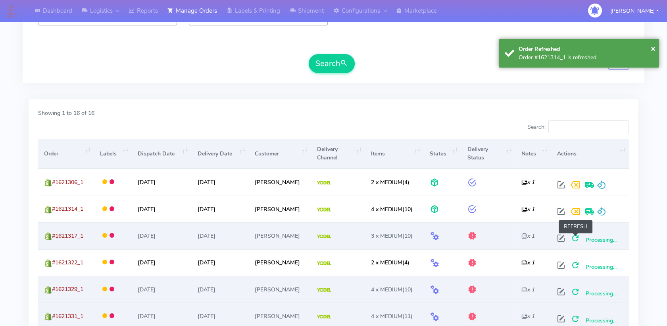
click at [577, 236] on span at bounding box center [576, 240] width 14 height 8
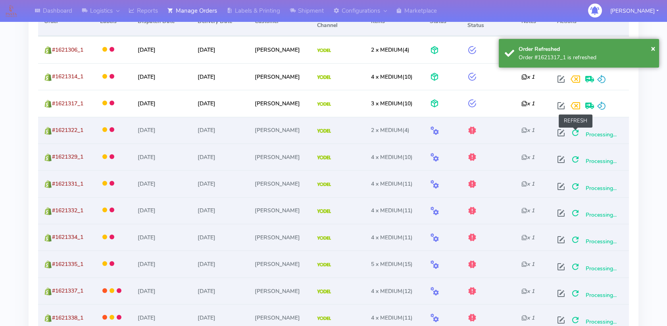
drag, startPoint x: 578, startPoint y: 132, endPoint x: 581, endPoint y: 145, distance: 13.0
click at [578, 133] on span at bounding box center [576, 135] width 14 height 8
click at [580, 159] on span at bounding box center [576, 161] width 14 height 8
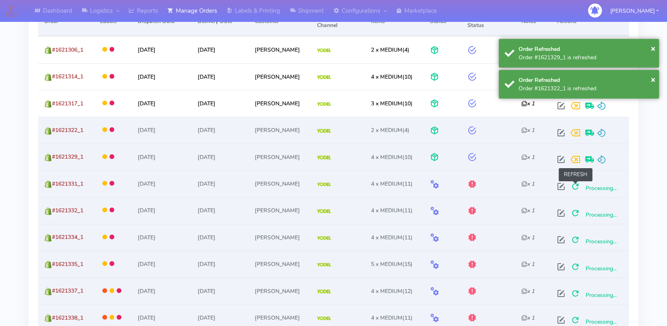
click at [579, 187] on span at bounding box center [576, 188] width 14 height 8
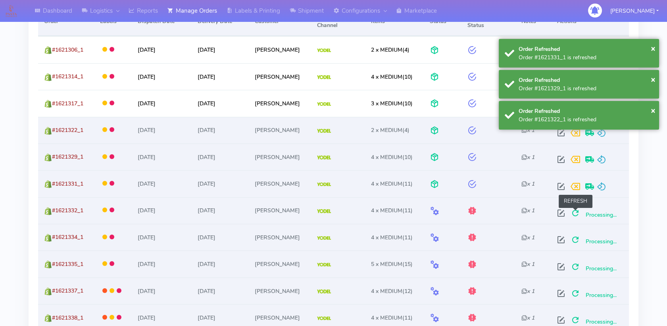
click at [574, 211] on span at bounding box center [576, 215] width 14 height 8
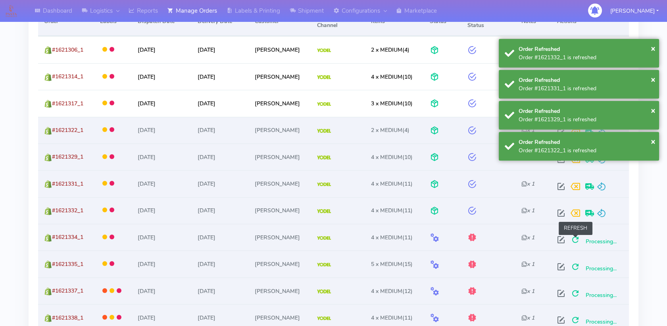
click at [576, 237] on span at bounding box center [576, 241] width 14 height 8
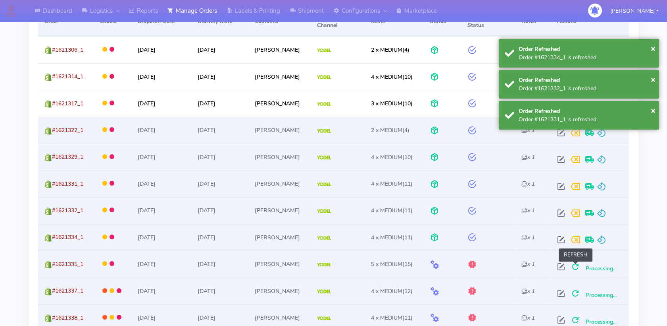
click at [578, 267] on span at bounding box center [576, 268] width 14 height 8
click at [578, 291] on span at bounding box center [576, 295] width 14 height 8
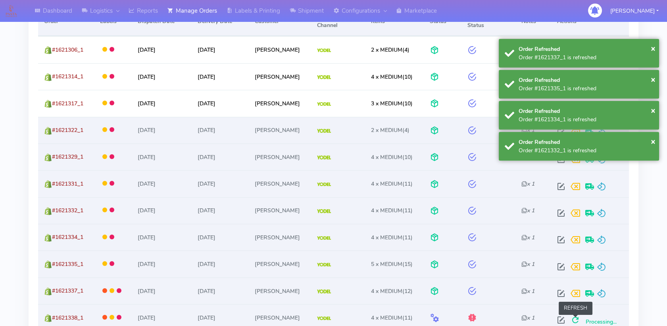
click at [577, 318] on span at bounding box center [576, 322] width 14 height 8
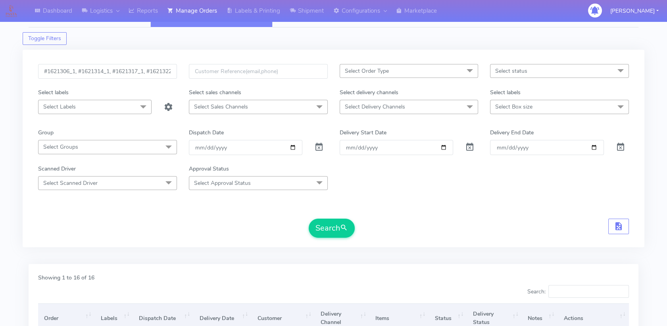
scroll to position [0, 0]
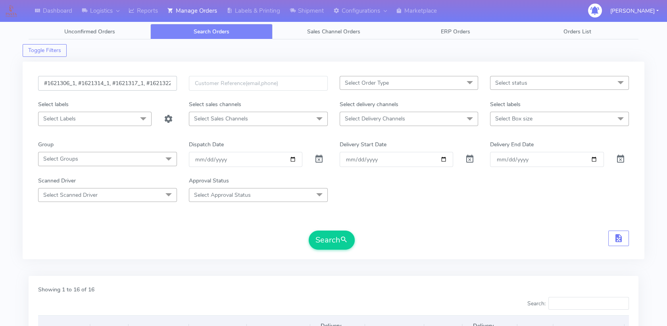
click at [125, 82] on input "#1621306_1, #1621314_1, #1621317_1, #1621322_1, #1621329_1, #1621331_1, #162133…" at bounding box center [107, 83] width 139 height 15
paste input "0573_1, #1620578_1, #1620595_1, #1620611_1, #1620655_1, #1620696_1, #1620707_1,…"
type input "#1620573_1, #1620578_1, #1620595_1, #1620611_1, #1620655_1, #1620696_1, #162070…"
click at [320, 233] on button "Search" at bounding box center [332, 239] width 46 height 19
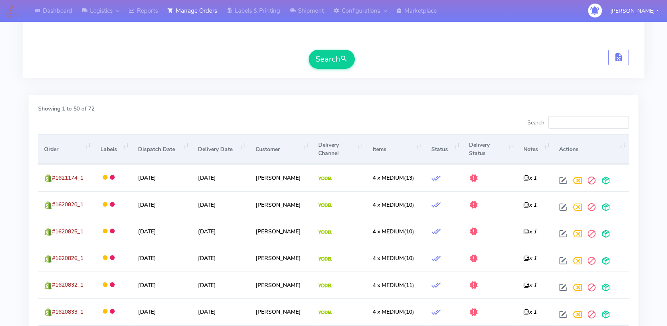
scroll to position [260, 0]
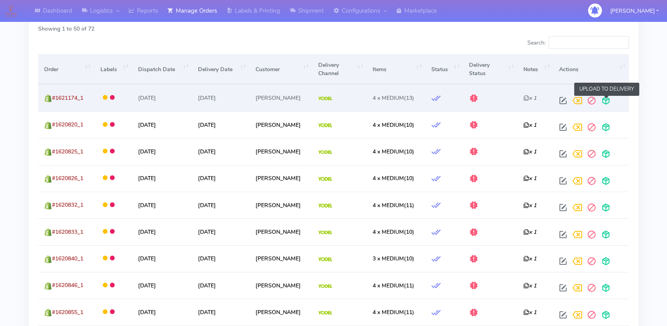
click at [604, 99] on span at bounding box center [606, 102] width 14 height 8
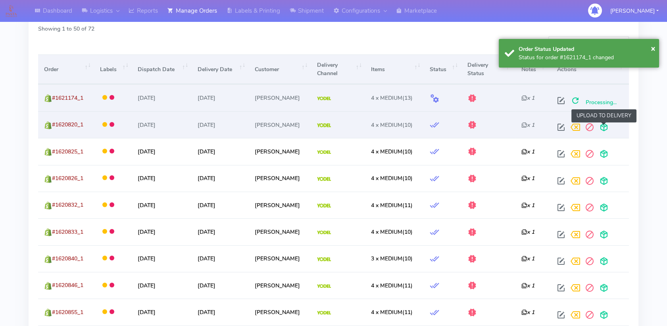
click at [602, 127] on span at bounding box center [604, 129] width 14 height 8
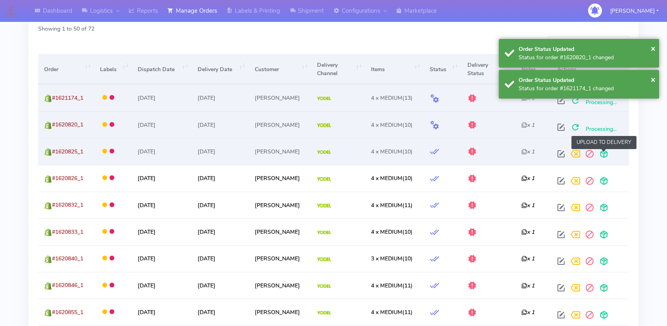
click at [604, 152] on span at bounding box center [604, 156] width 14 height 8
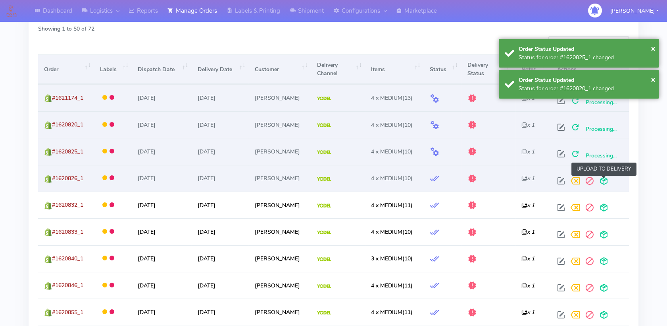
click at [605, 179] on span at bounding box center [604, 183] width 14 height 8
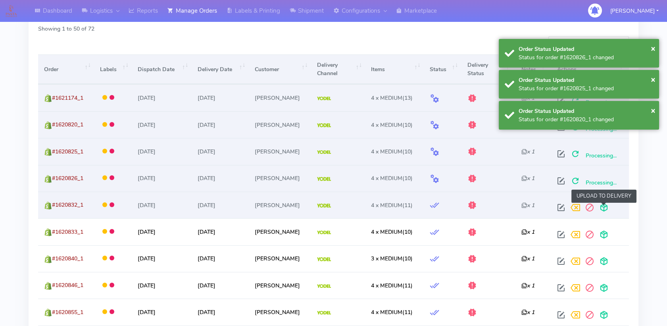
click at [604, 205] on span at bounding box center [604, 209] width 14 height 8
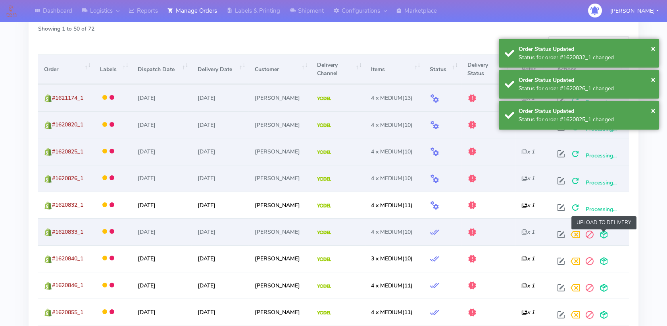
click at [605, 232] on span at bounding box center [604, 236] width 14 height 8
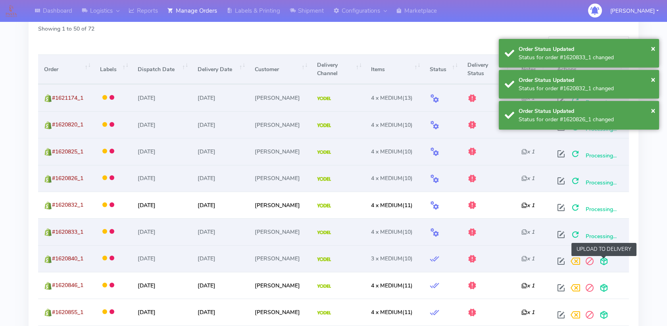
click at [605, 260] on span at bounding box center [604, 263] width 14 height 8
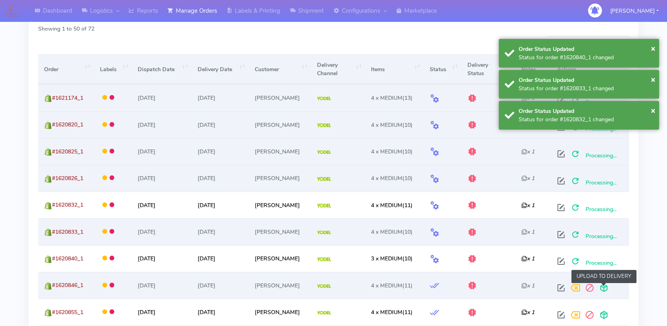
click at [605, 285] on span at bounding box center [604, 289] width 14 height 8
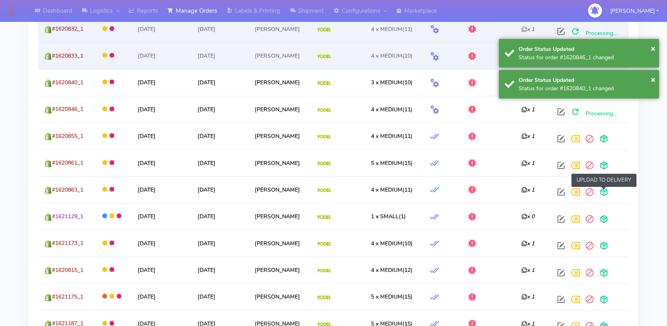
scroll to position [437, 0]
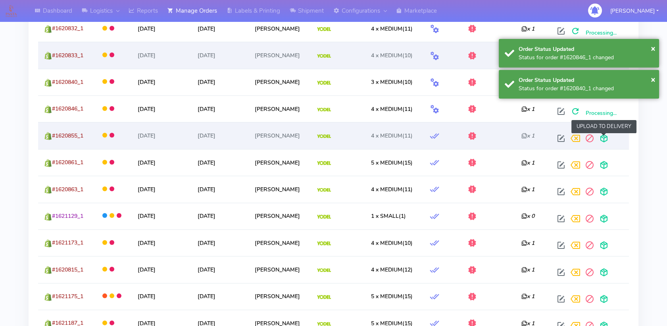
click at [606, 136] on span at bounding box center [604, 140] width 14 height 8
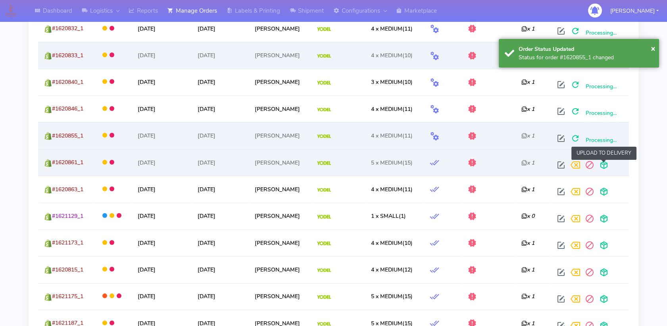
click at [603, 165] on span at bounding box center [604, 167] width 14 height 8
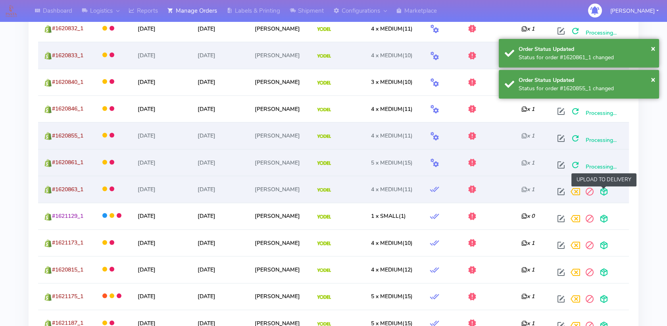
click at [603, 189] on span at bounding box center [604, 193] width 14 height 8
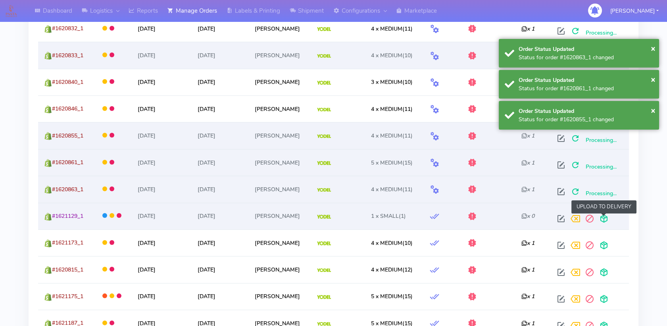
click at [605, 216] on span at bounding box center [604, 220] width 14 height 8
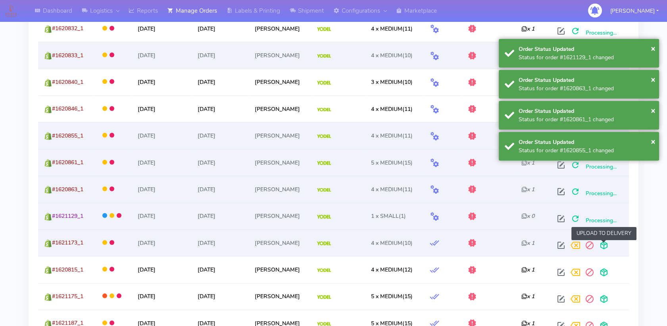
click at [607, 246] on span at bounding box center [604, 247] width 14 height 8
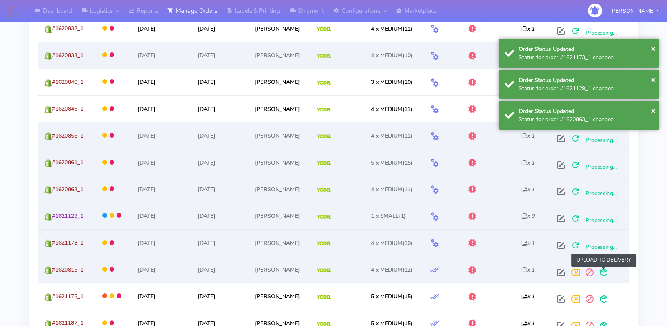
click at [601, 270] on span at bounding box center [604, 274] width 14 height 8
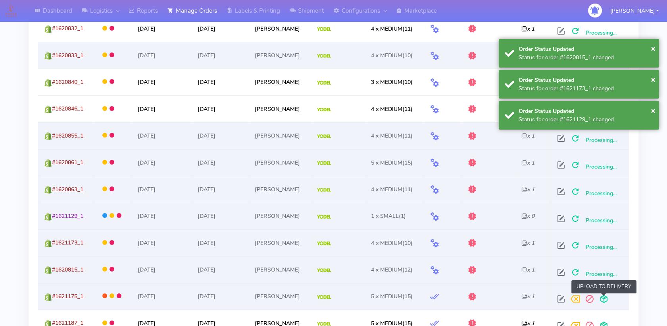
click at [607, 297] on span at bounding box center [604, 301] width 14 height 8
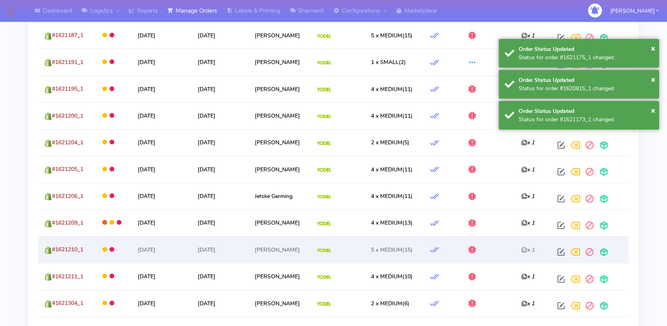
scroll to position [746, 0]
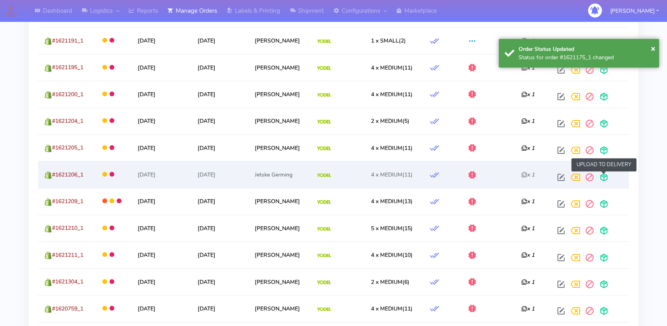
click at [606, 175] on span at bounding box center [604, 179] width 14 height 8
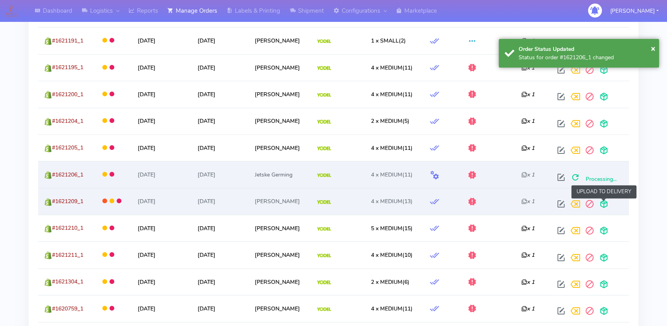
click at [602, 202] on span at bounding box center [604, 206] width 14 height 8
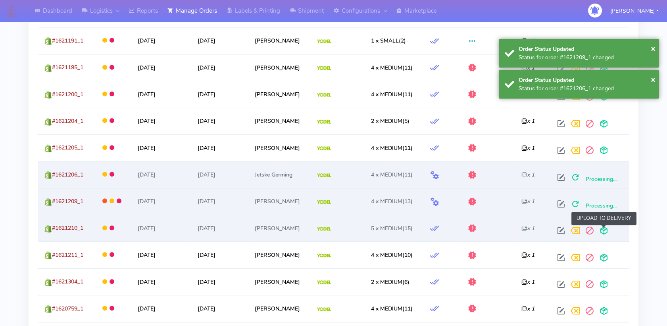
click at [600, 229] on span at bounding box center [604, 232] width 14 height 8
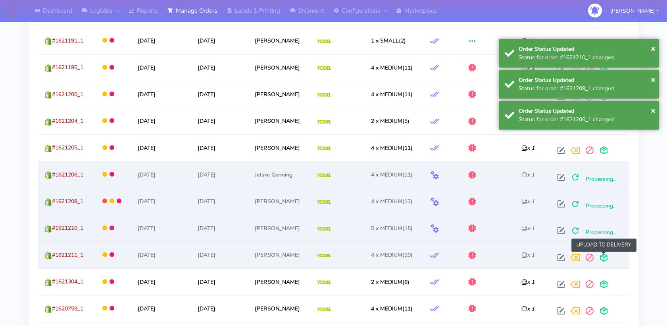
click at [601, 256] on span at bounding box center [604, 259] width 14 height 8
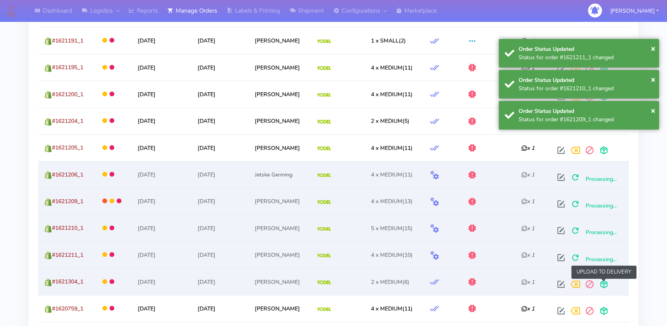
click at [601, 282] on span at bounding box center [604, 286] width 14 height 8
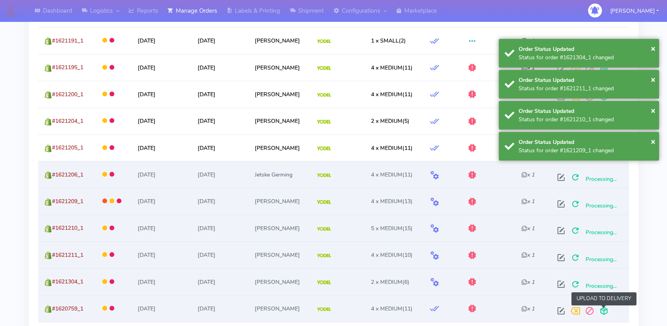
click at [603, 308] on span at bounding box center [604, 312] width 14 height 8
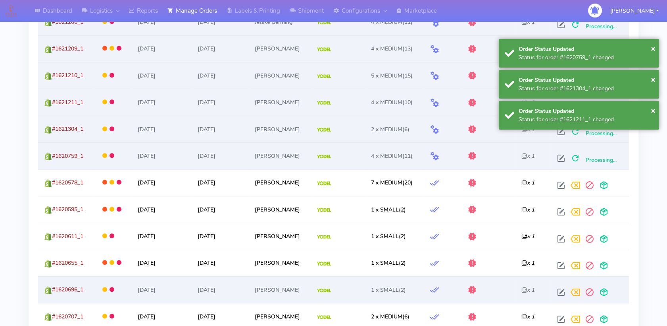
scroll to position [922, 0]
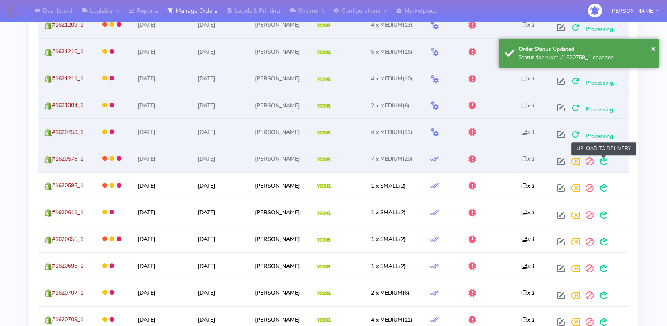
click at [605, 159] on span at bounding box center [604, 163] width 14 height 8
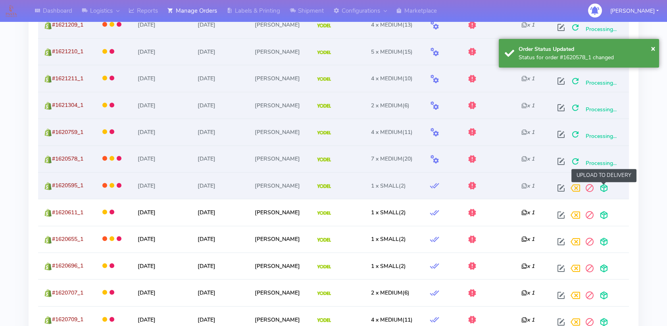
click at [603, 186] on span at bounding box center [604, 190] width 14 height 8
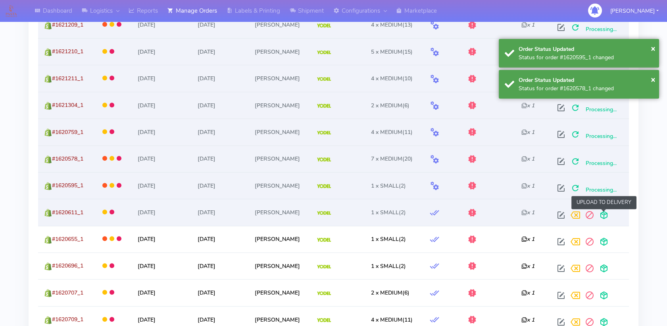
click at [603, 213] on span at bounding box center [604, 217] width 14 height 8
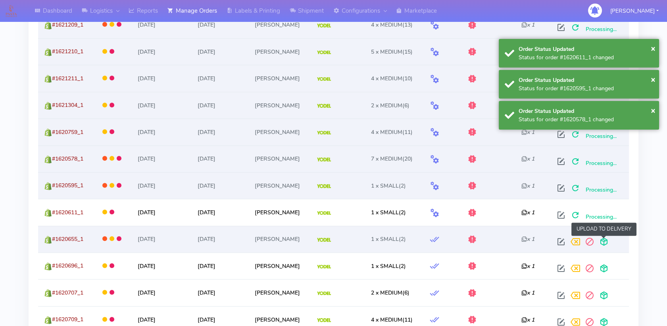
click at [601, 239] on span at bounding box center [604, 243] width 14 height 8
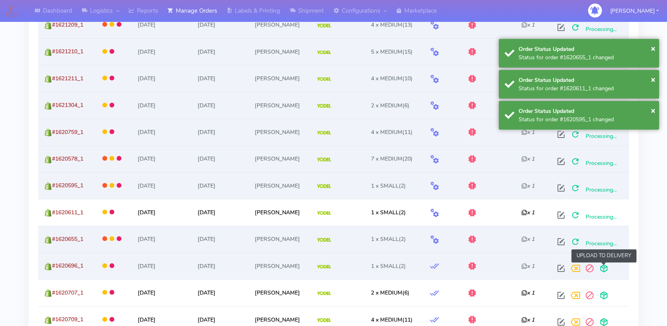
click at [603, 268] on span at bounding box center [604, 270] width 14 height 8
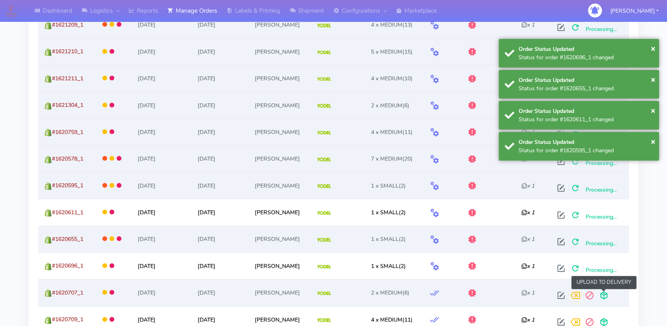
click at [604, 293] on span at bounding box center [604, 297] width 14 height 8
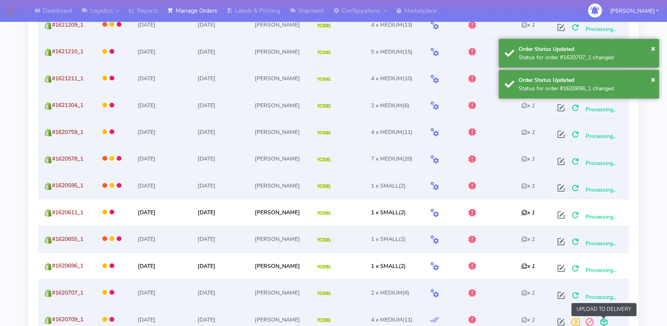
click at [603, 320] on span at bounding box center [604, 324] width 14 height 8
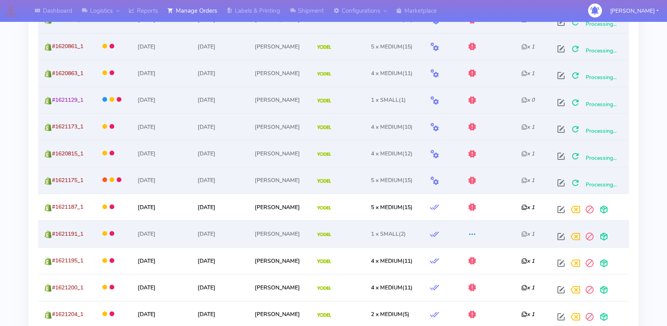
scroll to position [569, 0]
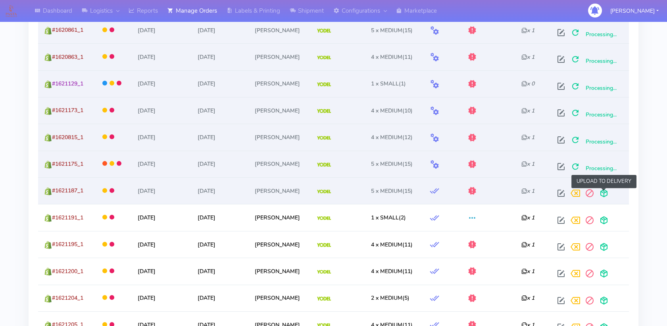
click at [606, 191] on span at bounding box center [604, 195] width 14 height 8
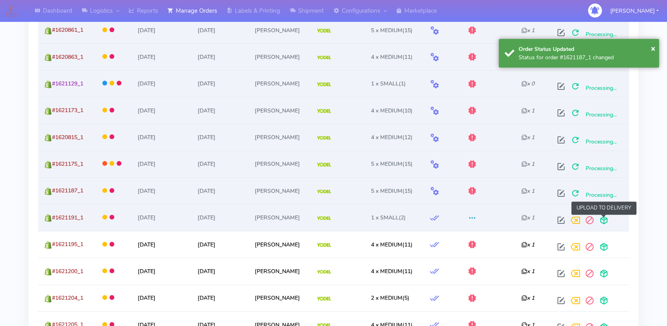
click at [605, 218] on span at bounding box center [604, 222] width 14 height 8
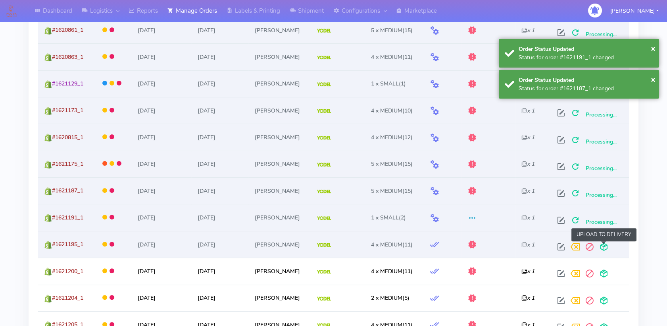
click at [604, 248] on span at bounding box center [604, 249] width 14 height 8
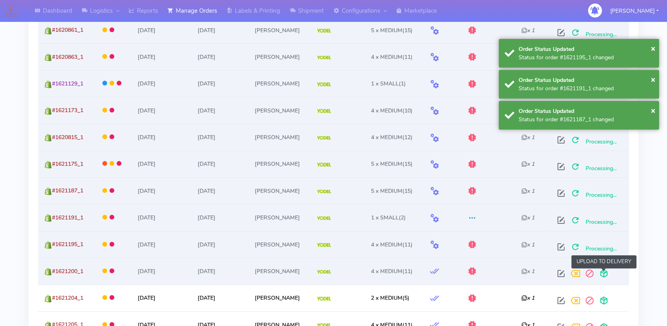
click at [603, 271] on span at bounding box center [604, 275] width 14 height 8
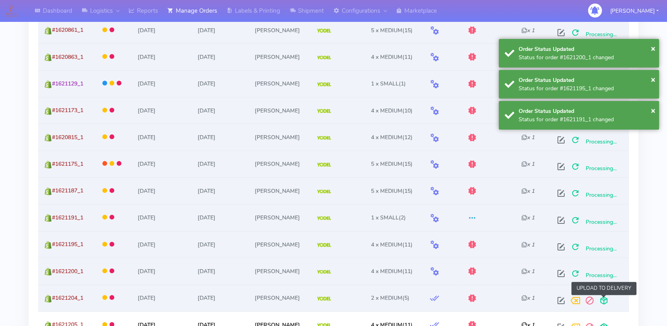
click at [602, 298] on span at bounding box center [604, 302] width 14 height 8
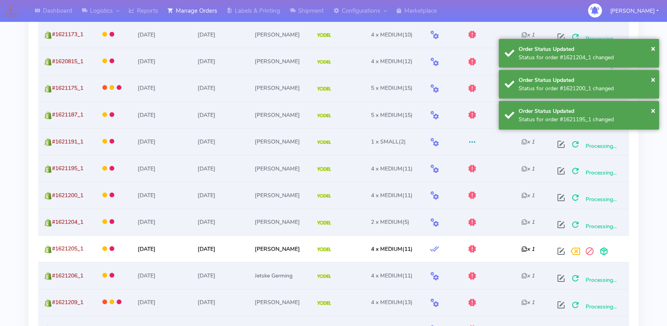
scroll to position [657, 0]
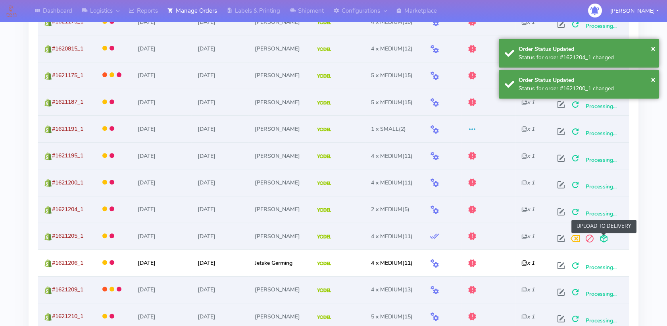
click at [606, 236] on span at bounding box center [604, 240] width 14 height 8
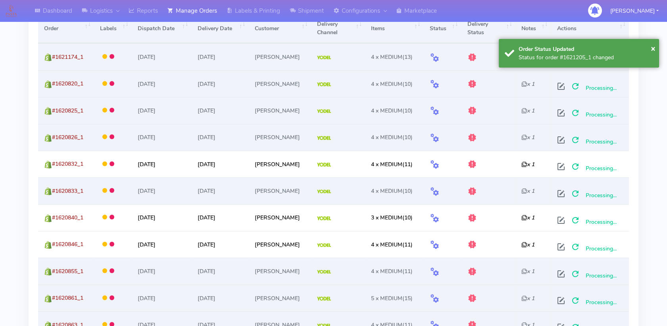
scroll to position [260, 0]
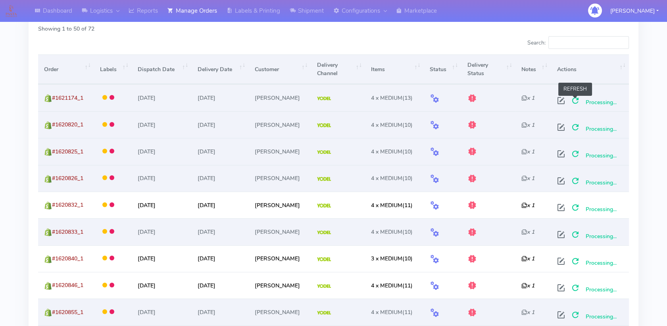
click at [577, 102] on span at bounding box center [576, 102] width 14 height 8
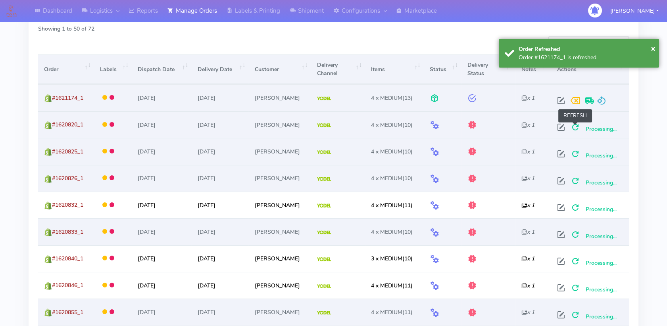
click at [574, 125] on span at bounding box center [576, 129] width 14 height 8
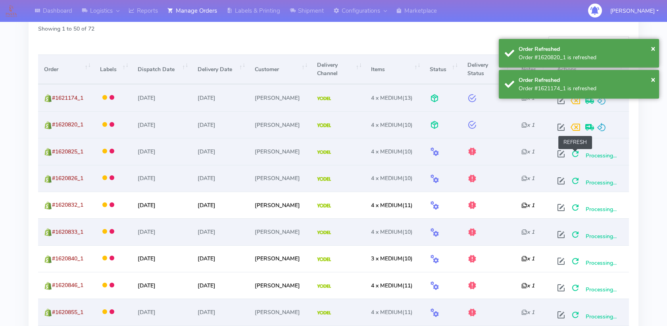
click at [576, 152] on span at bounding box center [576, 156] width 14 height 8
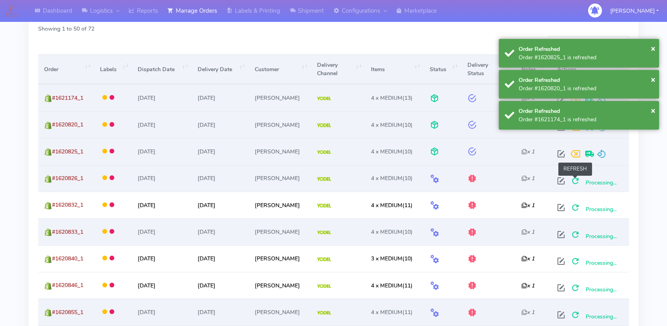
click at [574, 179] on span at bounding box center [576, 183] width 14 height 8
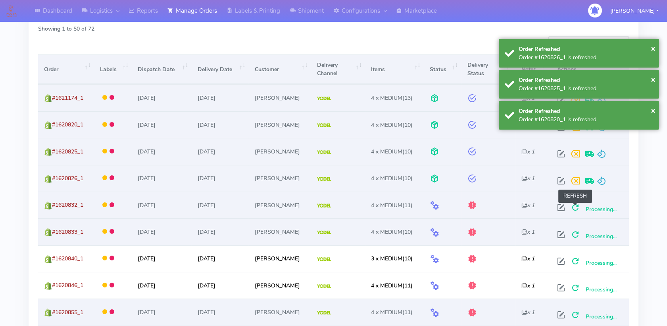
click at [577, 207] on span at bounding box center [576, 209] width 14 height 8
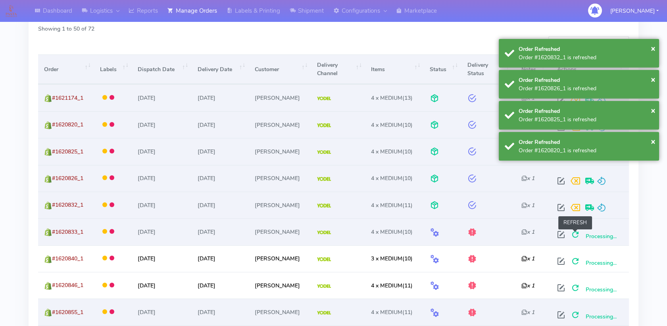
click at [573, 232] on span at bounding box center [576, 236] width 14 height 8
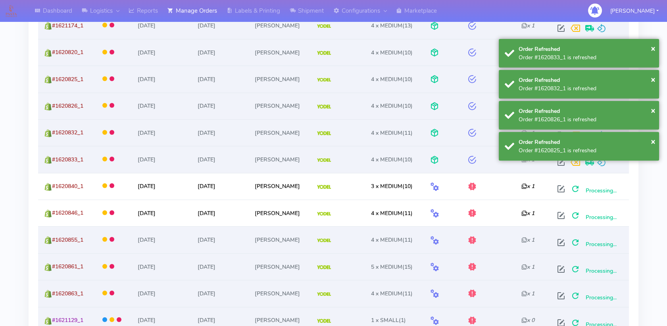
scroll to position [349, 0]
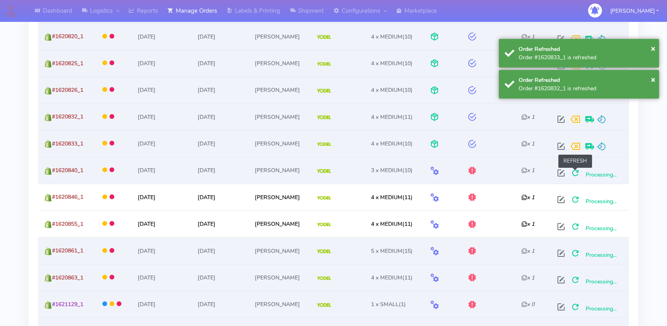
click at [577, 171] on span at bounding box center [576, 175] width 14 height 8
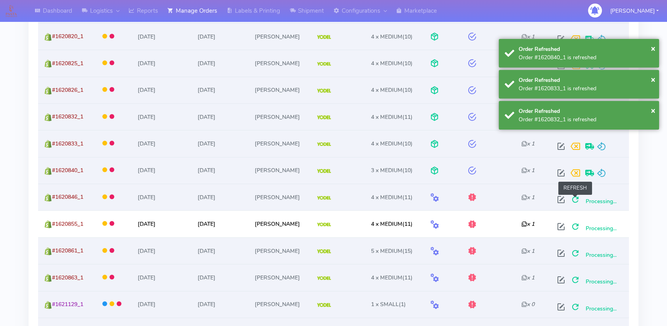
click at [578, 199] on span at bounding box center [576, 201] width 14 height 8
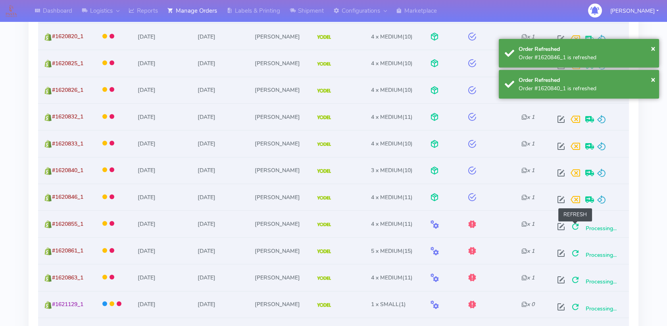
click at [573, 226] on span at bounding box center [576, 228] width 14 height 8
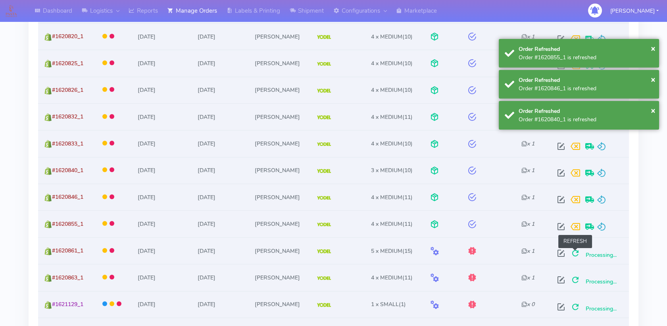
click at [575, 251] on span at bounding box center [576, 255] width 14 height 8
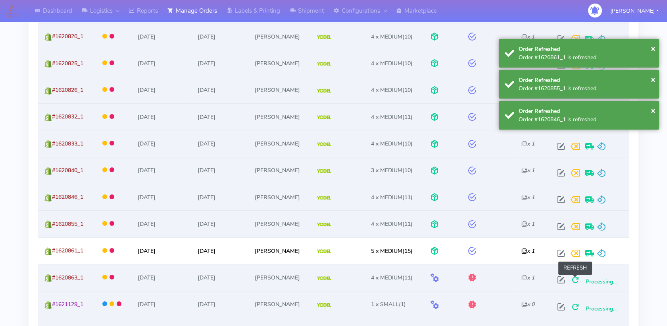
click at [573, 281] on span at bounding box center [576, 282] width 14 height 8
drag, startPoint x: 575, startPoint y: 303, endPoint x: 579, endPoint y: 303, distance: 4.0
click at [575, 305] on span at bounding box center [576, 309] width 14 height 8
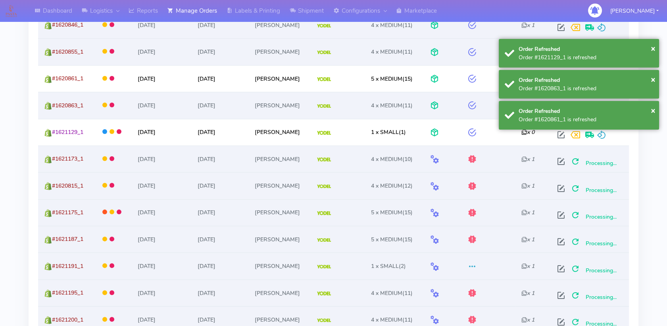
scroll to position [525, 0]
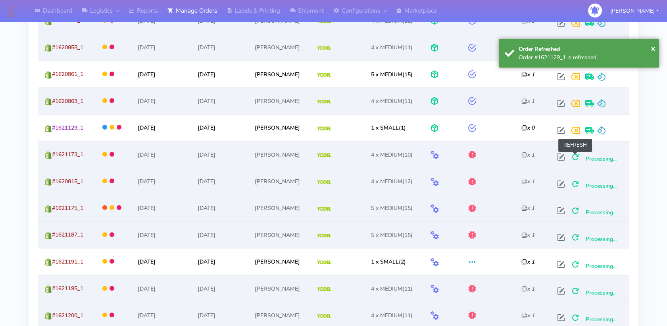
click at [577, 156] on span at bounding box center [576, 159] width 14 height 8
click at [575, 184] on span at bounding box center [576, 186] width 14 height 8
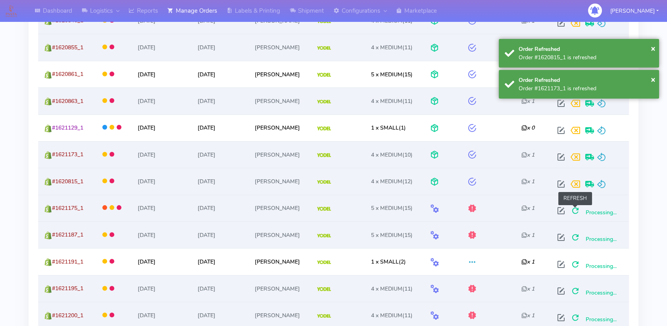
click at [575, 211] on span at bounding box center [576, 212] width 14 height 8
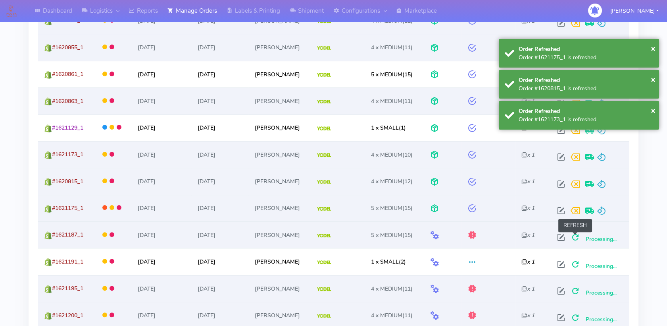
click at [571, 238] on span at bounding box center [576, 239] width 14 height 8
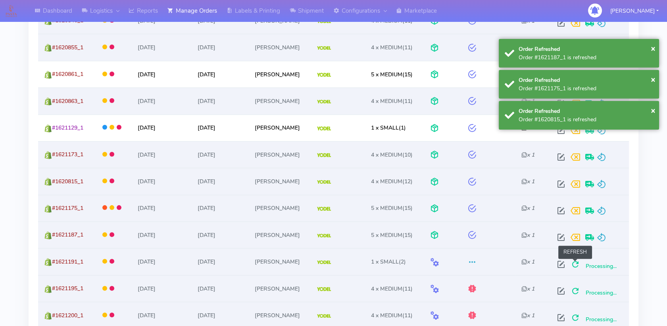
click at [576, 265] on span at bounding box center [576, 266] width 14 height 8
click at [574, 289] on span at bounding box center [576, 293] width 14 height 8
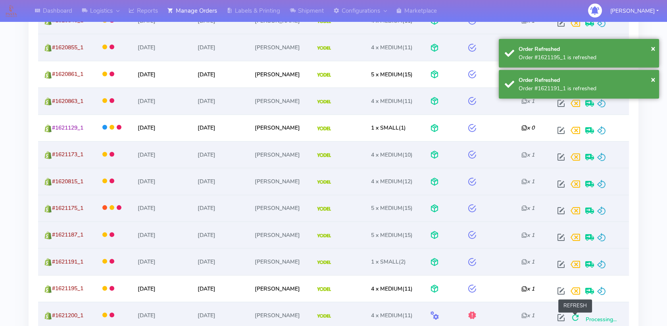
click at [576, 315] on span at bounding box center [576, 319] width 14 height 8
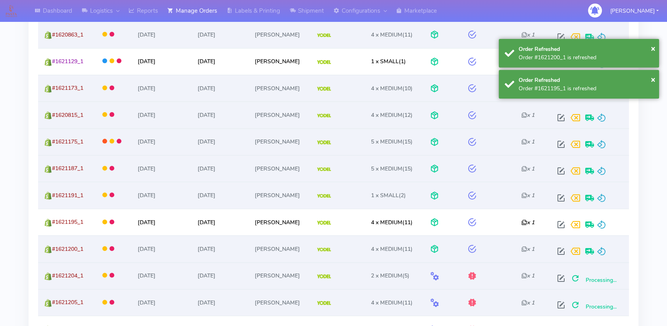
scroll to position [746, 0]
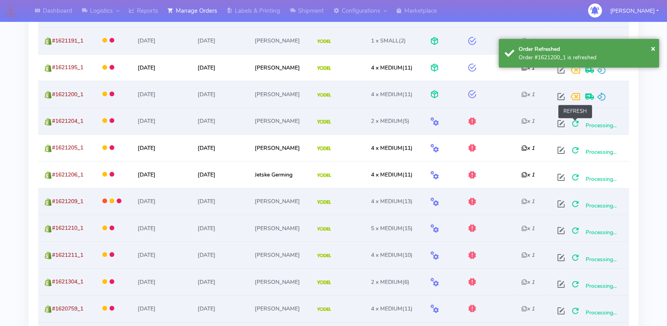
click at [575, 122] on span at bounding box center [576, 125] width 14 height 8
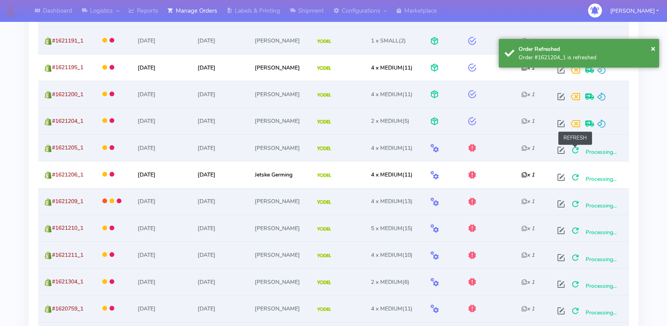
click at [577, 148] on span at bounding box center [576, 152] width 14 height 8
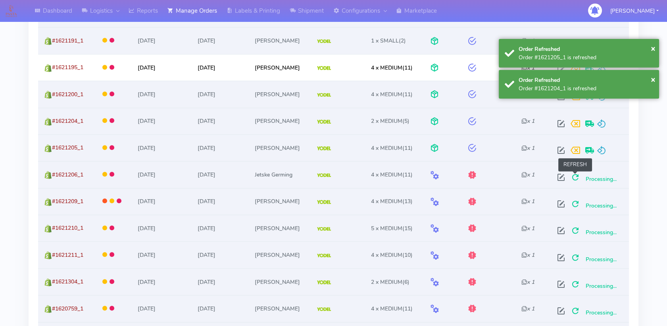
click at [576, 177] on span at bounding box center [576, 179] width 14 height 8
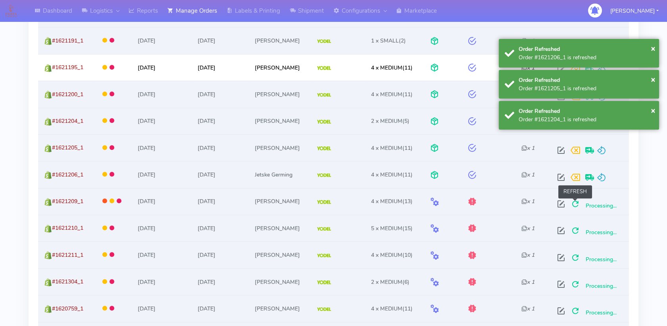
click at [575, 205] on span at bounding box center [576, 206] width 14 height 8
click at [572, 229] on span at bounding box center [576, 232] width 14 height 8
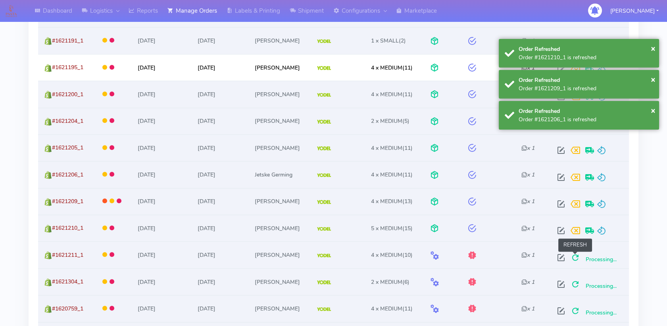
click at [573, 256] on span at bounding box center [576, 259] width 14 height 8
click at [576, 282] on span at bounding box center [576, 286] width 14 height 8
click at [575, 308] on span at bounding box center [576, 312] width 14 height 8
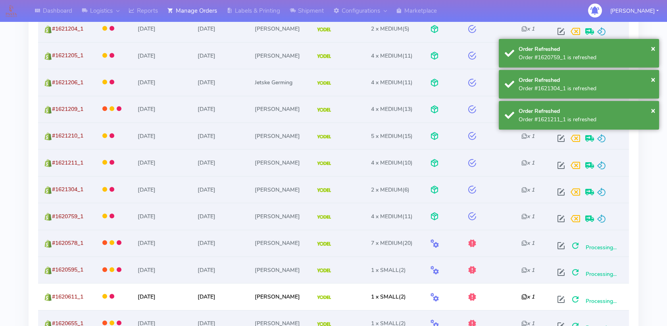
scroll to position [878, 0]
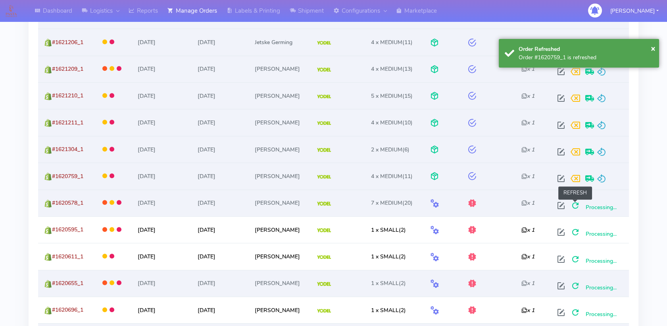
click at [576, 205] on span at bounding box center [576, 207] width 14 height 8
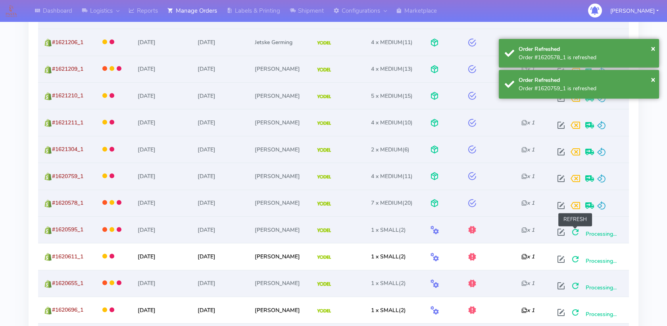
click at [575, 230] on span at bounding box center [576, 234] width 14 height 8
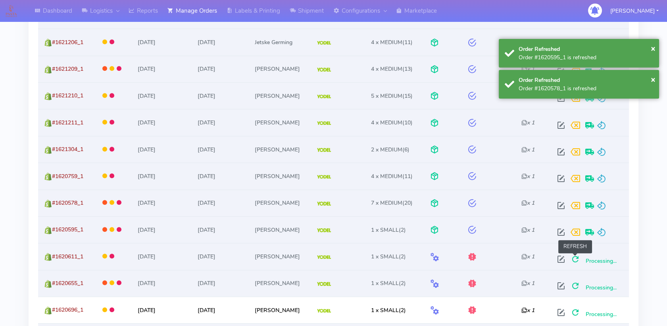
click at [574, 261] on span at bounding box center [576, 261] width 14 height 8
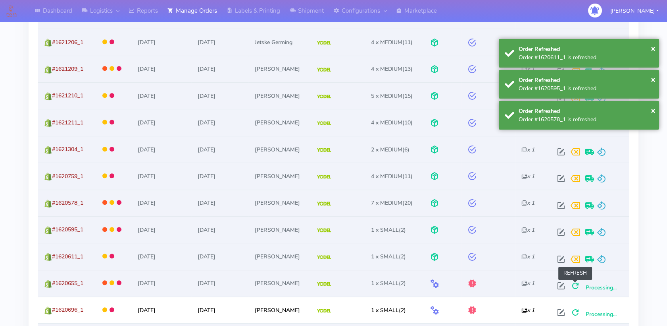
click at [575, 283] on span at bounding box center [576, 287] width 14 height 8
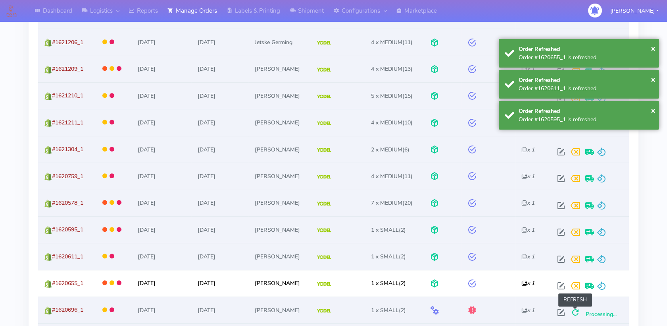
click at [576, 310] on span at bounding box center [576, 314] width 14 height 8
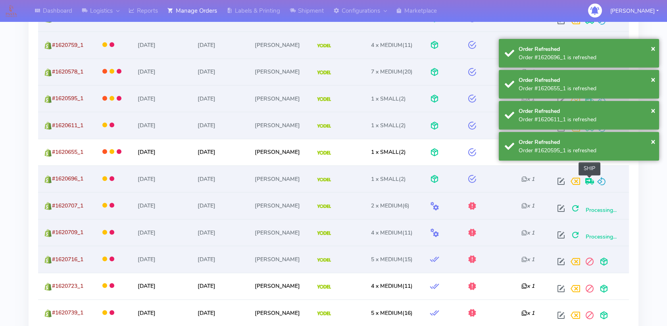
scroll to position [1010, 0]
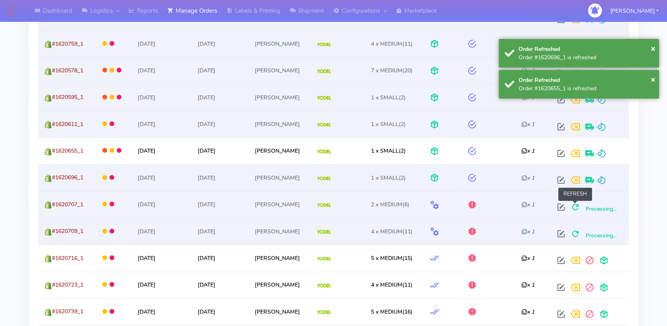
drag, startPoint x: 576, startPoint y: 200, endPoint x: 577, endPoint y: 206, distance: 5.6
click at [576, 205] on span at bounding box center [576, 209] width 14 height 8
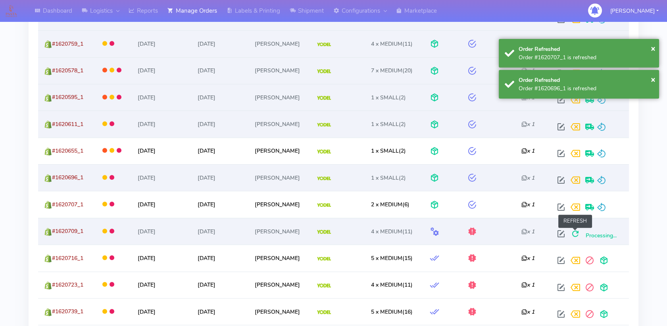
click at [576, 231] on span at bounding box center [576, 235] width 14 height 8
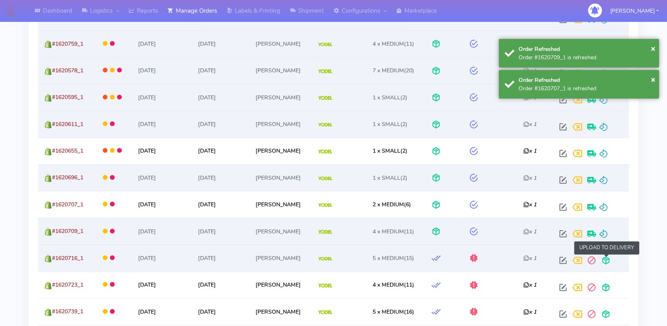
click at [605, 258] on span at bounding box center [606, 262] width 14 height 8
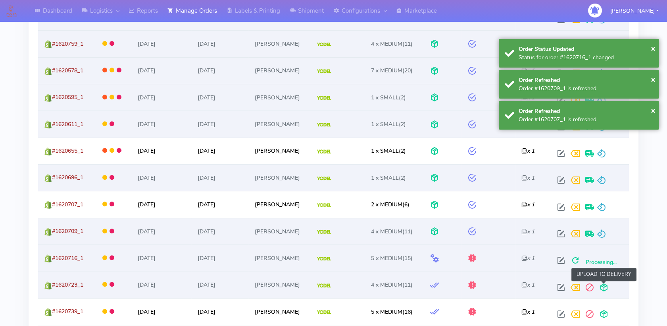
click at [602, 286] on span at bounding box center [604, 289] width 14 height 8
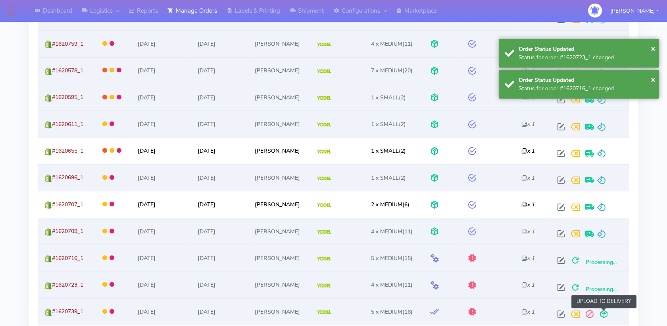
click at [602, 312] on span at bounding box center [604, 316] width 14 height 8
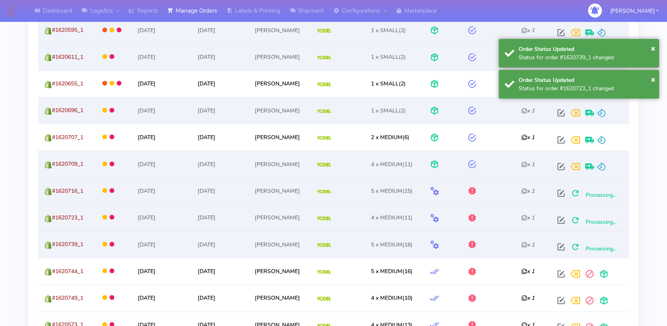
scroll to position [1099, 0]
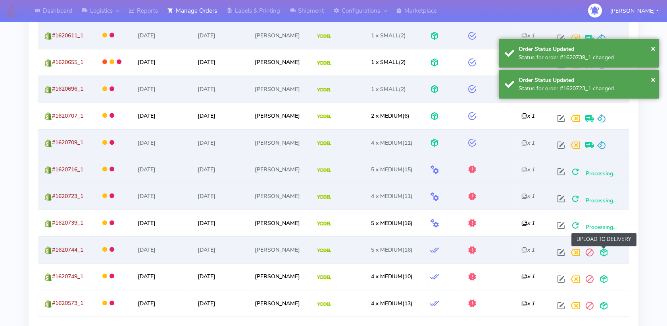
click at [605, 250] on span at bounding box center [604, 254] width 14 height 8
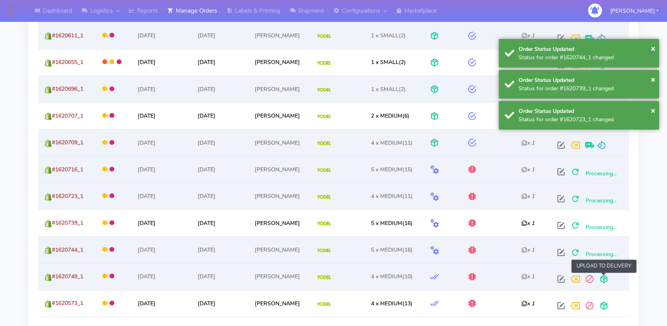
click at [601, 279] on span at bounding box center [604, 281] width 14 height 8
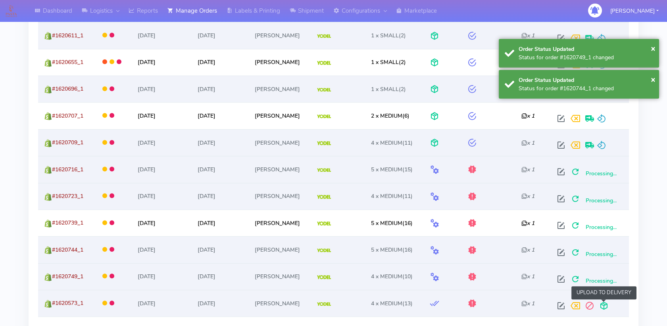
click at [604, 303] on span at bounding box center [604, 307] width 14 height 8
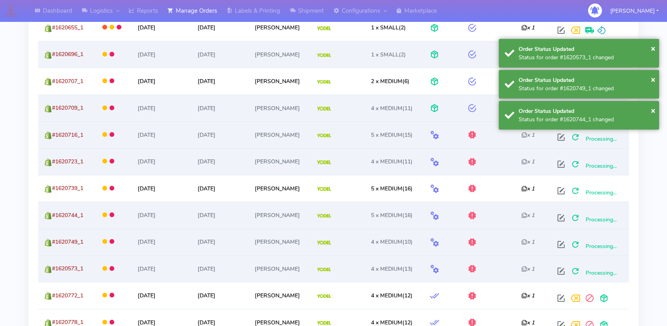
scroll to position [1143, 0]
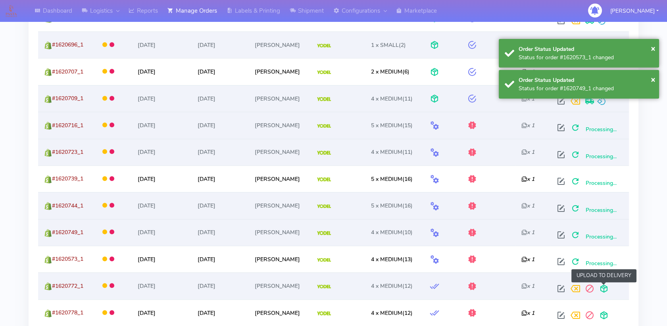
click at [608, 287] on span at bounding box center [604, 290] width 14 height 8
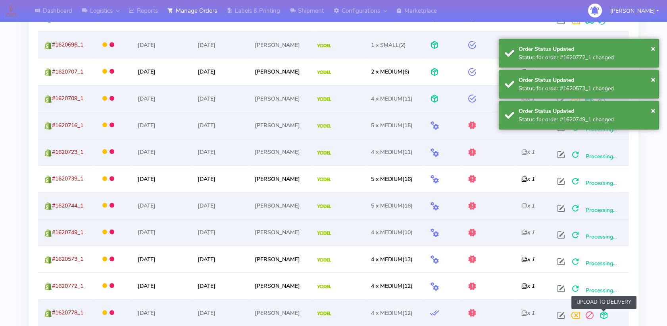
click at [606, 313] on span at bounding box center [604, 317] width 14 height 8
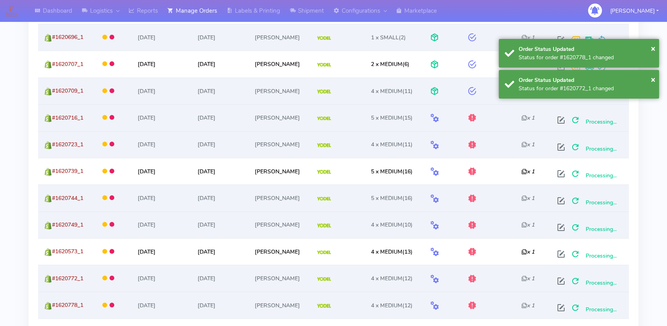
scroll to position [1231, 0]
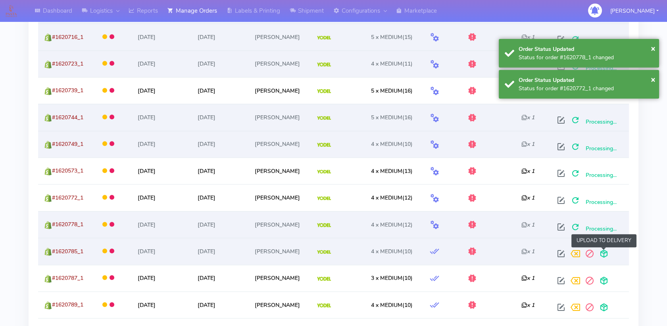
click at [605, 253] on span at bounding box center [604, 255] width 14 height 8
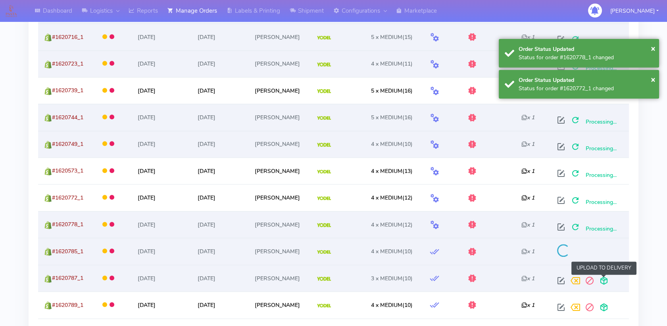
click at [604, 278] on span at bounding box center [604, 282] width 14 height 8
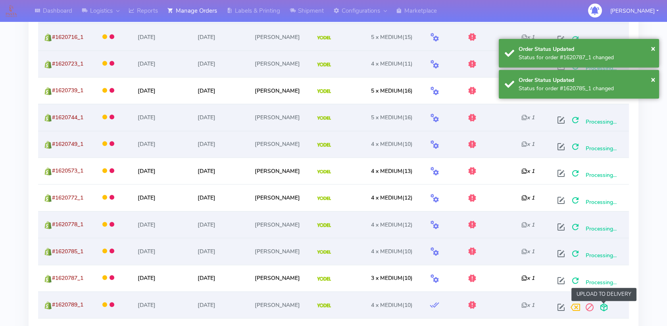
click at [603, 305] on span at bounding box center [604, 309] width 14 height 8
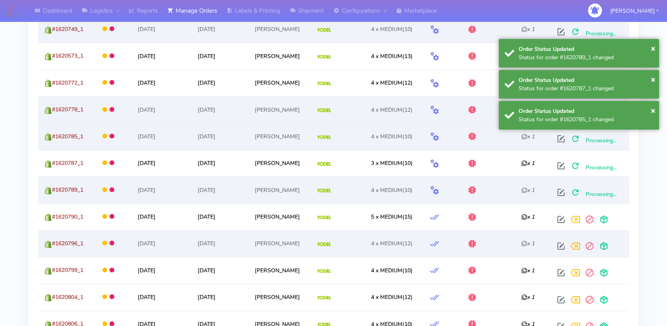
scroll to position [1422, 0]
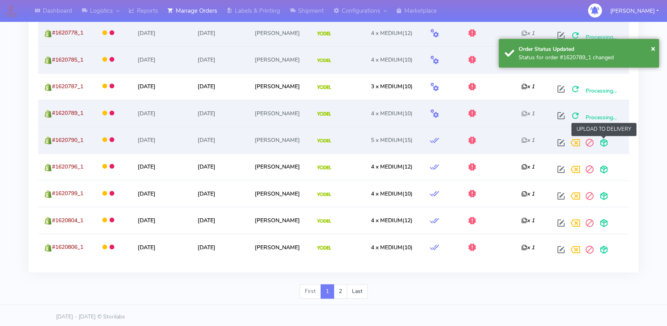
click at [607, 141] on span at bounding box center [604, 145] width 14 height 8
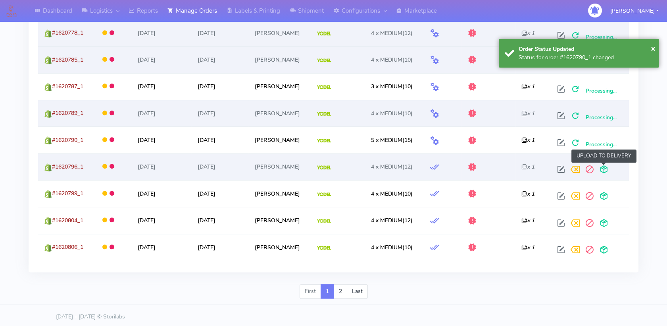
drag, startPoint x: 607, startPoint y: 166, endPoint x: 607, endPoint y: 170, distance: 4.0
click at [607, 167] on span at bounding box center [604, 171] width 14 height 8
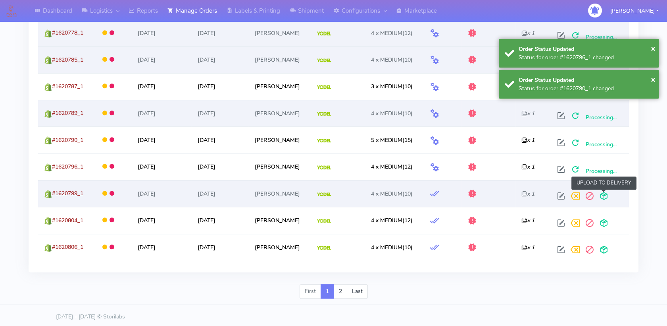
click at [602, 194] on span at bounding box center [604, 198] width 14 height 8
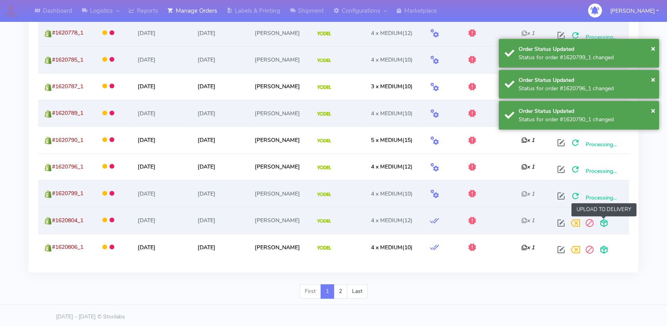
click at [605, 223] on span at bounding box center [604, 225] width 14 height 8
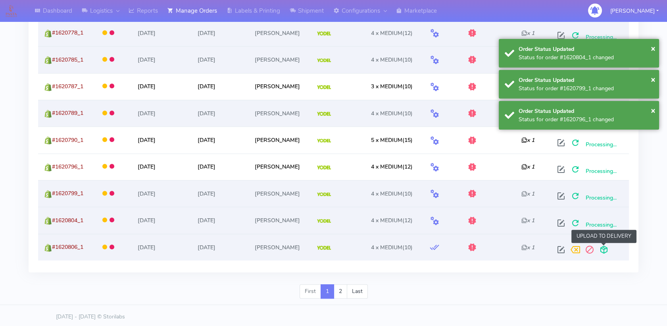
click at [602, 247] on span at bounding box center [604, 251] width 14 height 8
click at [576, 247] on span at bounding box center [576, 251] width 14 height 8
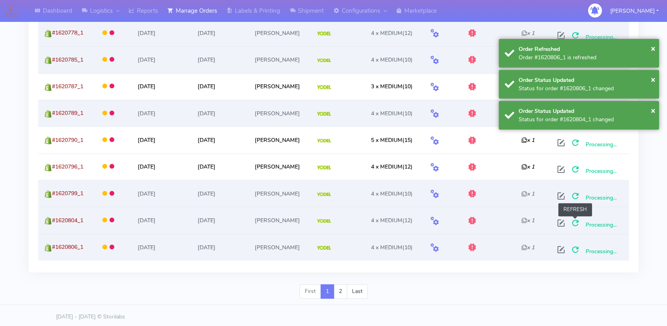
click at [577, 221] on span at bounding box center [576, 225] width 14 height 8
click at [575, 194] on span at bounding box center [576, 198] width 14 height 8
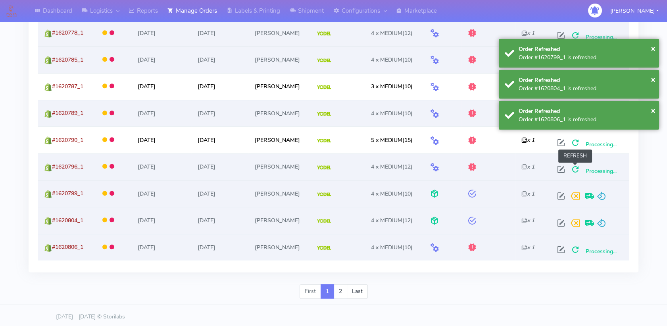
click at [573, 168] on span at bounding box center [576, 171] width 14 height 8
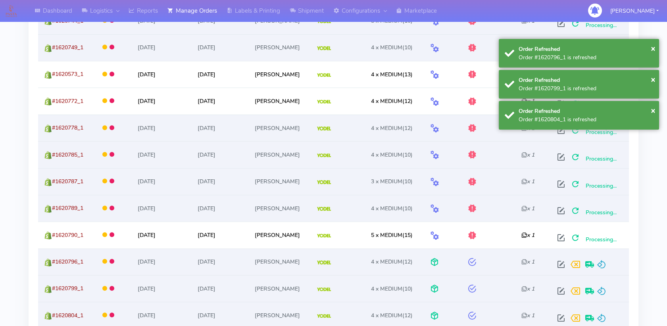
scroll to position [1290, 0]
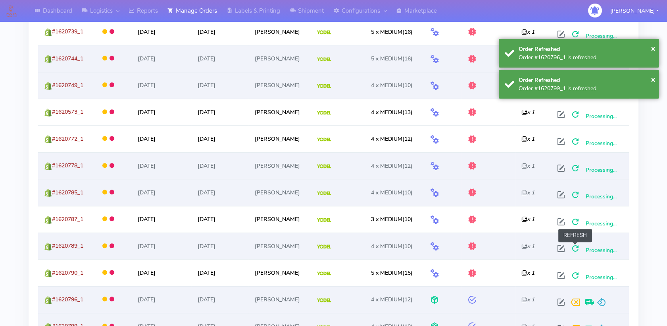
click at [578, 247] on span at bounding box center [576, 250] width 14 height 8
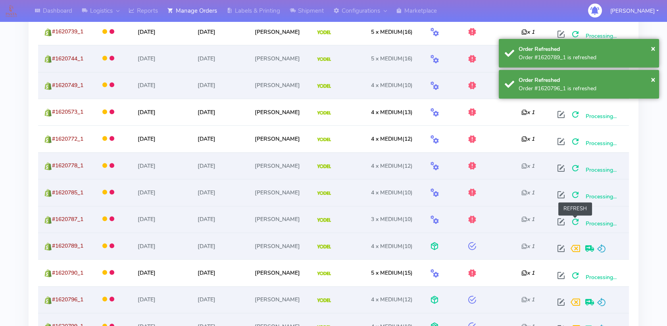
click at [576, 220] on span at bounding box center [576, 224] width 14 height 8
click at [574, 193] on span at bounding box center [576, 197] width 14 height 8
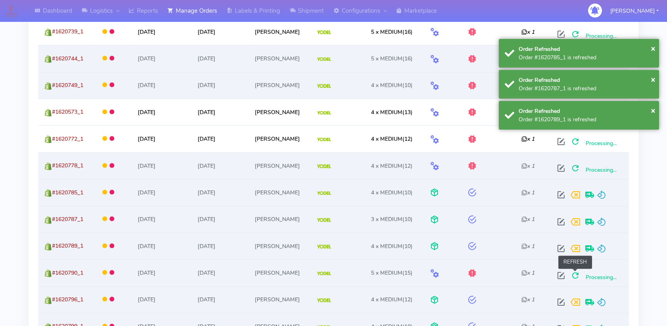
click at [574, 273] on span at bounding box center [576, 277] width 14 height 8
click at [576, 167] on span at bounding box center [576, 170] width 14 height 8
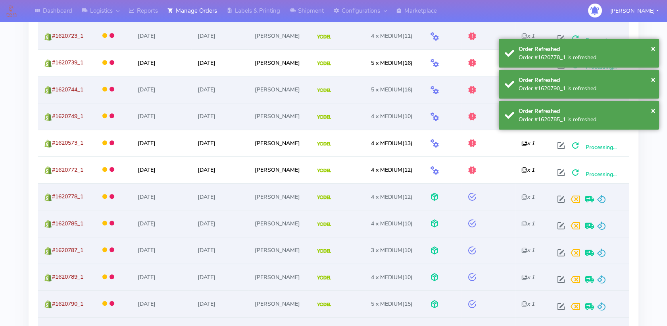
scroll to position [1157, 0]
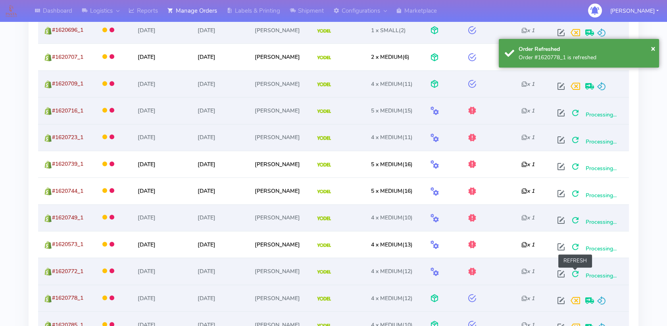
click at [575, 272] on span at bounding box center [576, 276] width 14 height 8
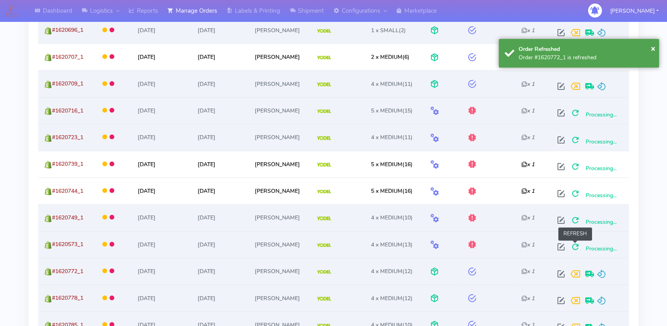
click at [576, 245] on span at bounding box center [576, 249] width 14 height 8
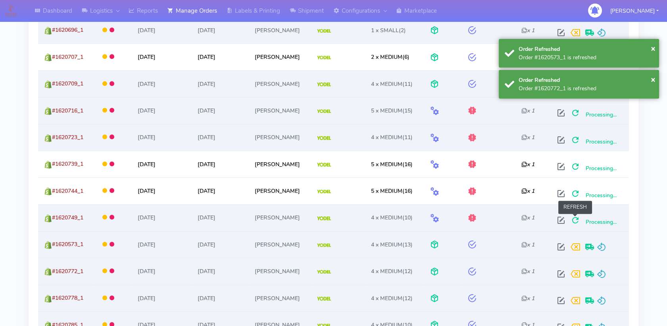
click at [574, 218] on span at bounding box center [576, 222] width 14 height 8
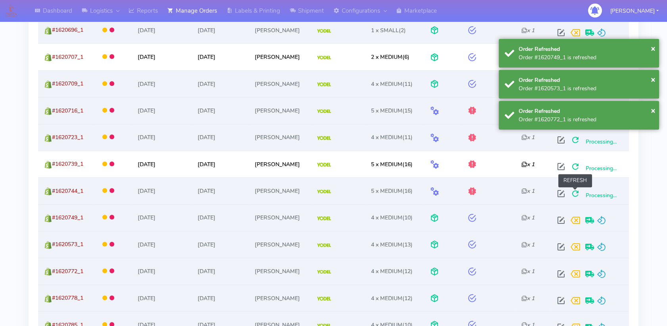
click at [574, 191] on span at bounding box center [576, 195] width 14 height 8
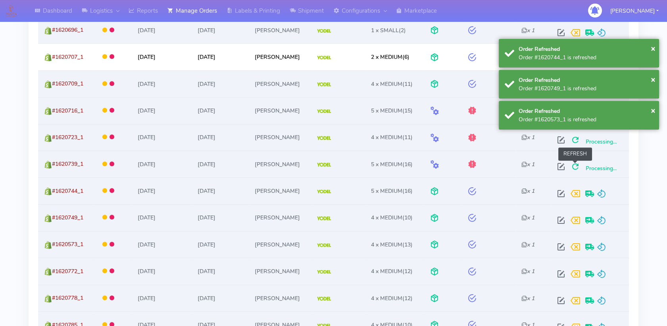
click at [578, 164] on span at bounding box center [576, 168] width 14 height 8
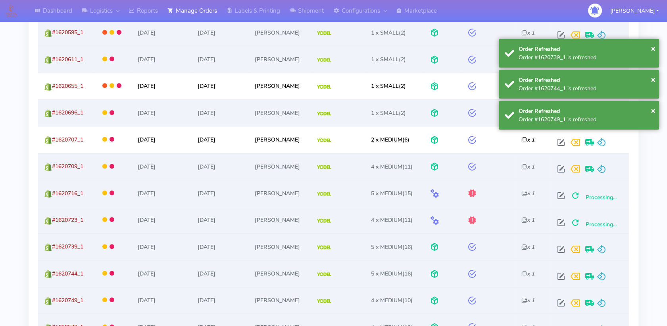
scroll to position [1069, 0]
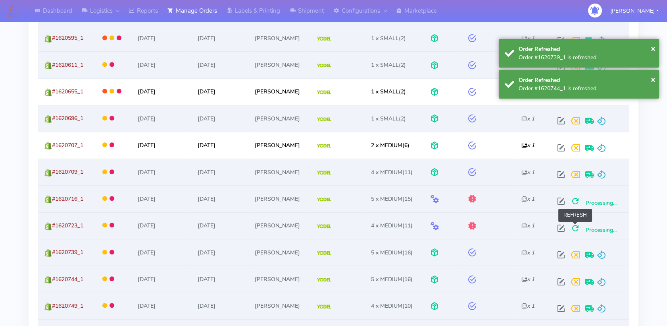
click at [576, 226] on span at bounding box center [576, 230] width 14 height 8
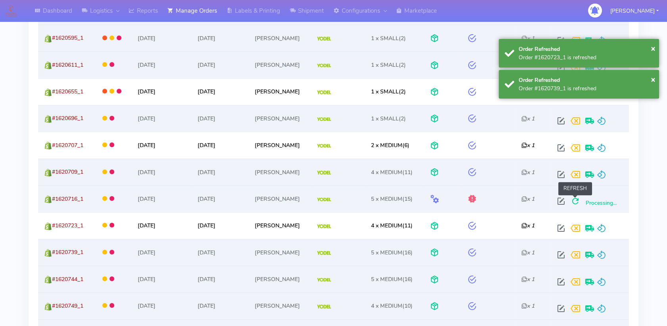
click at [571, 199] on span at bounding box center [576, 203] width 14 height 8
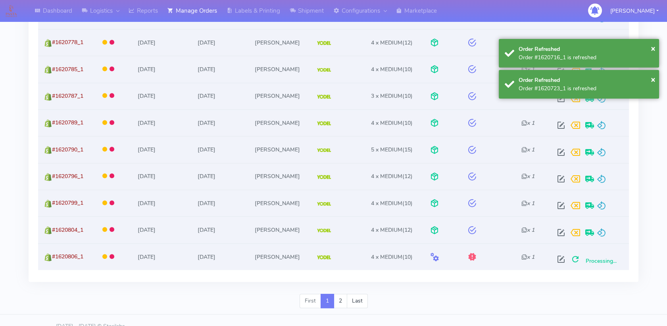
scroll to position [1422, 0]
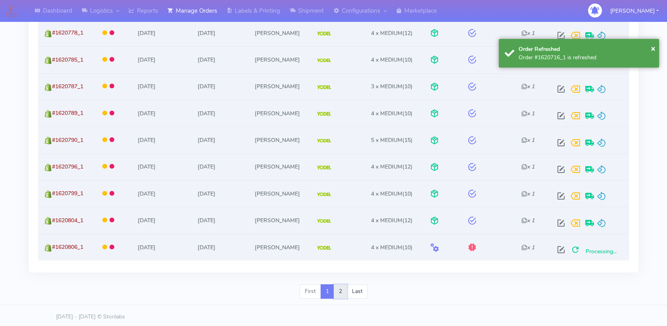
click at [340, 289] on link "2" at bounding box center [340, 291] width 13 height 14
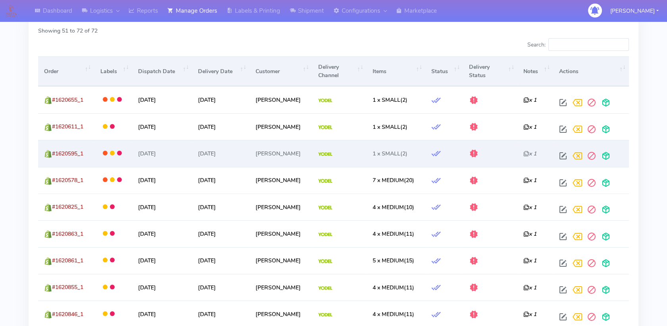
scroll to position [260, 0]
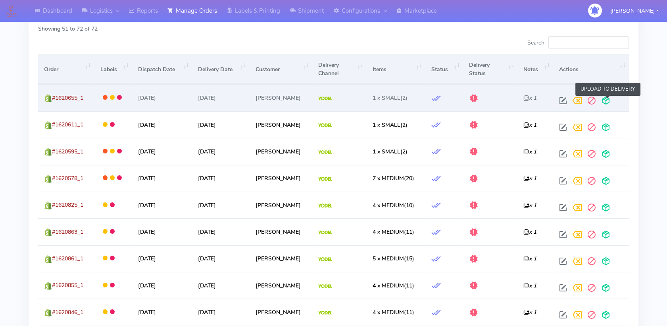
click at [609, 102] on span at bounding box center [606, 102] width 14 height 8
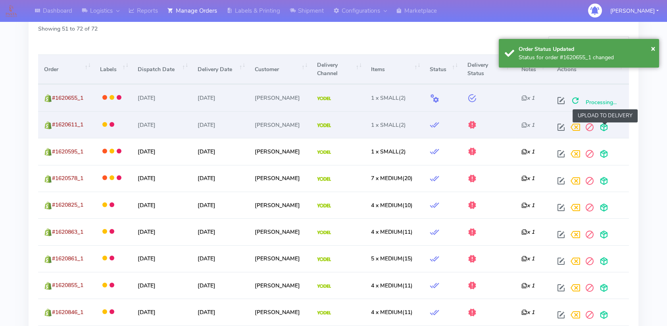
click at [609, 125] on span at bounding box center [604, 129] width 14 height 8
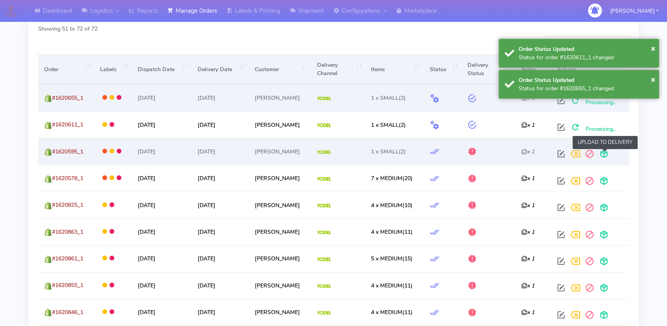
click at [607, 155] on span at bounding box center [604, 156] width 14 height 8
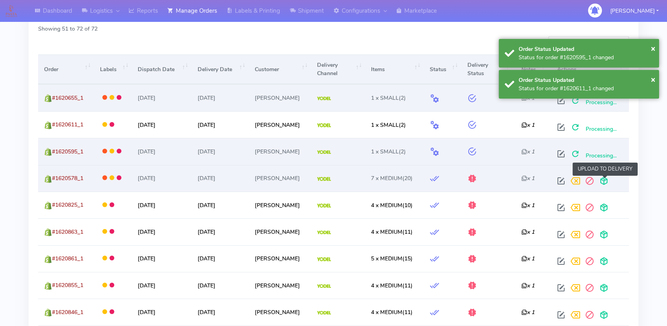
click at [603, 183] on span at bounding box center [604, 183] width 14 height 8
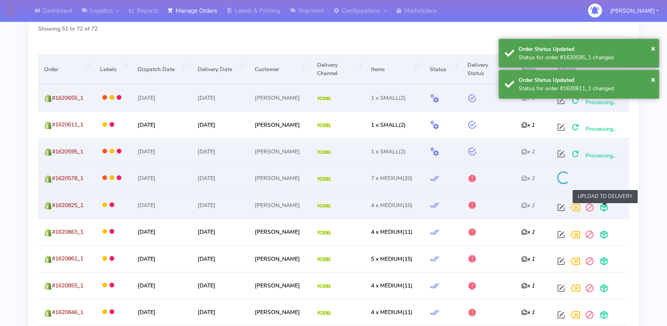
click at [605, 205] on span at bounding box center [604, 209] width 14 height 8
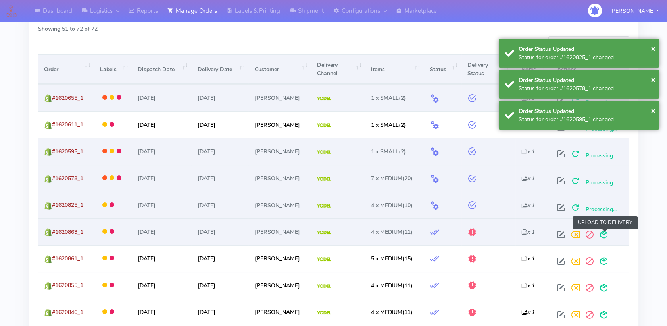
click at [605, 238] on span at bounding box center [604, 236] width 14 height 8
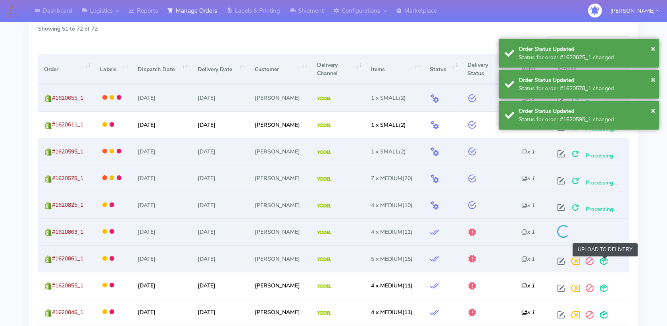
click at [604, 262] on span at bounding box center [604, 263] width 14 height 8
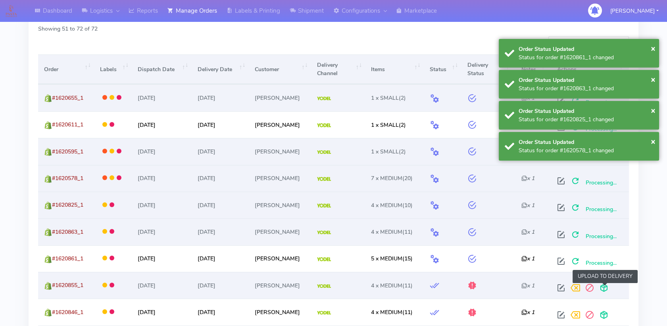
drag, startPoint x: 601, startPoint y: 284, endPoint x: 605, endPoint y: 290, distance: 6.9
click at [601, 285] on span at bounding box center [604, 289] width 14 height 8
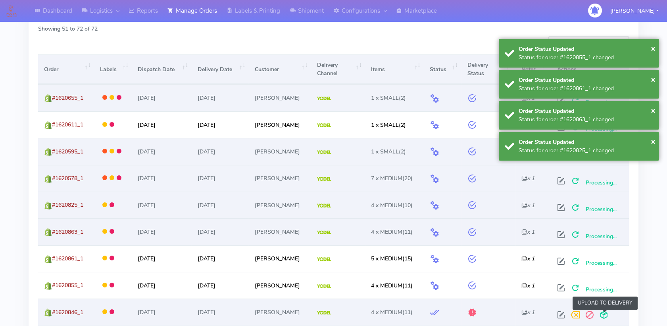
click at [608, 314] on span at bounding box center [604, 316] width 14 height 8
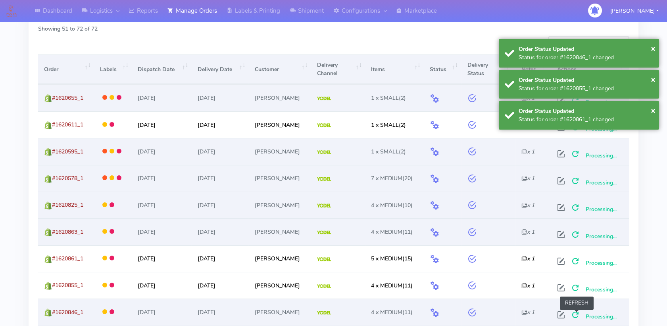
drag, startPoint x: 576, startPoint y: 313, endPoint x: 580, endPoint y: 310, distance: 5.1
click at [576, 313] on span at bounding box center [576, 316] width 14 height 8
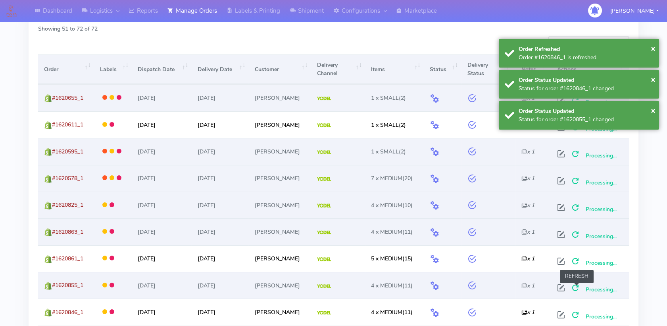
click at [578, 287] on span at bounding box center [576, 289] width 14 height 8
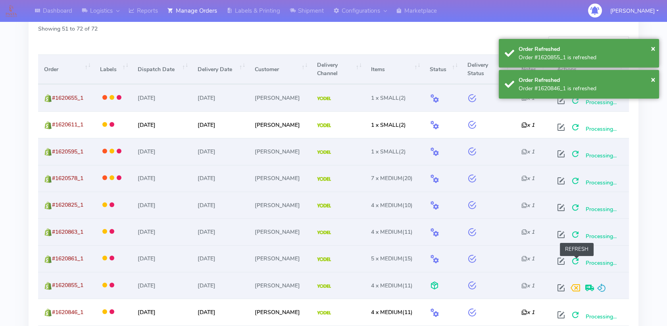
click at [578, 261] on span at bounding box center [576, 263] width 14 height 8
click at [574, 237] on span at bounding box center [576, 236] width 14 height 8
click at [576, 208] on span at bounding box center [576, 209] width 14 height 8
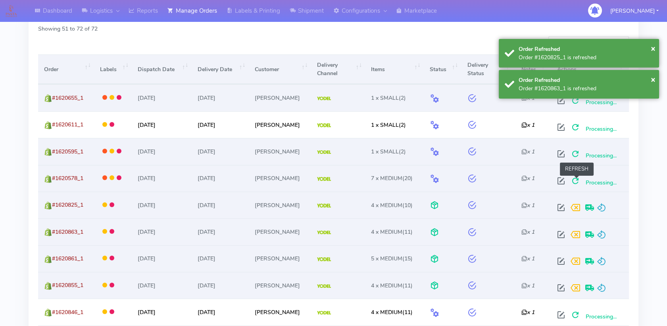
click at [576, 183] on span at bounding box center [576, 183] width 14 height 8
click at [581, 158] on span at bounding box center [576, 156] width 14 height 8
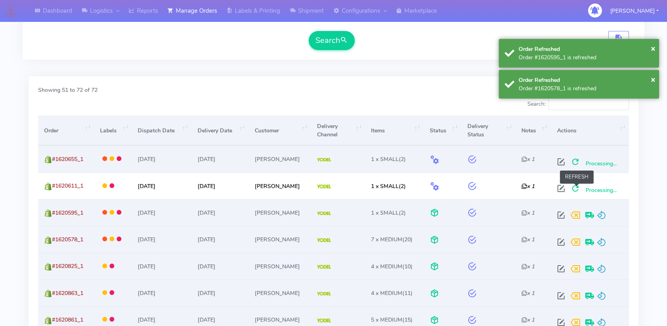
scroll to position [172, 0]
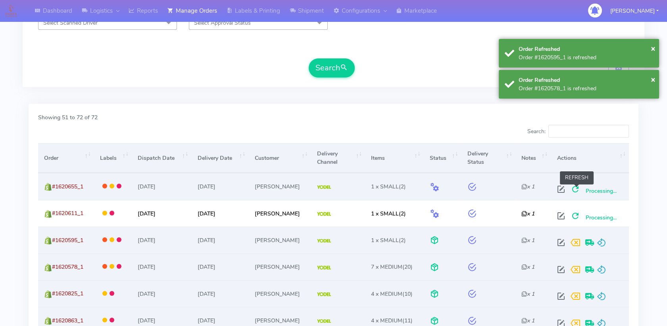
click at [578, 188] on span at bounding box center [576, 191] width 14 height 8
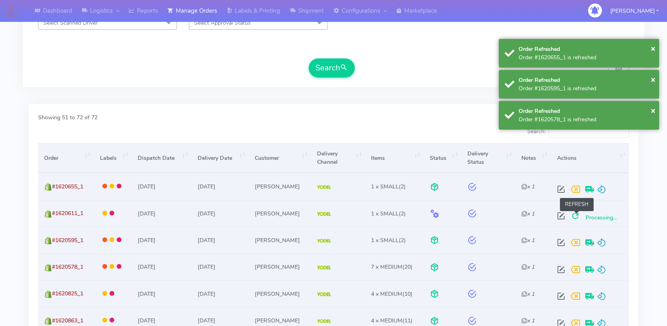
click at [577, 215] on span at bounding box center [576, 218] width 14 height 8
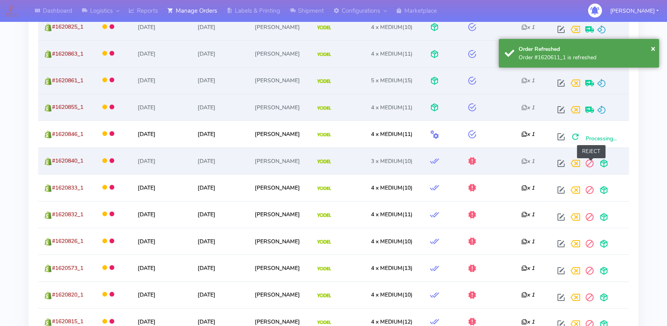
scroll to position [437, 0]
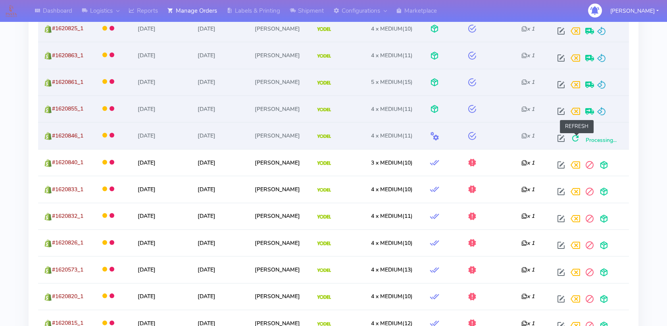
click at [578, 141] on span at bounding box center [576, 140] width 14 height 8
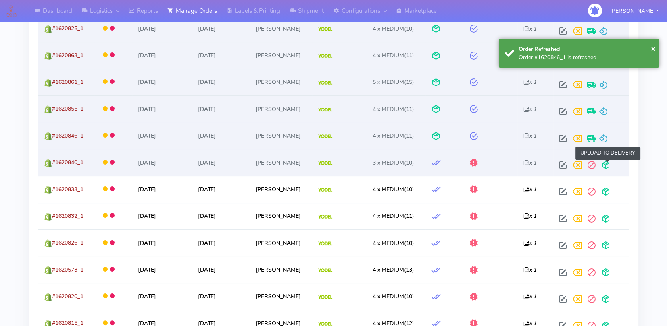
click at [609, 165] on span at bounding box center [606, 167] width 14 height 8
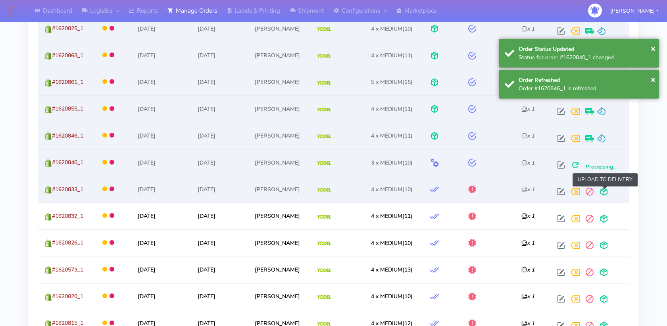
click at [610, 190] on span at bounding box center [604, 193] width 14 height 8
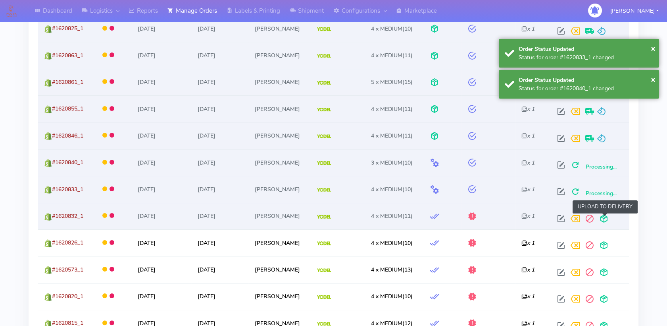
click at [610, 218] on span at bounding box center [604, 220] width 14 height 8
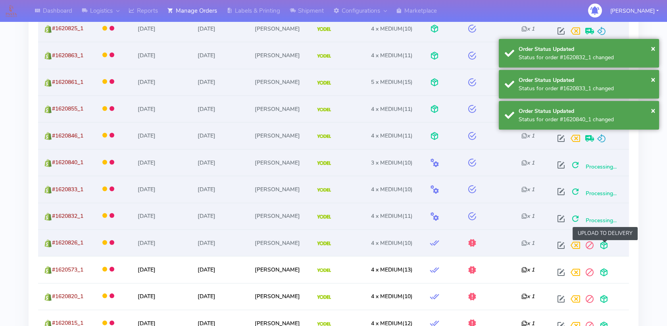
click at [609, 248] on span at bounding box center [604, 247] width 14 height 8
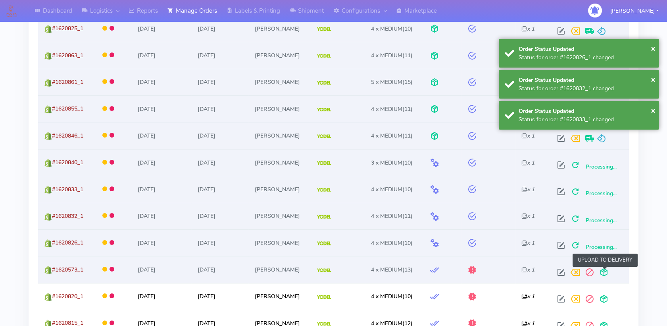
click at [605, 272] on span at bounding box center [604, 274] width 14 height 8
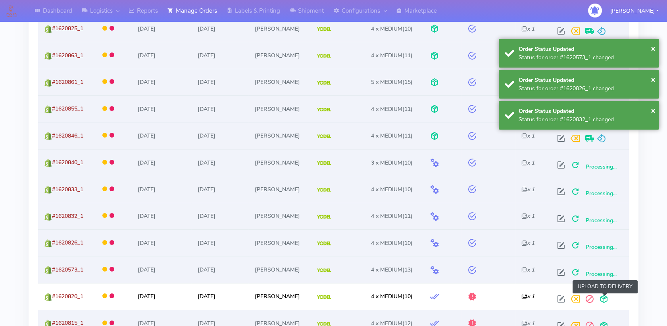
drag, startPoint x: 606, startPoint y: 298, endPoint x: 607, endPoint y: 310, distance: 12.3
click at [606, 299] on span at bounding box center [604, 301] width 14 height 8
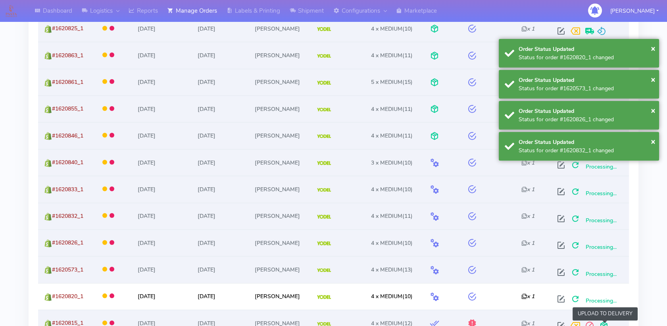
click at [605, 323] on span at bounding box center [604, 327] width 14 height 8
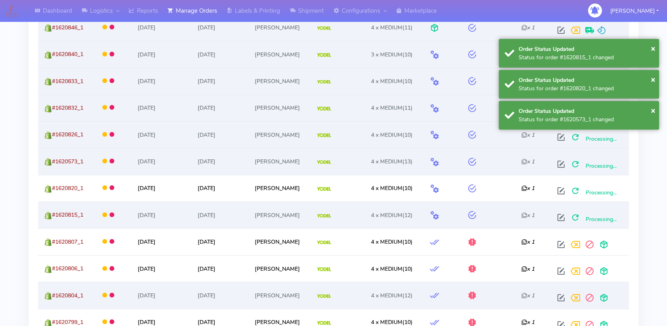
scroll to position [569, 0]
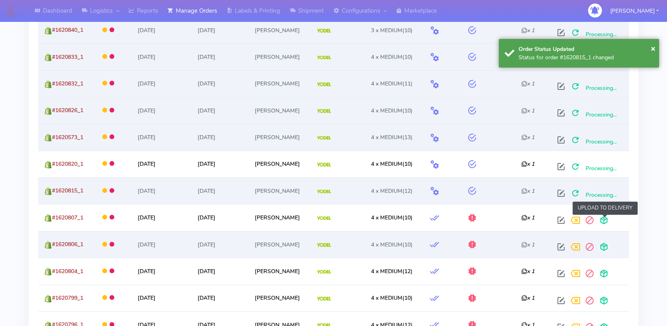
drag, startPoint x: 603, startPoint y: 220, endPoint x: 605, endPoint y: 230, distance: 10.4
click at [603, 220] on span at bounding box center [604, 222] width 14 height 8
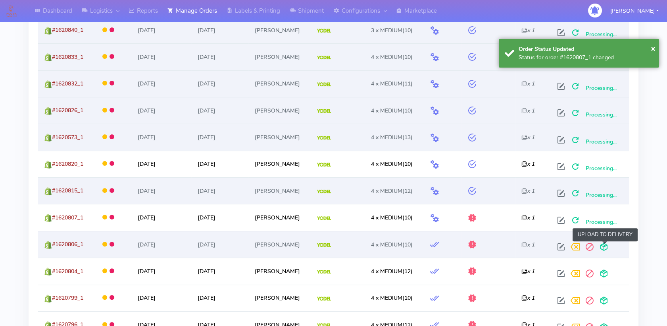
click at [605, 251] on span at bounding box center [604, 249] width 14 height 8
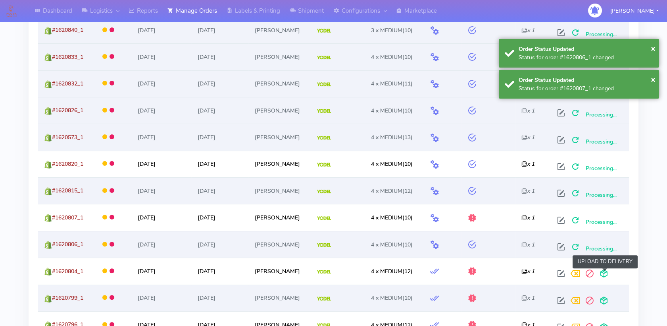
drag, startPoint x: 603, startPoint y: 274, endPoint x: 603, endPoint y: 285, distance: 11.5
click at [603, 274] on span at bounding box center [604, 275] width 14 height 8
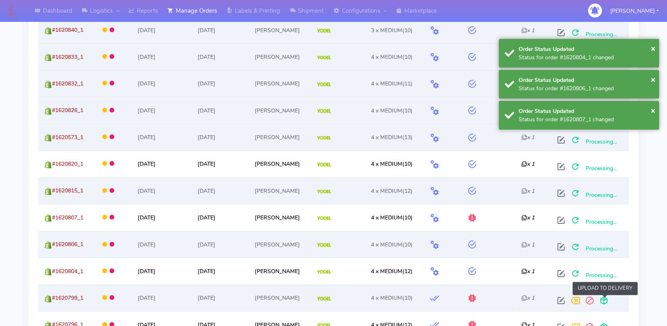
click at [603, 299] on span at bounding box center [604, 302] width 14 height 8
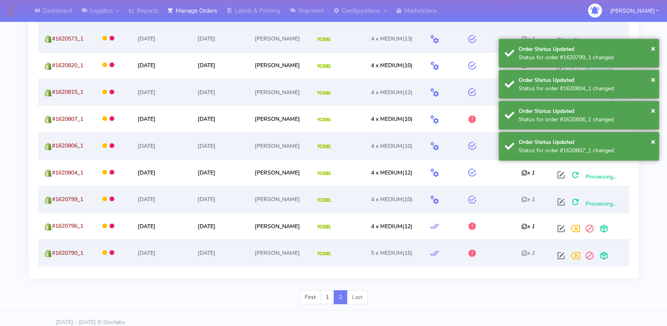
scroll to position [674, 0]
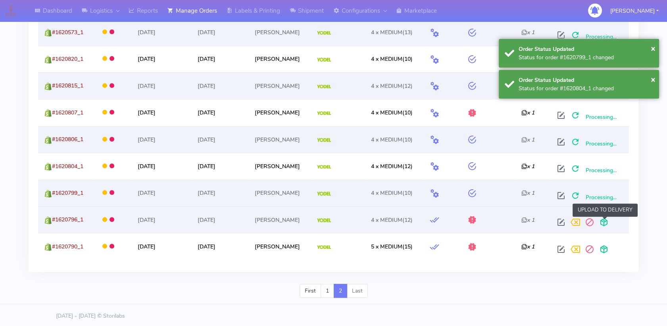
click at [605, 220] on span at bounding box center [604, 224] width 14 height 8
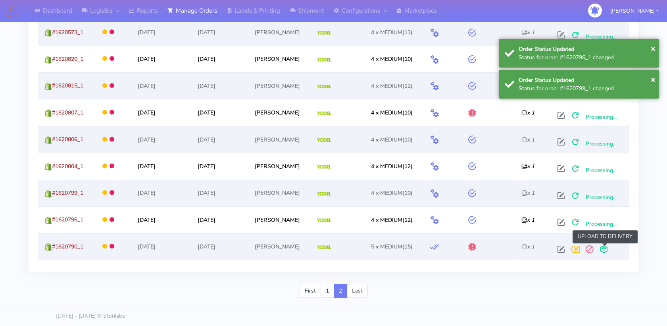
click at [605, 248] on span at bounding box center [604, 251] width 14 height 8
click at [330, 286] on link "1" at bounding box center [327, 290] width 13 height 14
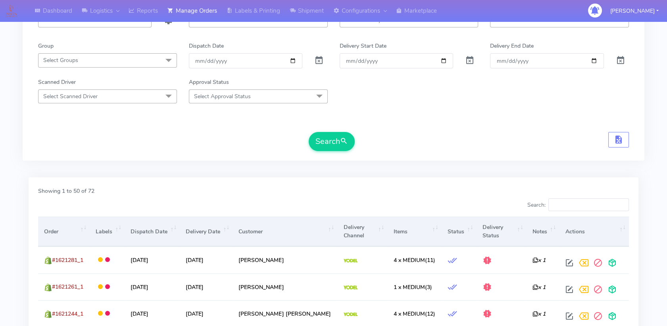
scroll to position [0, 0]
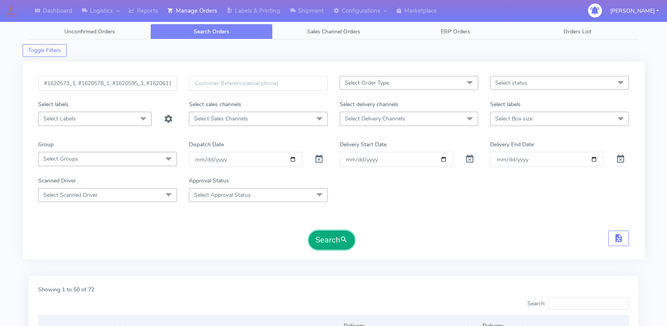
click at [330, 239] on button "Search" at bounding box center [332, 239] width 46 height 19
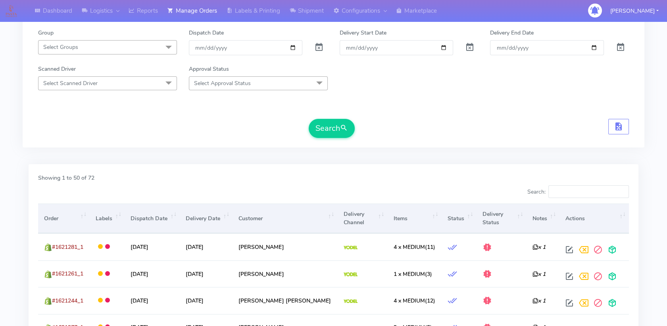
scroll to position [176, 0]
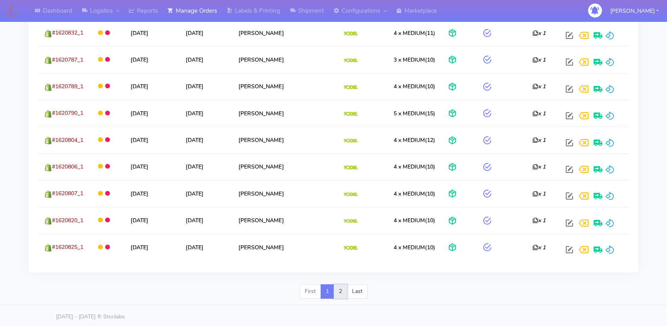
click at [344, 287] on link "2" at bounding box center [340, 291] width 13 height 14
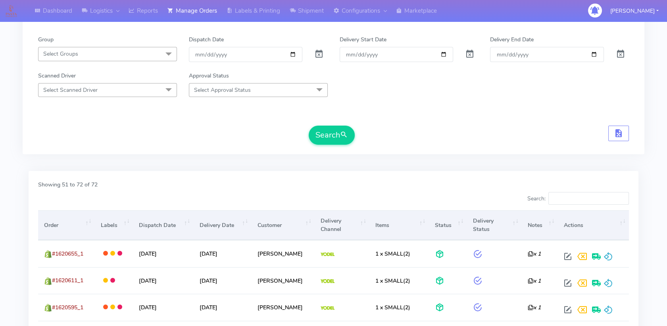
scroll to position [0, 0]
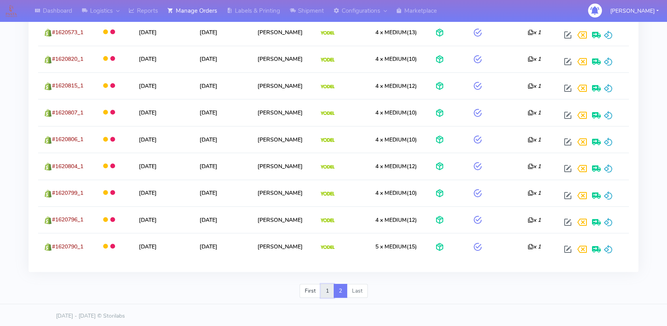
click at [327, 291] on link "1" at bounding box center [327, 290] width 13 height 14
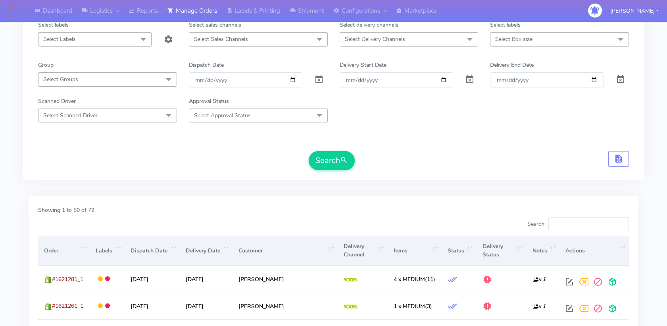
scroll to position [84, 0]
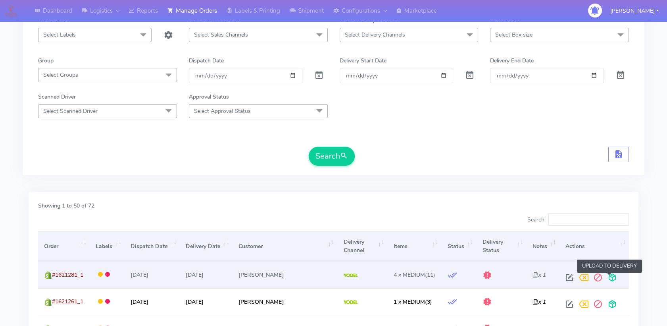
click at [611, 278] on span at bounding box center [612, 279] width 14 height 8
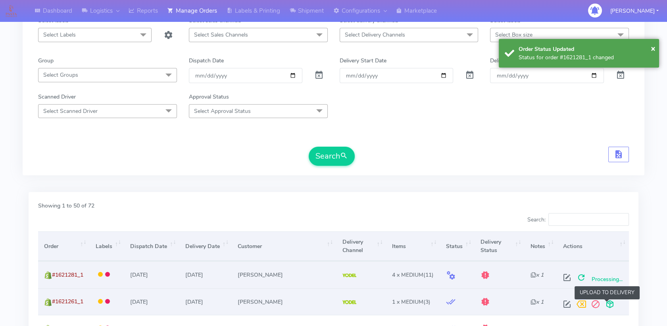
click at [611, 305] on span at bounding box center [610, 306] width 14 height 8
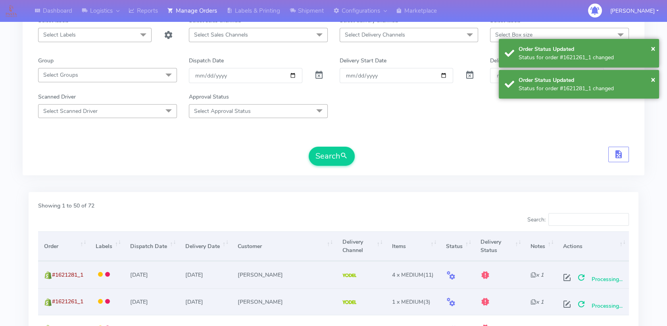
scroll to position [349, 0]
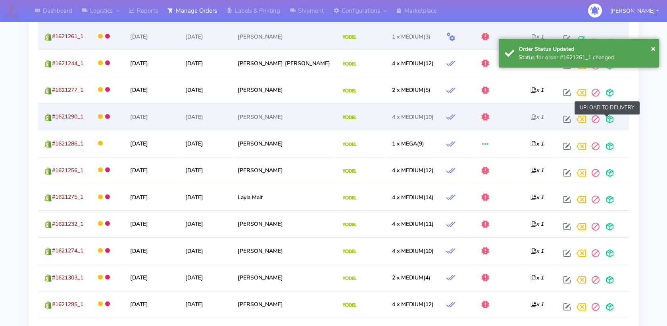
click at [608, 117] on span at bounding box center [610, 121] width 14 height 8
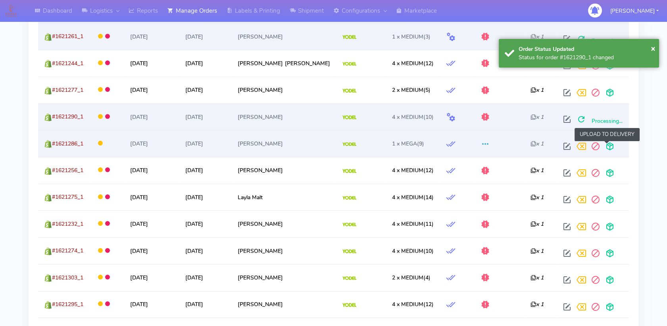
click at [604, 145] on span at bounding box center [610, 148] width 14 height 8
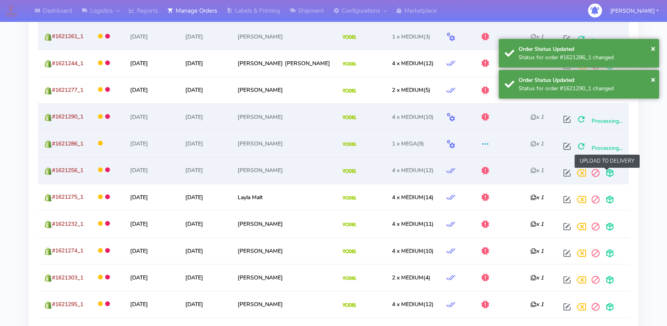
click at [609, 171] on span at bounding box center [610, 175] width 14 height 8
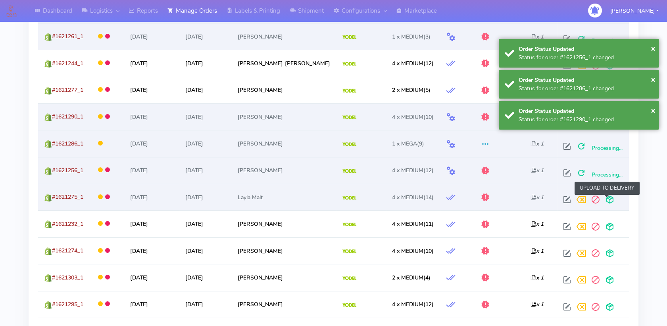
click at [607, 197] on span at bounding box center [610, 201] width 14 height 8
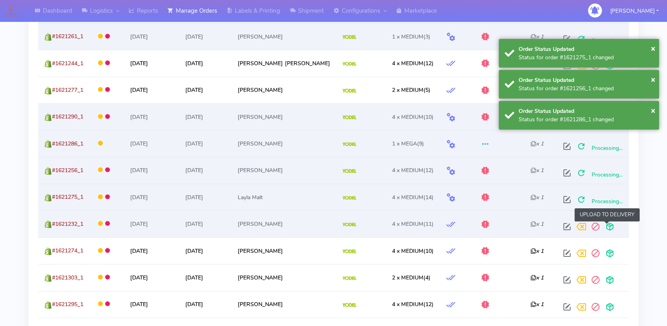
click at [605, 227] on span at bounding box center [610, 228] width 14 height 8
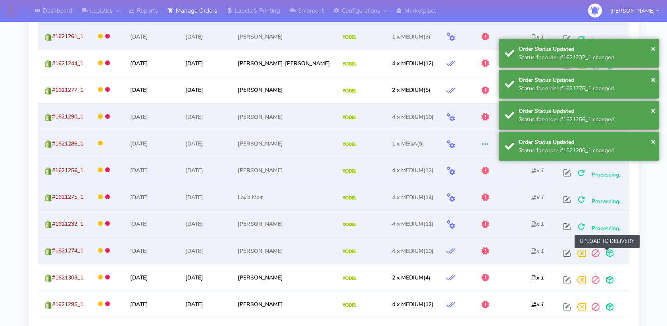
click at [609, 256] on span at bounding box center [610, 255] width 14 height 8
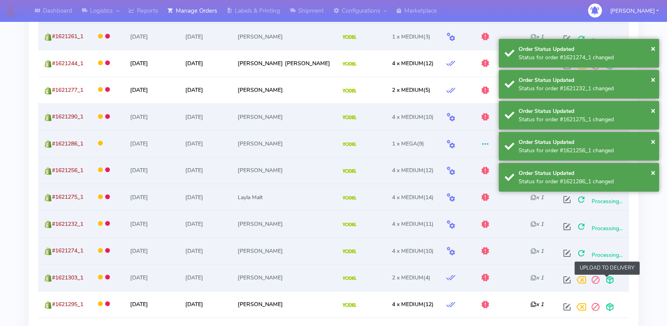
click at [607, 279] on span at bounding box center [610, 282] width 14 height 8
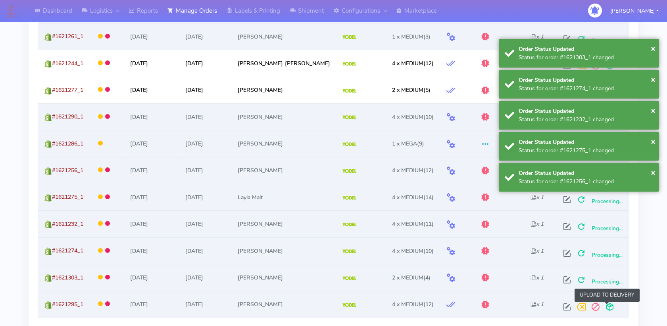
click at [607, 311] on span at bounding box center [610, 309] width 14 height 8
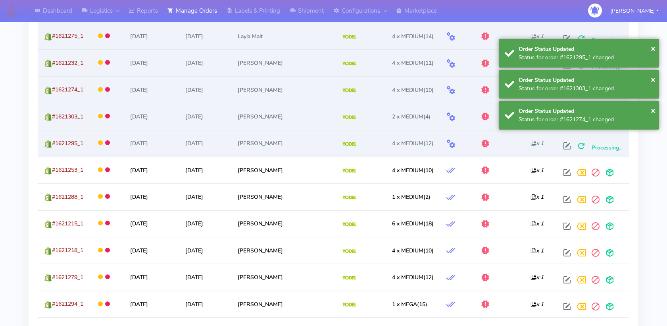
scroll to position [525, 0]
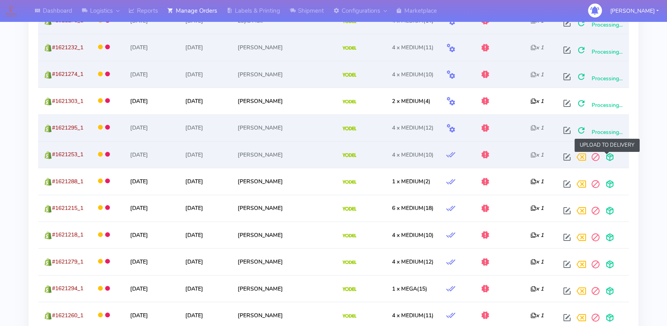
click at [605, 157] on span at bounding box center [610, 159] width 14 height 8
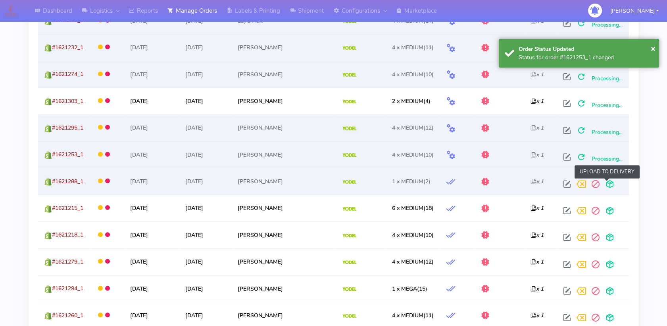
click at [607, 182] on span at bounding box center [610, 186] width 14 height 8
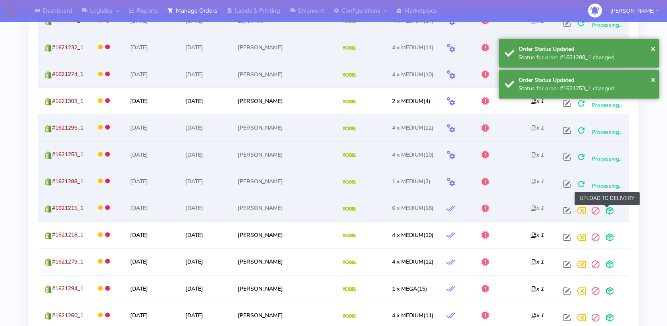
drag, startPoint x: 606, startPoint y: 211, endPoint x: 608, endPoint y: 218, distance: 6.7
click at [606, 211] on span at bounding box center [610, 212] width 14 height 8
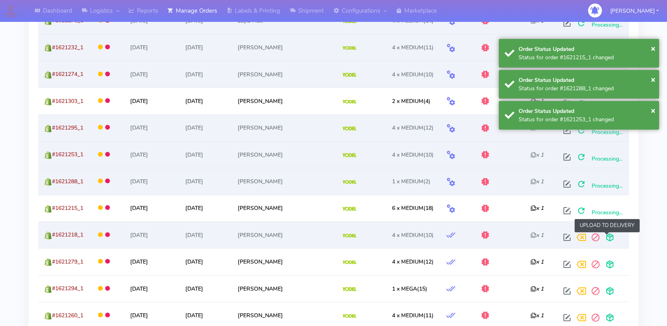
click at [605, 237] on span at bounding box center [610, 239] width 14 height 8
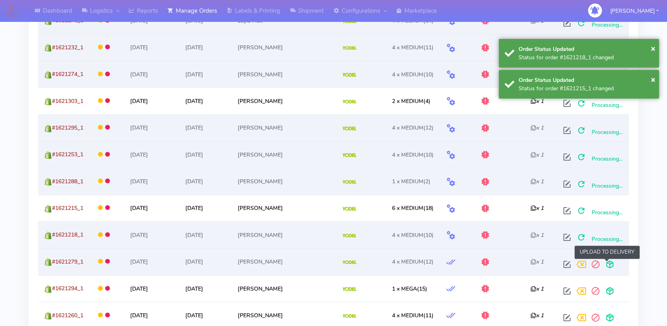
click at [606, 263] on span at bounding box center [610, 266] width 14 height 8
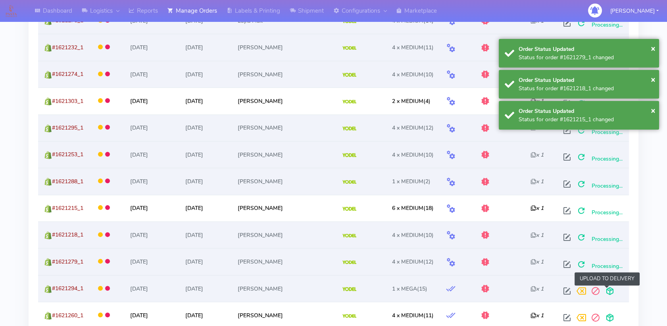
click at [605, 291] on span at bounding box center [610, 293] width 14 height 8
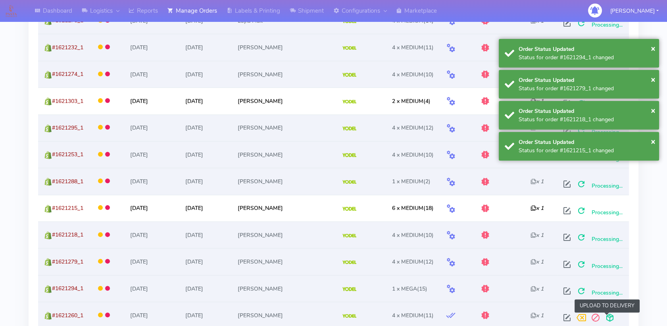
click at [606, 315] on span at bounding box center [610, 319] width 14 height 8
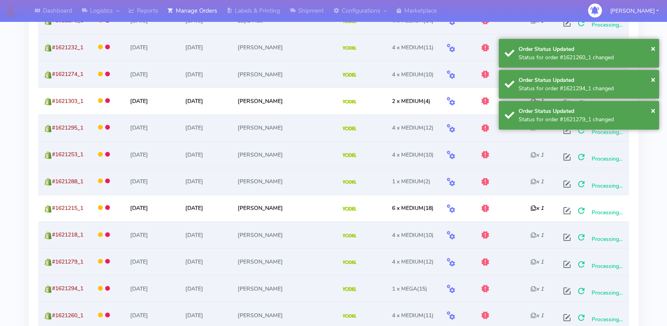
scroll to position [613, 0]
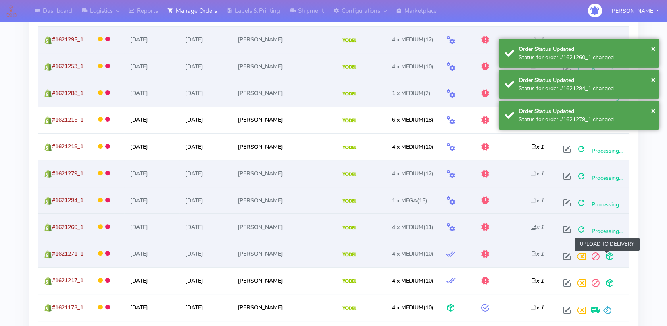
click at [609, 254] on span at bounding box center [610, 258] width 14 height 8
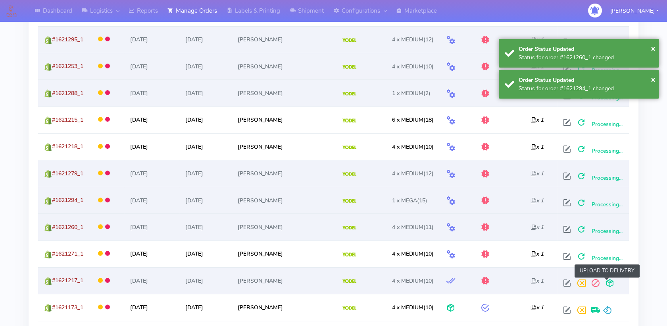
click at [607, 281] on span at bounding box center [610, 285] width 14 height 8
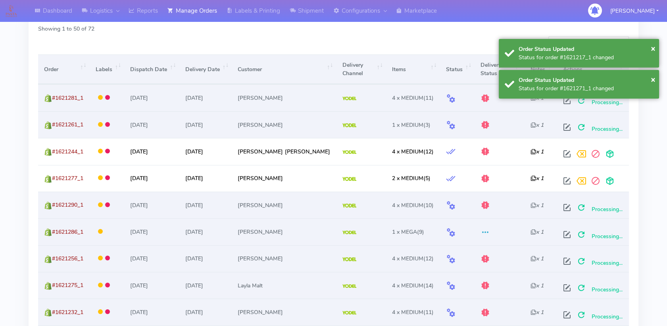
scroll to position [84, 0]
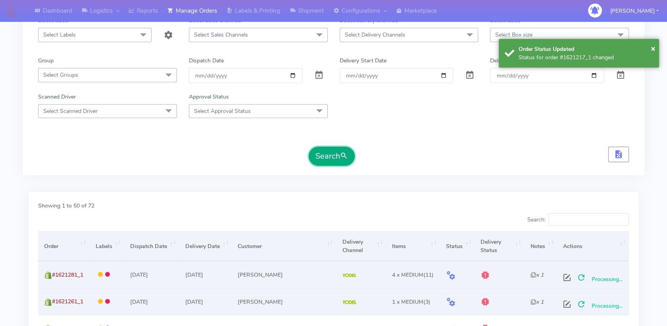
click at [329, 160] on button "Search" at bounding box center [332, 156] width 46 height 19
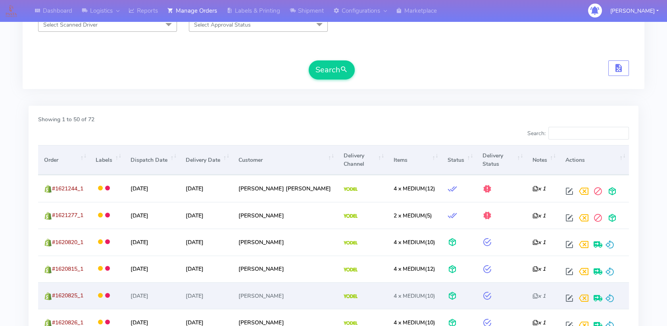
scroll to position [143, 0]
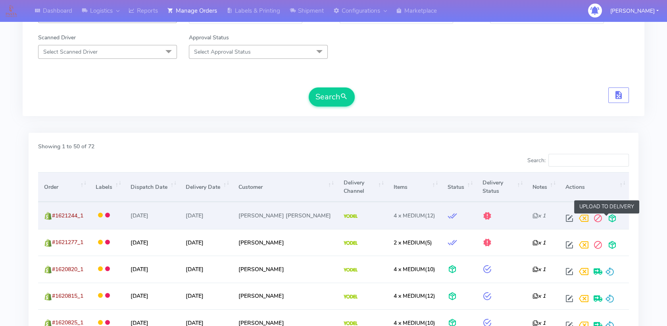
click at [607, 216] on span at bounding box center [612, 220] width 14 height 8
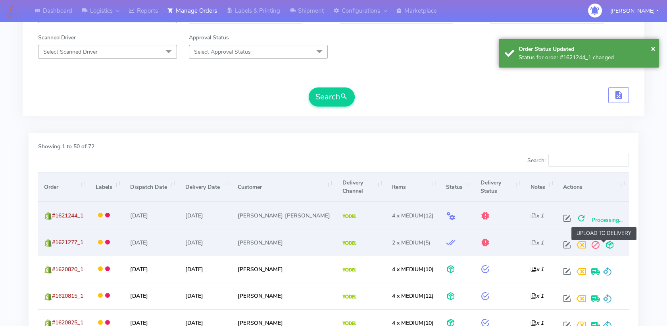
click at [605, 243] on span at bounding box center [610, 247] width 14 height 8
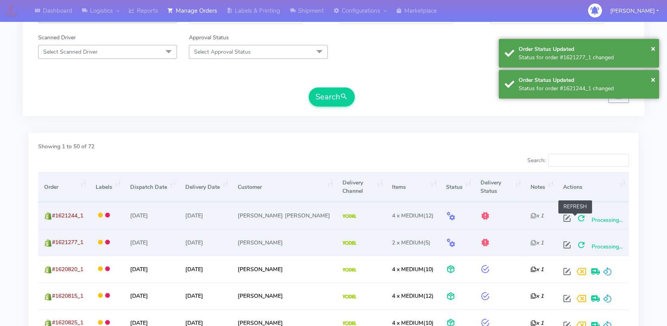
click at [576, 216] on span at bounding box center [581, 220] width 14 height 8
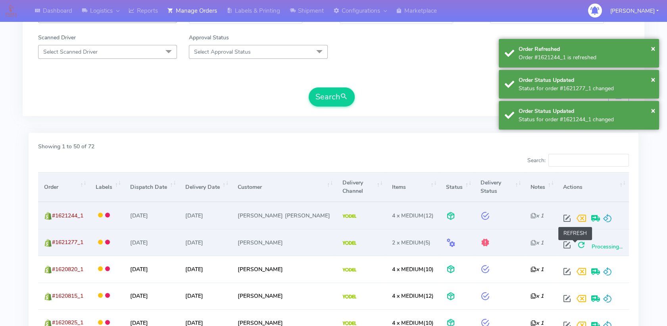
click at [576, 243] on span at bounding box center [581, 247] width 14 height 8
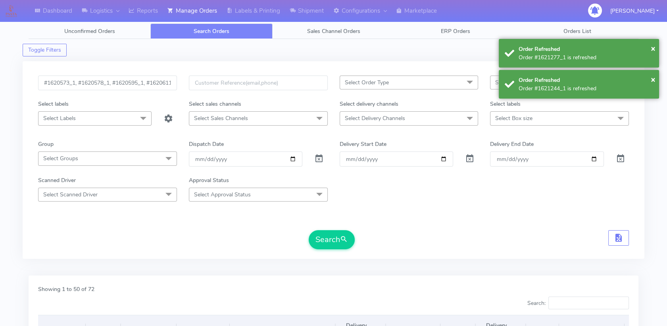
scroll to position [0, 0]
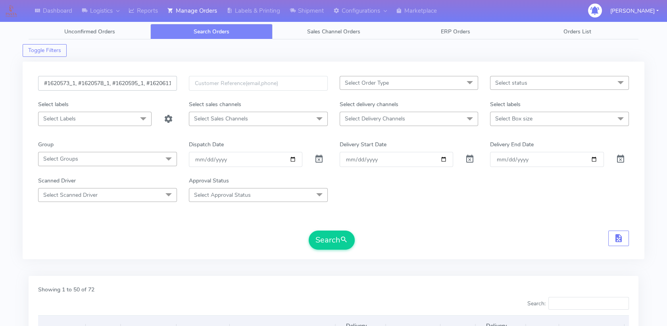
click at [118, 81] on input "#1620573_1, #1620578_1, #1620595_1, #1620611_1, #1620655_1, #1620696_1, #162070…" at bounding box center [107, 83] width 139 height 15
click at [331, 242] on button "Search" at bounding box center [332, 239] width 46 height 19
click at [143, 80] on input "#1620573_1, #1620578_1, #1620595_1, #1620611_1, #1620655_1, #1620696_1, #162070…" at bounding box center [107, 83] width 139 height 15
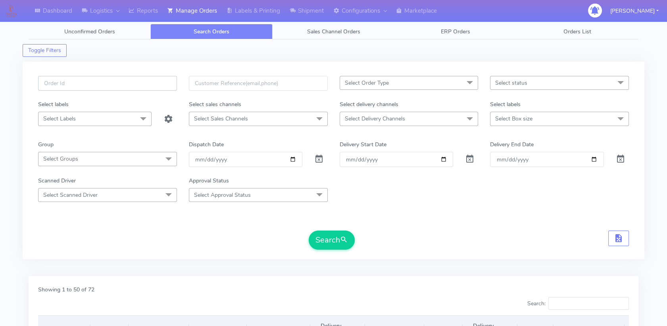
paste input "#1620573_1, #1620578_1, #1620595_1, #1620611_1, #1620655_1, #1620696_1, #162070…"
type input "#1620573_1, #1620578_1, #1620595_1, #1620611_1, #1620655_1, #1620696_1, #162070…"
click at [317, 235] on button "Search" at bounding box center [332, 239] width 46 height 19
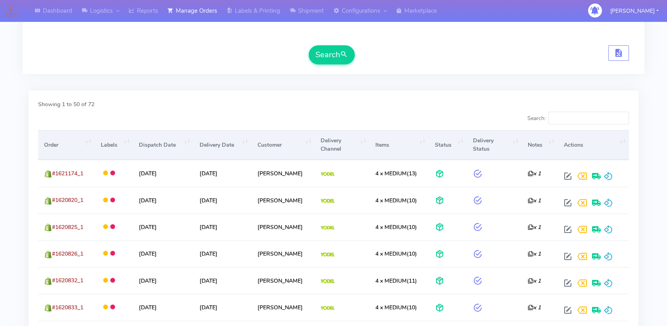
scroll to position [0, 0]
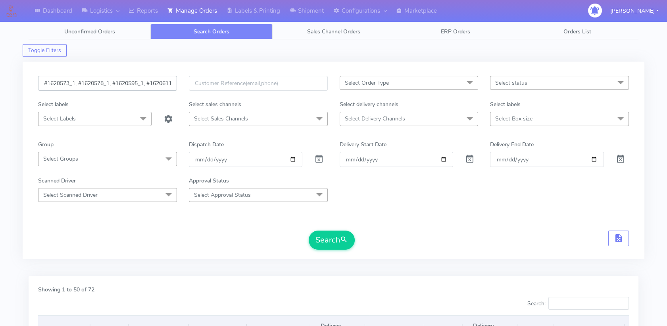
click at [106, 79] on input "#1620573_1, #1620578_1, #1620595_1, #1620611_1, #1620655_1, #1620696_1, #162070…" at bounding box center [107, 83] width 139 height 15
paste input "1620566_1"
click at [46, 83] on input "1620566_1" at bounding box center [107, 83] width 139 height 15
click at [115, 81] on input "#1620566_1" at bounding box center [107, 83] width 139 height 15
paste input "1620568_1"
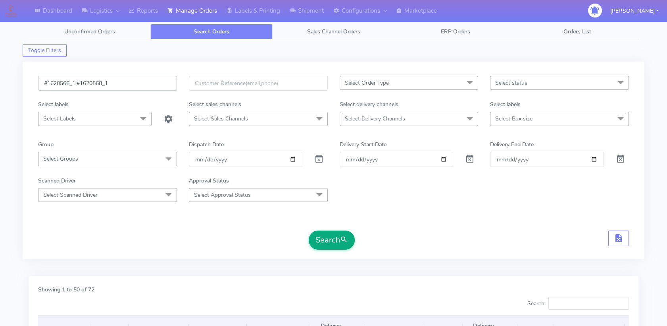
type input "#1620566_1,#1620568_1"
click at [331, 238] on button "Search" at bounding box center [332, 239] width 46 height 19
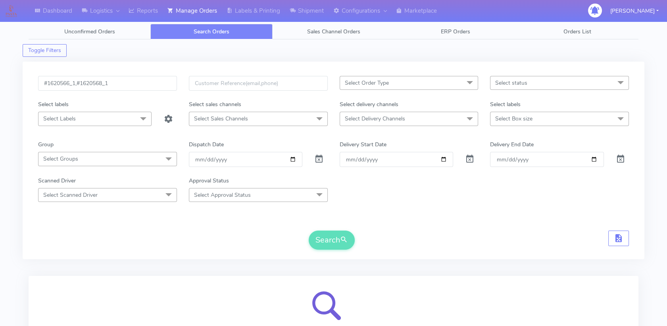
scroll to position [84, 0]
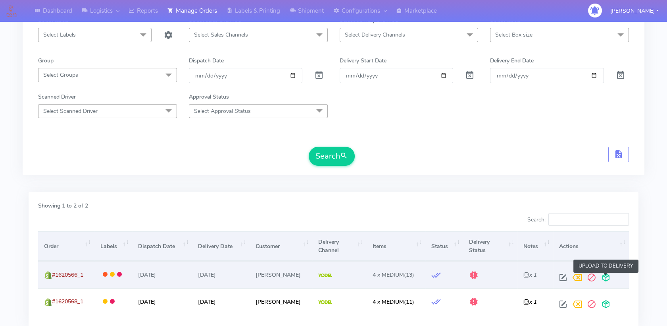
click at [603, 275] on span at bounding box center [606, 279] width 14 height 8
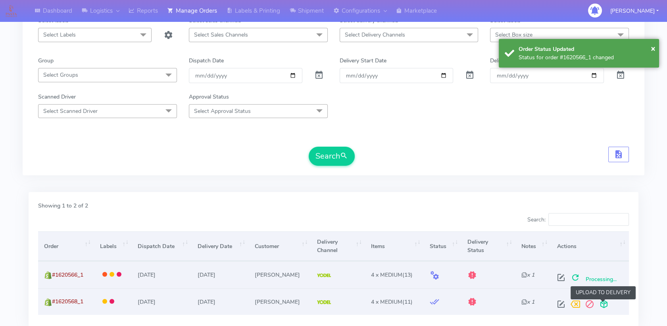
click at [605, 303] on span at bounding box center [604, 306] width 14 height 8
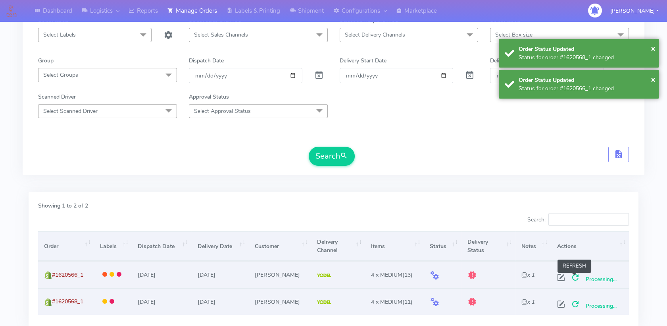
click at [575, 279] on span at bounding box center [576, 279] width 14 height 8
click at [574, 302] on span at bounding box center [576, 306] width 14 height 8
